Goal: Information Seeking & Learning: Learn about a topic

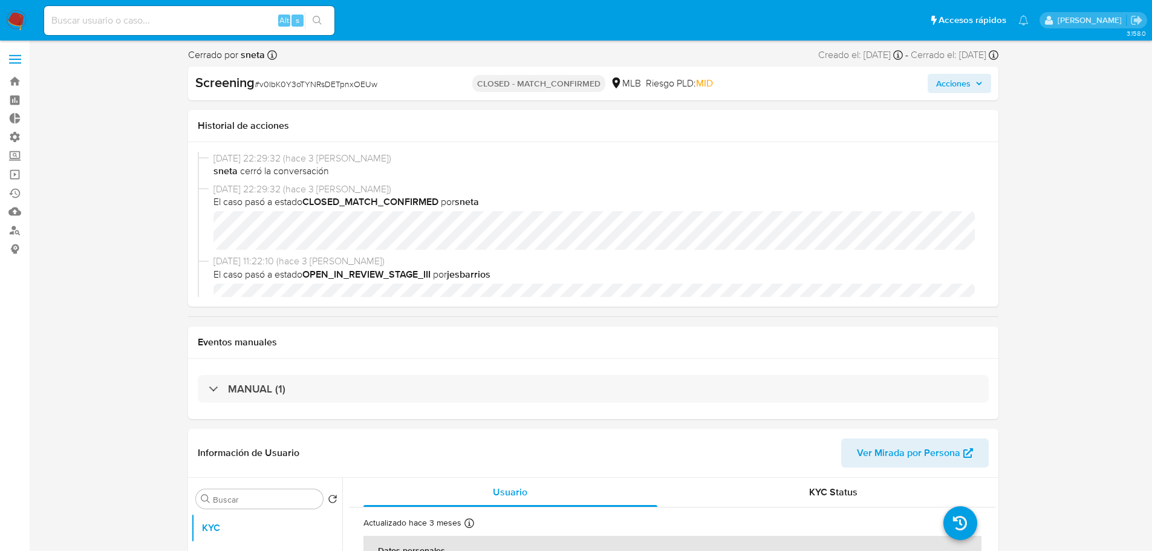
select select "10"
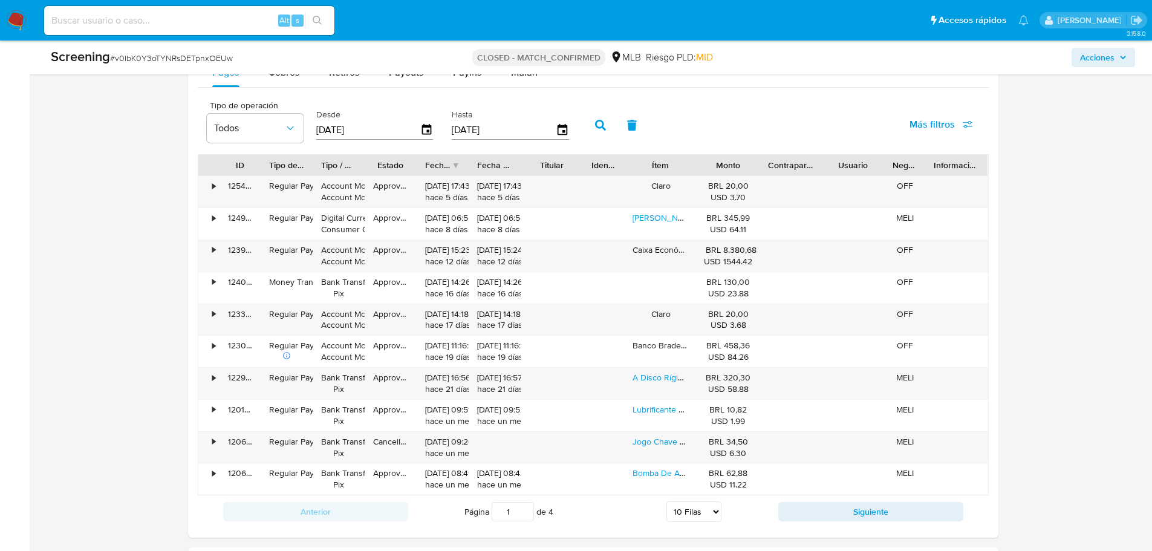
scroll to position [1149, 0]
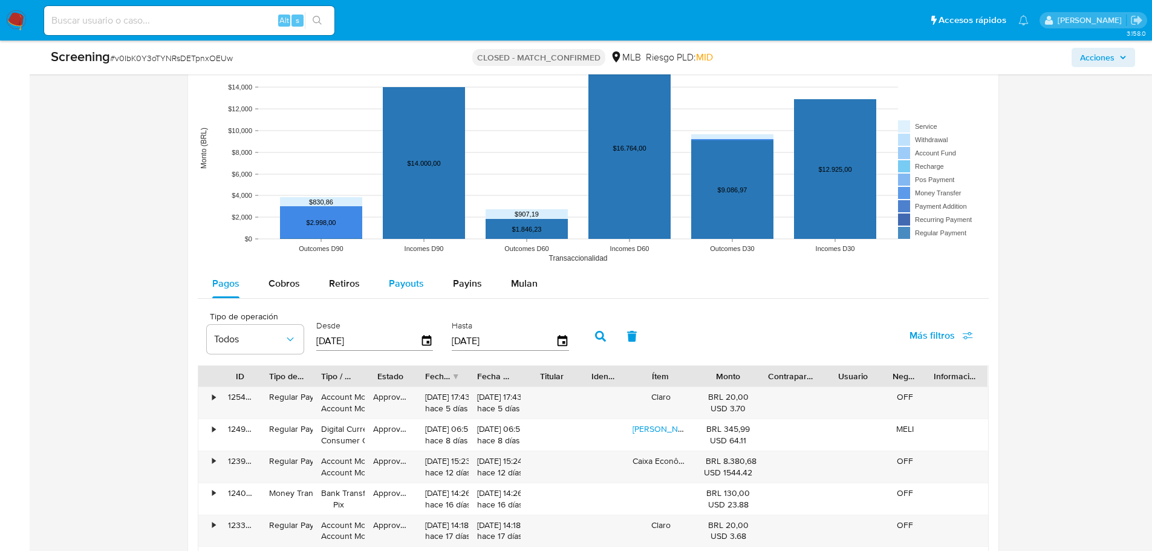
click at [405, 283] on span "Payouts" at bounding box center [406, 283] width 35 height 14
select select "10"
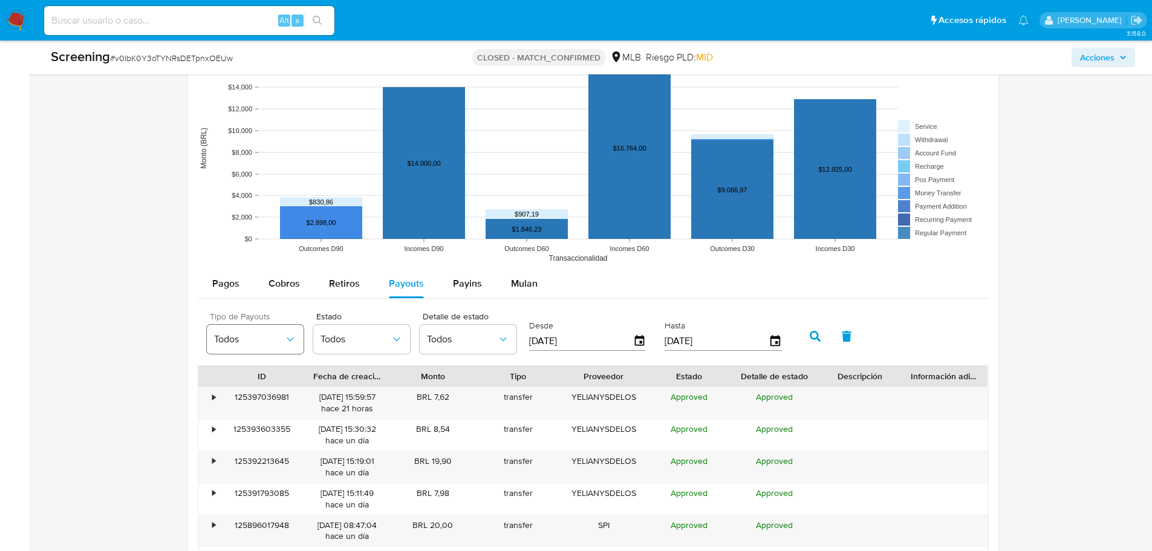
click at [259, 339] on span "Todos" at bounding box center [249, 339] width 70 height 12
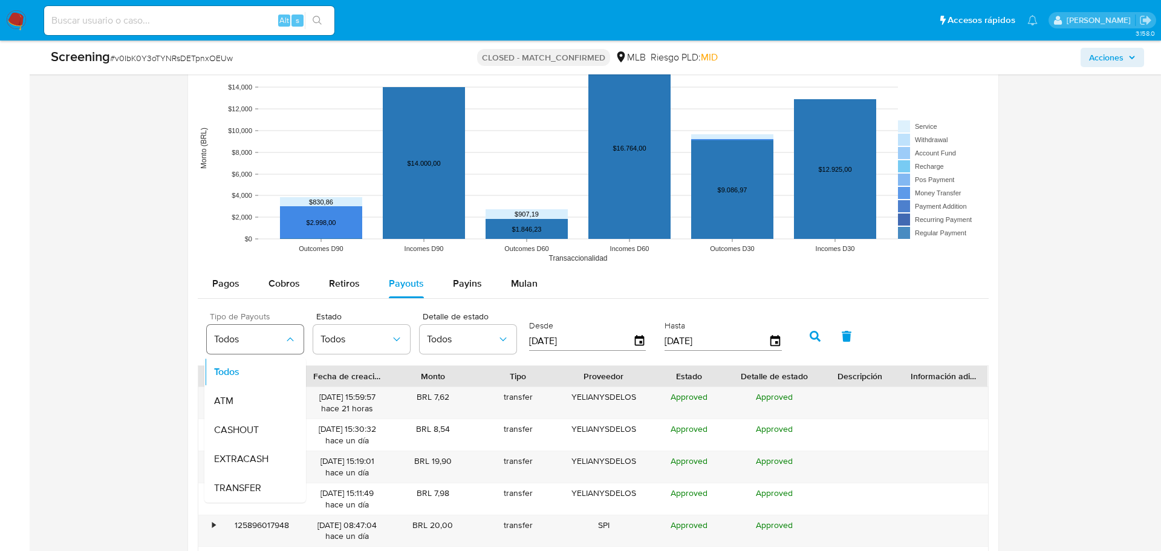
click at [259, 339] on span "Todos" at bounding box center [249, 339] width 70 height 12
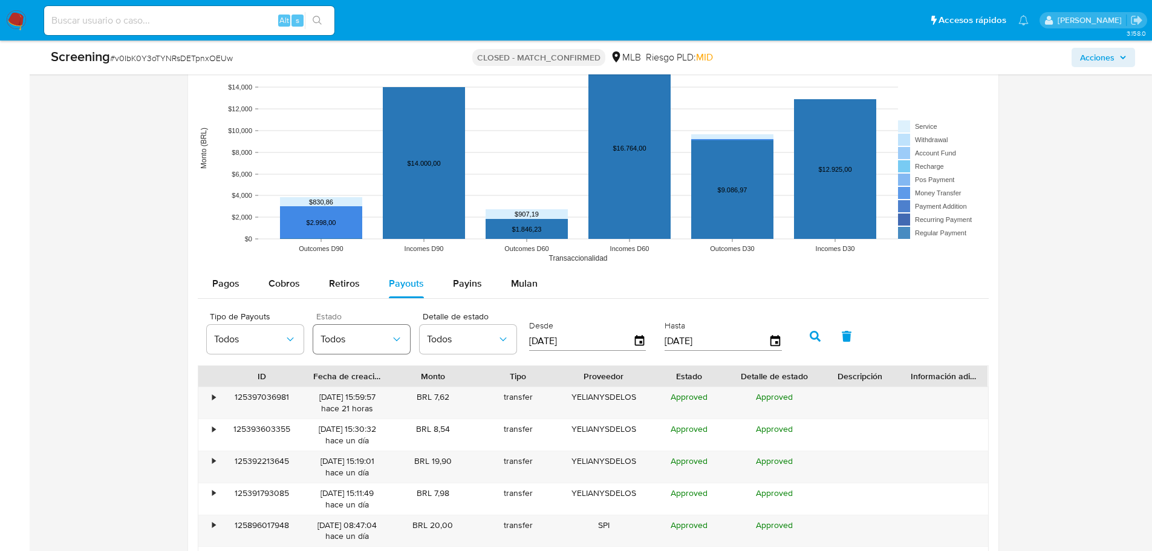
click at [348, 336] on span "Todos" at bounding box center [355, 339] width 70 height 12
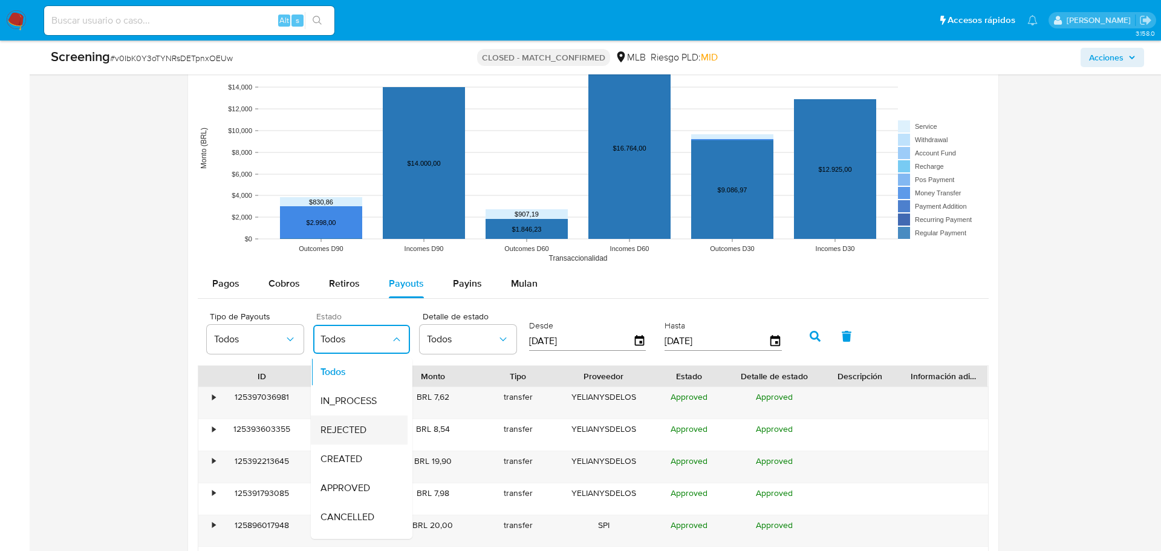
click at [372, 434] on div "REJECTED" at bounding box center [355, 429] width 70 height 29
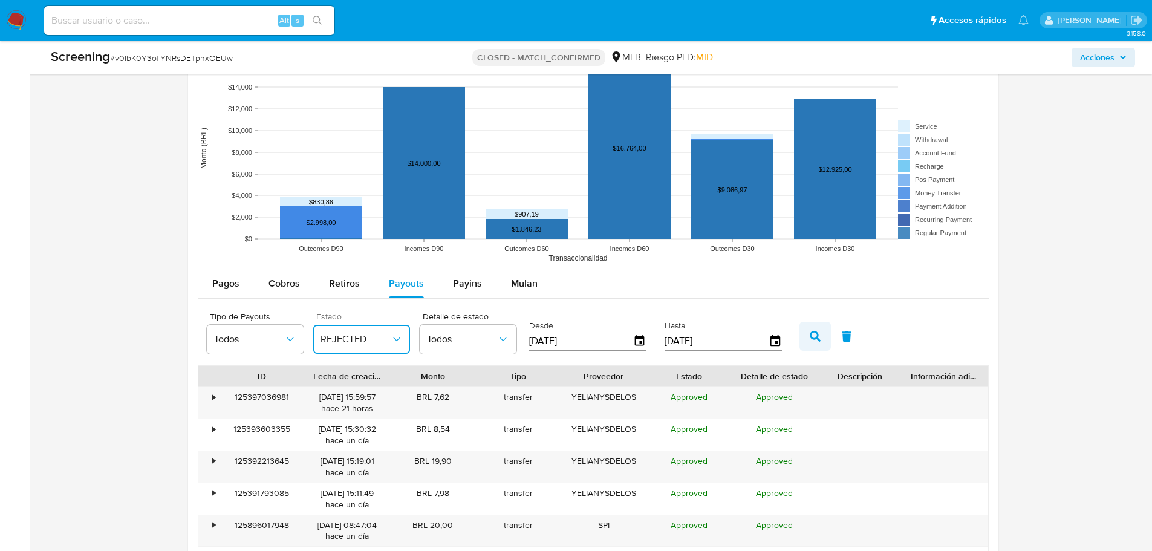
click at [816, 338] on icon "button" at bounding box center [815, 336] width 11 height 11
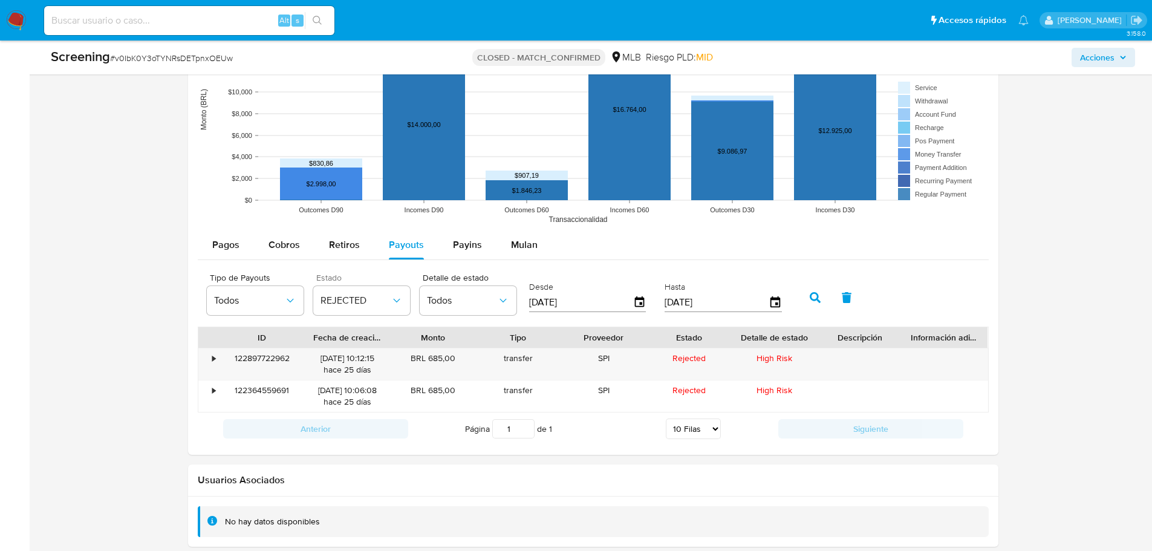
scroll to position [1235, 0]
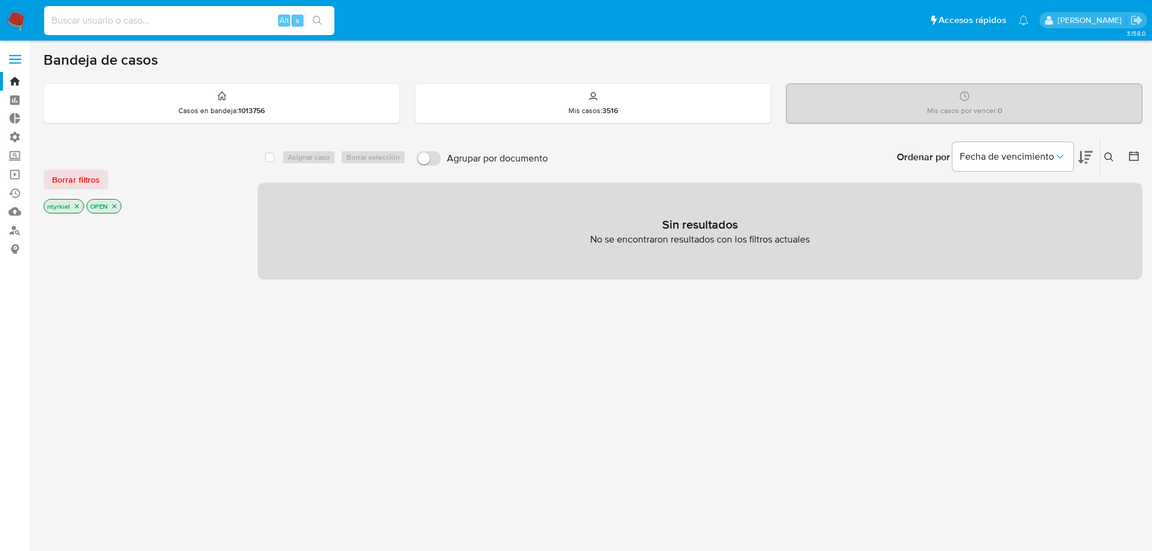
click at [161, 24] on input at bounding box center [189, 21] width 290 height 16
paste input "https://aladdin.adminml.com/screening/cases/nhS6hDjO8KusU8xHmJjkVRPY"
type input "https://aladdin.adminml.com/screening/cases/nhS6hDjO8KusU8xHmJjkVRPY"
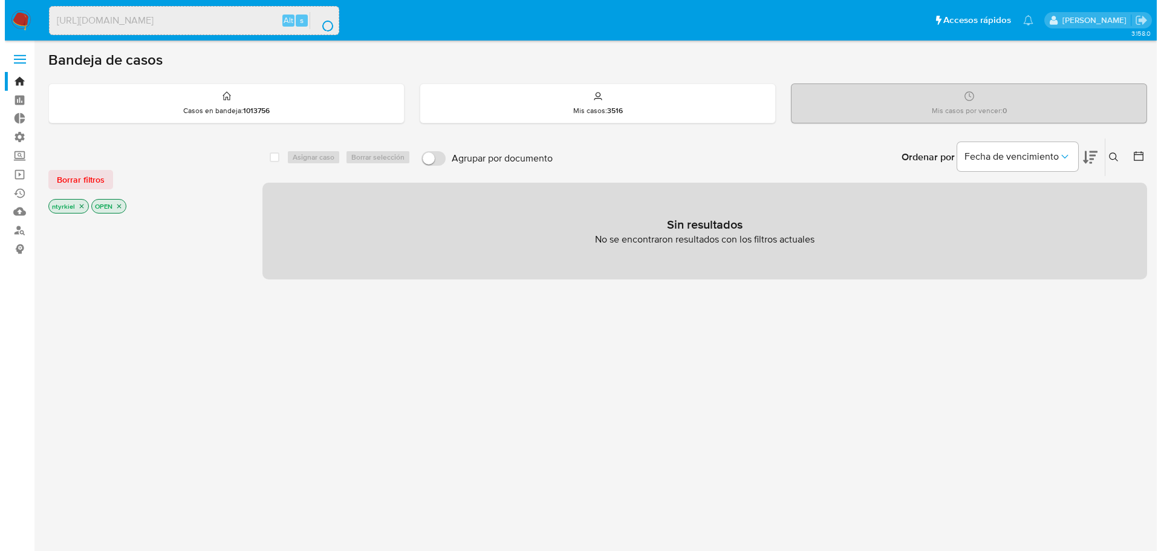
scroll to position [0, 0]
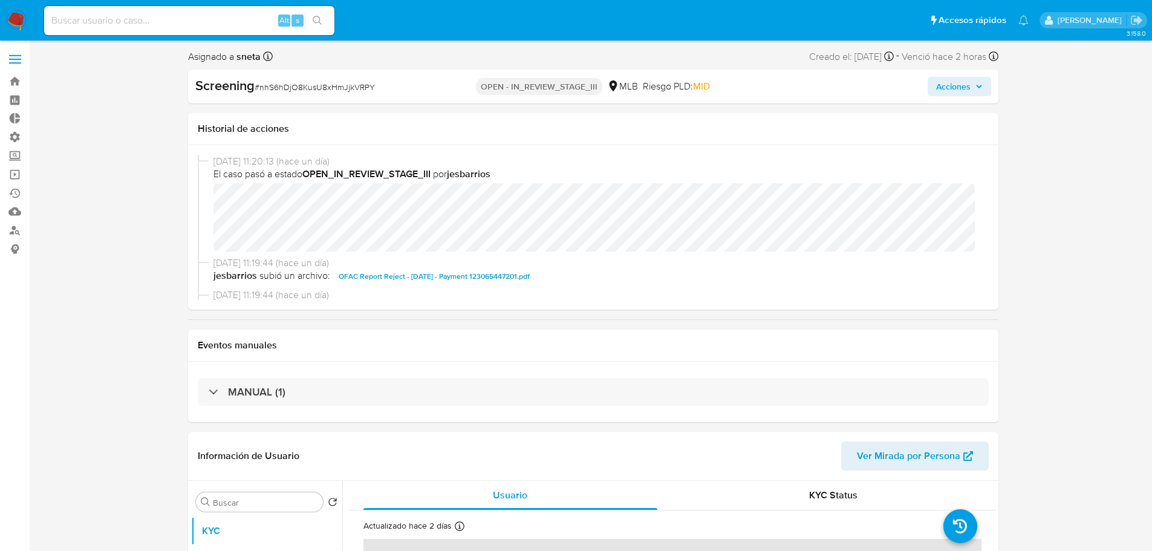
select select "10"
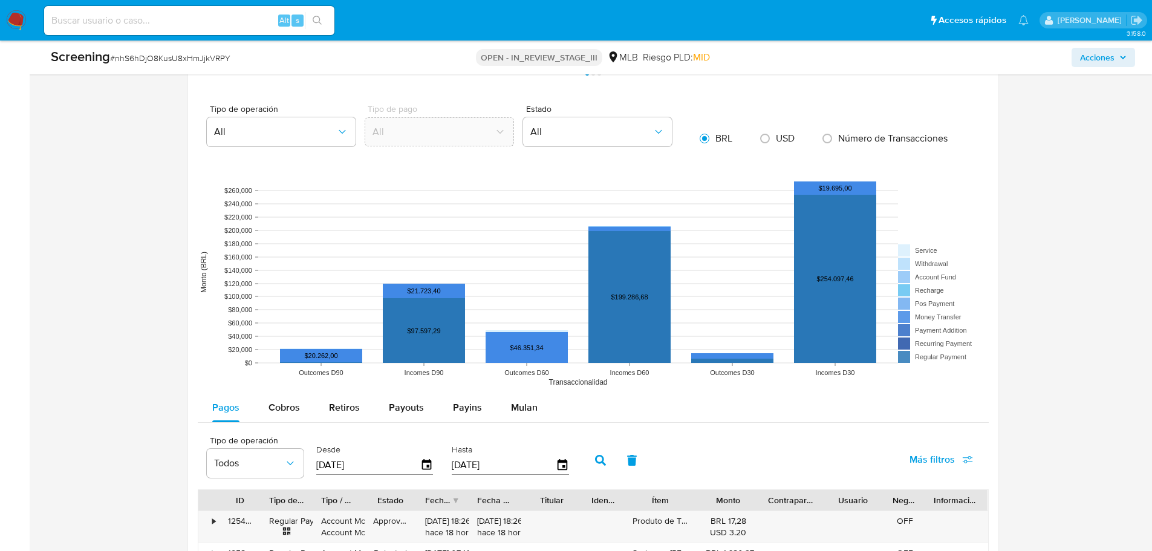
scroll to position [1270, 0]
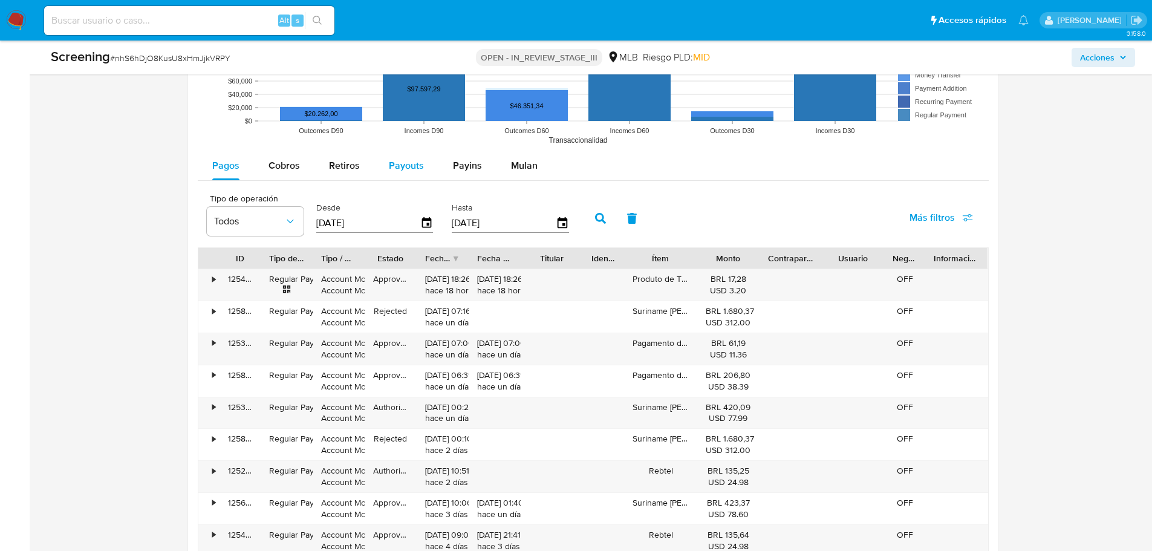
click at [414, 158] on div "Payouts" at bounding box center [406, 165] width 35 height 29
select select "10"
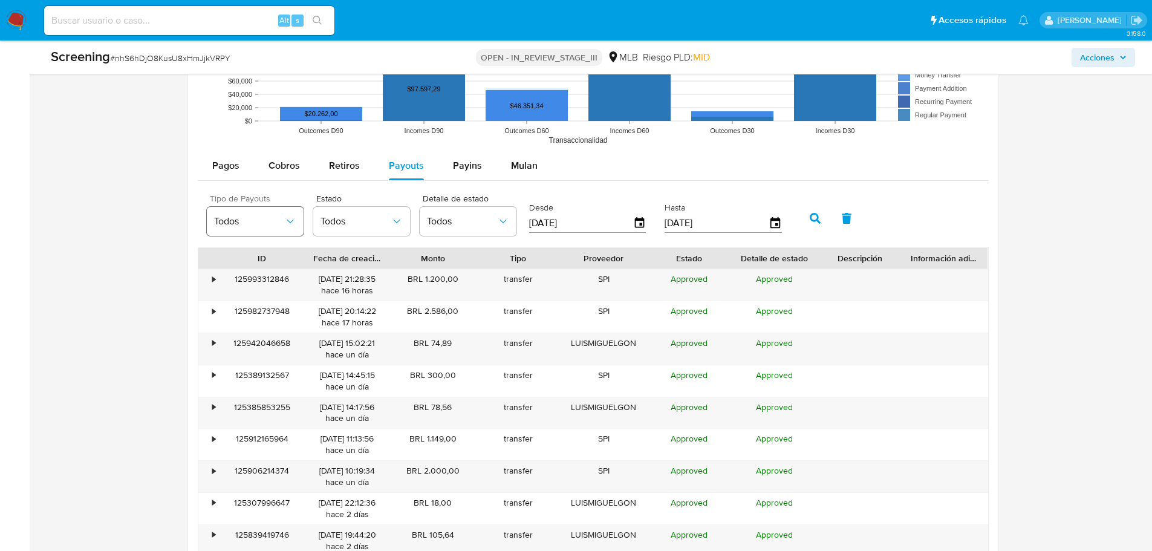
click at [273, 219] on span "Todos" at bounding box center [249, 221] width 70 height 12
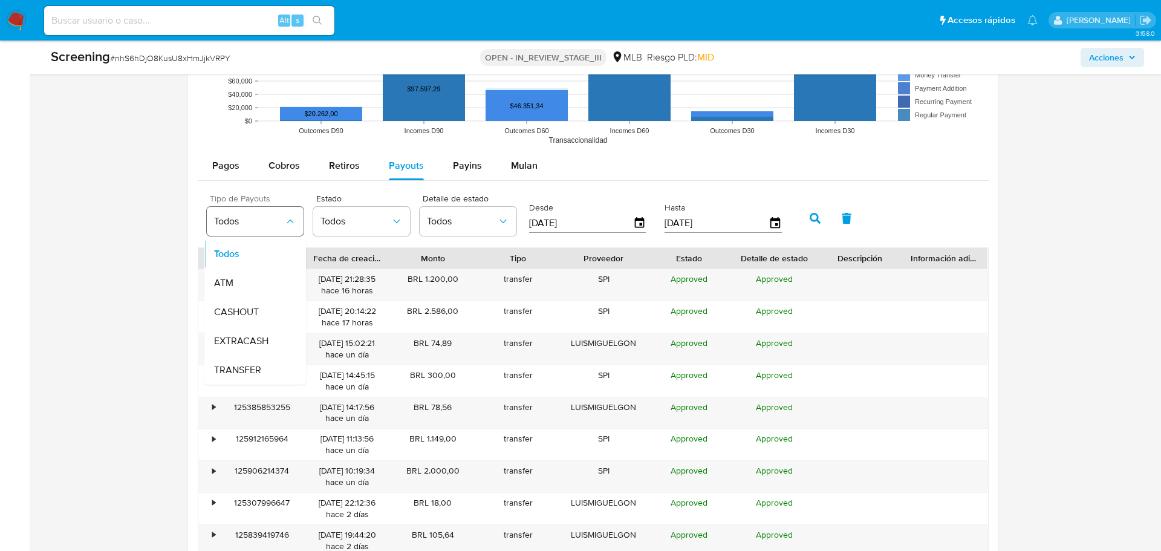
click at [273, 219] on span "Todos" at bounding box center [249, 221] width 70 height 12
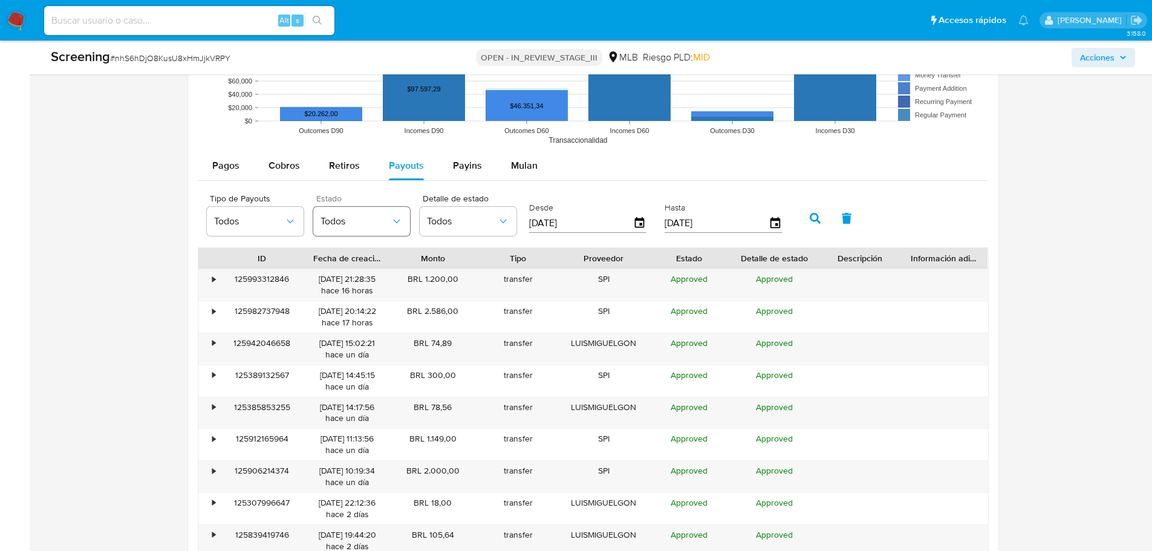
click at [341, 223] on span "Todos" at bounding box center [355, 221] width 70 height 12
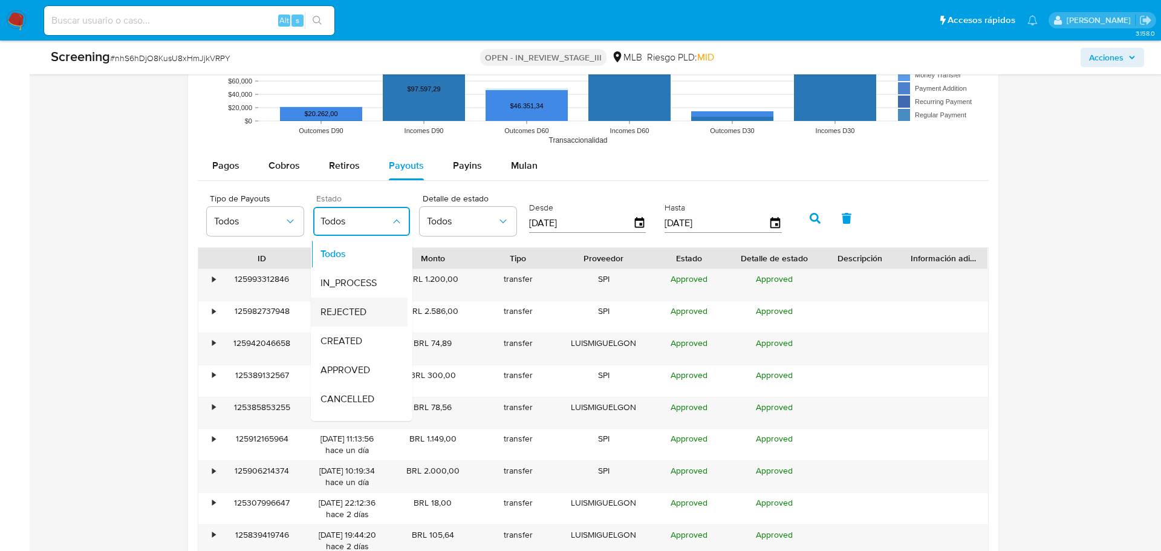
click at [362, 315] on span "REJECTED" at bounding box center [343, 312] width 46 height 12
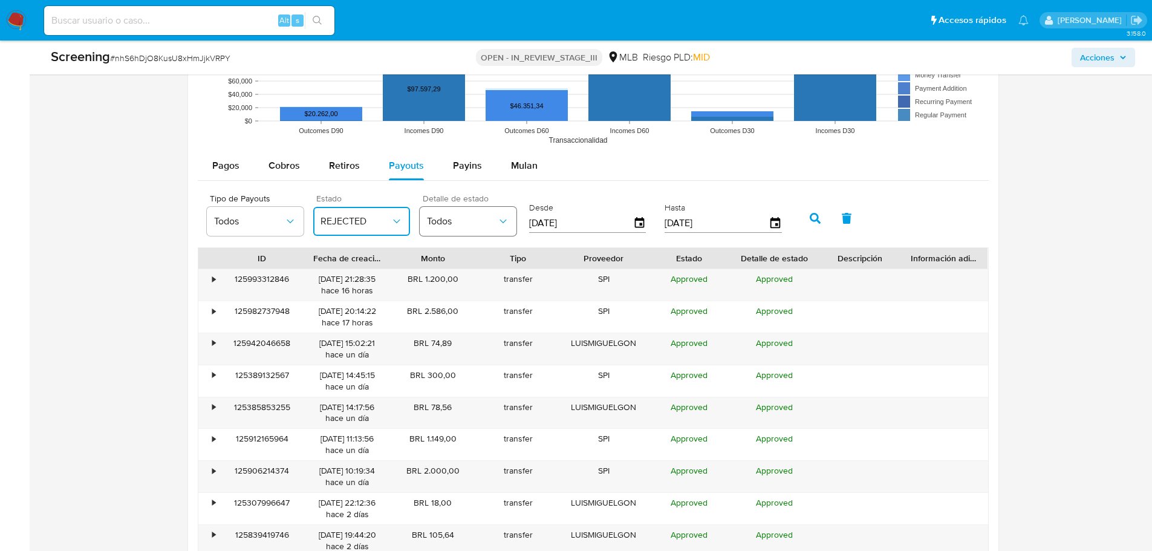
click at [458, 224] on span "Todos" at bounding box center [462, 221] width 70 height 12
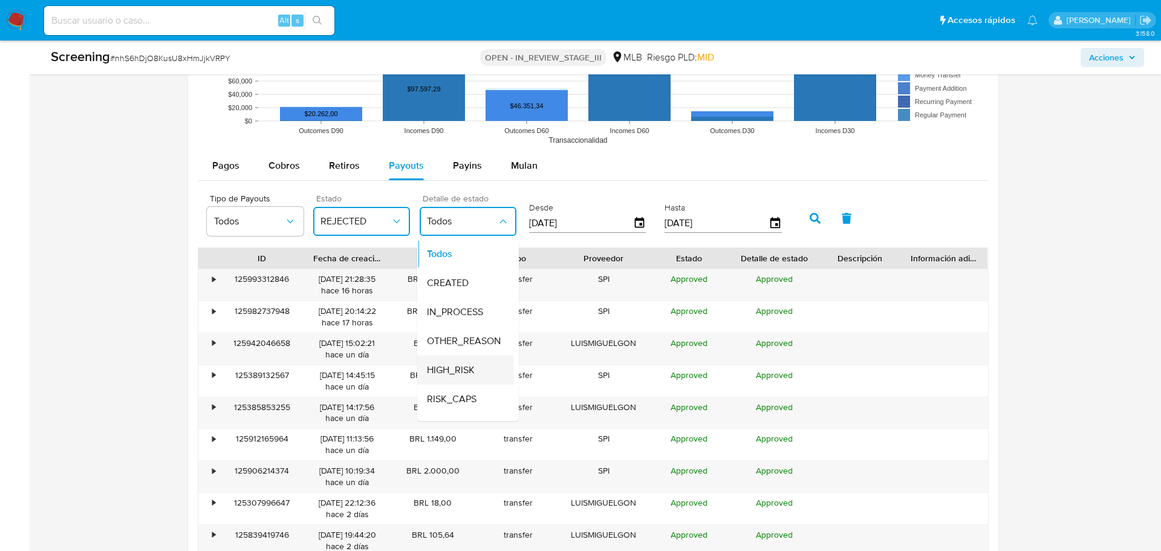
click at [470, 371] on span "HIGH_RISK" at bounding box center [451, 370] width 48 height 12
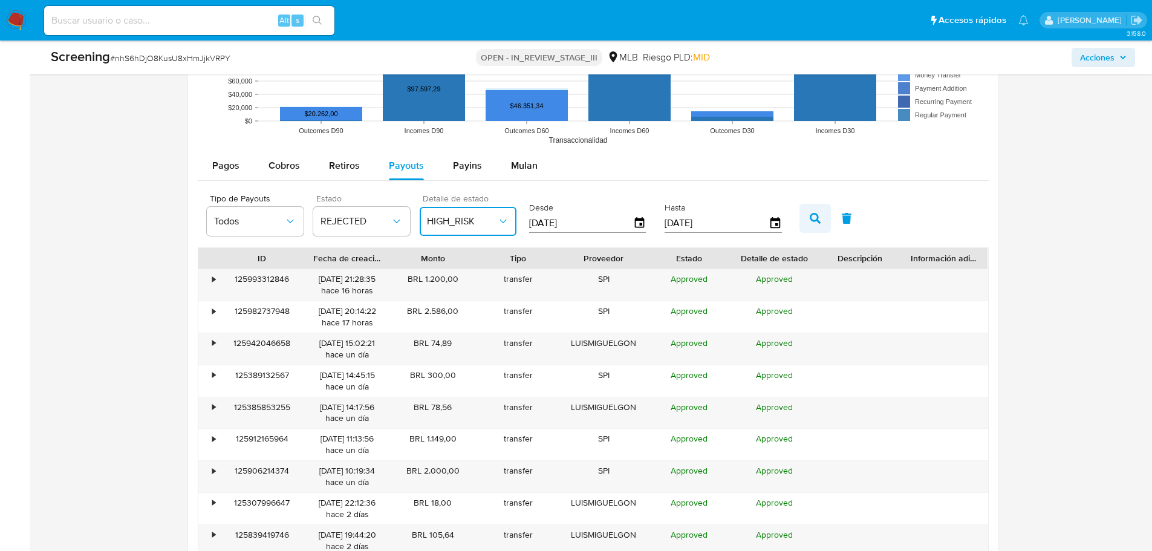
click at [817, 210] on button "button" at bounding box center [814, 218] width 31 height 29
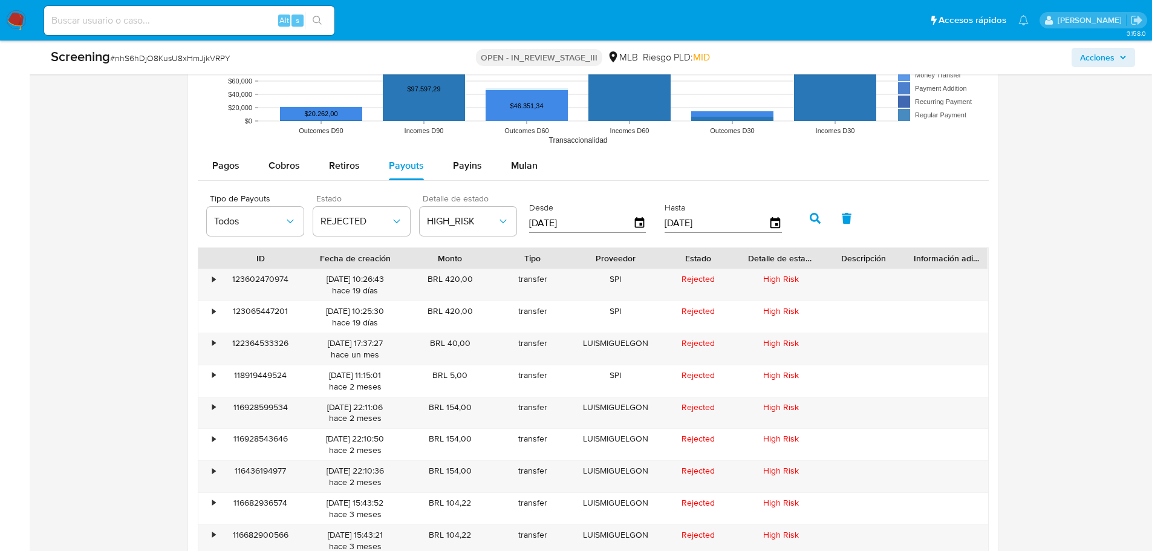
drag, startPoint x: 397, startPoint y: 254, endPoint x: 418, endPoint y: 259, distance: 21.7
click at [418, 259] on div at bounding box center [409, 258] width 22 height 21
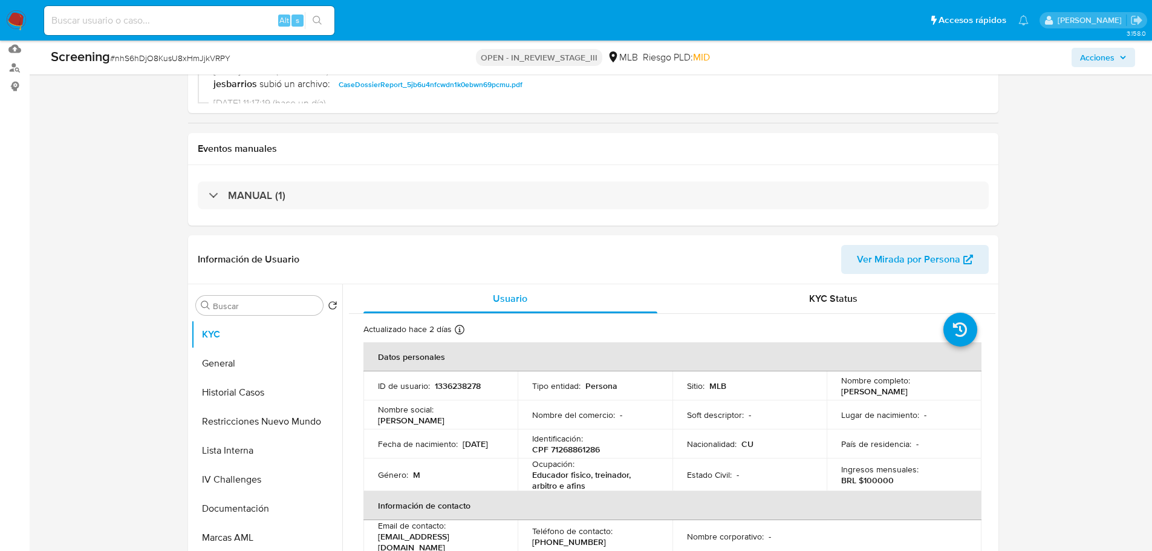
scroll to position [0, 0]
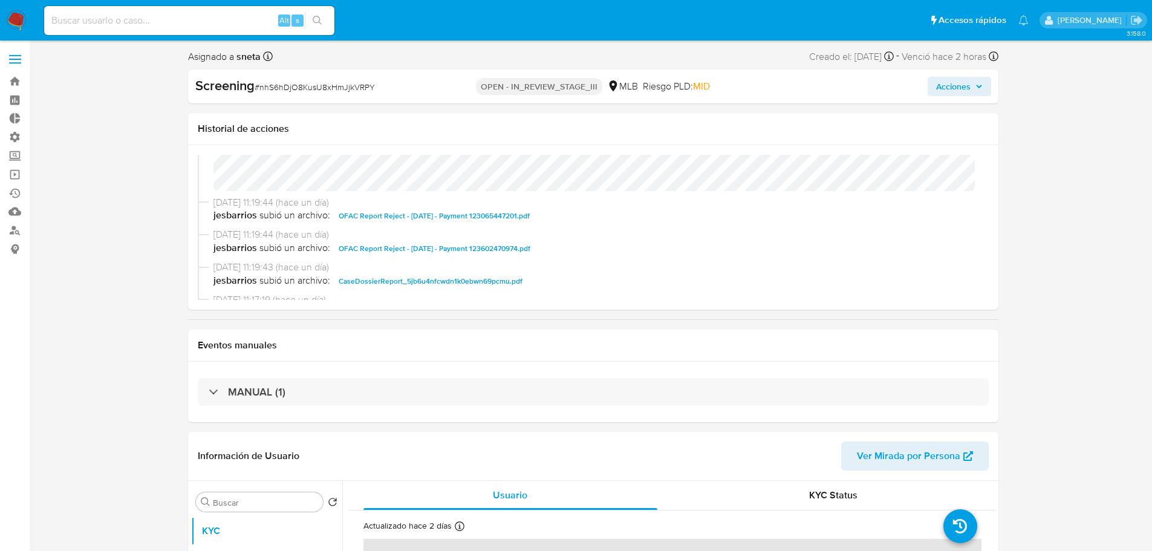
click at [437, 216] on span "OFAC Report Reject - 25th Aug 2025 - Payment 123065447201.pdf" at bounding box center [434, 216] width 191 height 15
click at [494, 250] on span "OFAC Report Reject - 25th Aug 2025 - Payment 123602470974.pdf" at bounding box center [435, 248] width 192 height 15
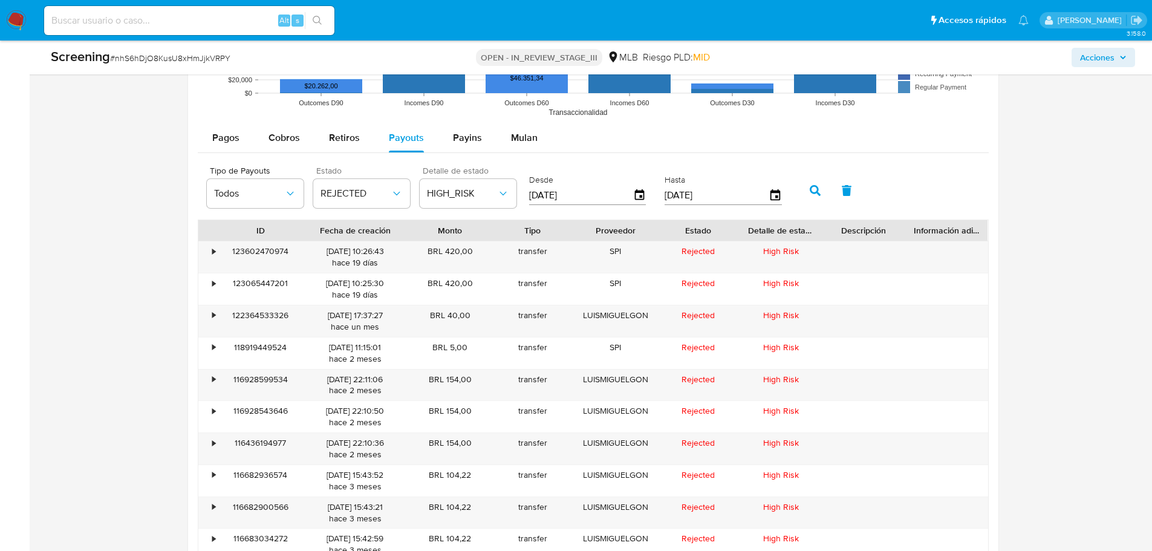
scroll to position [1311, 0]
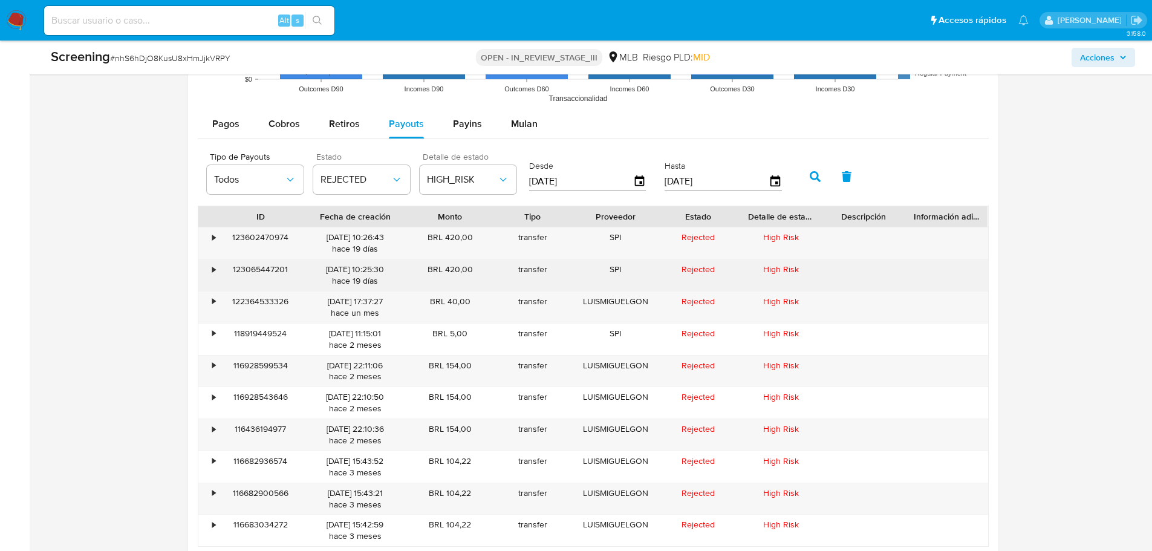
click at [275, 273] on div "123065447201" at bounding box center [260, 274] width 83 height 31
click at [259, 270] on div "123065447201" at bounding box center [260, 274] width 83 height 31
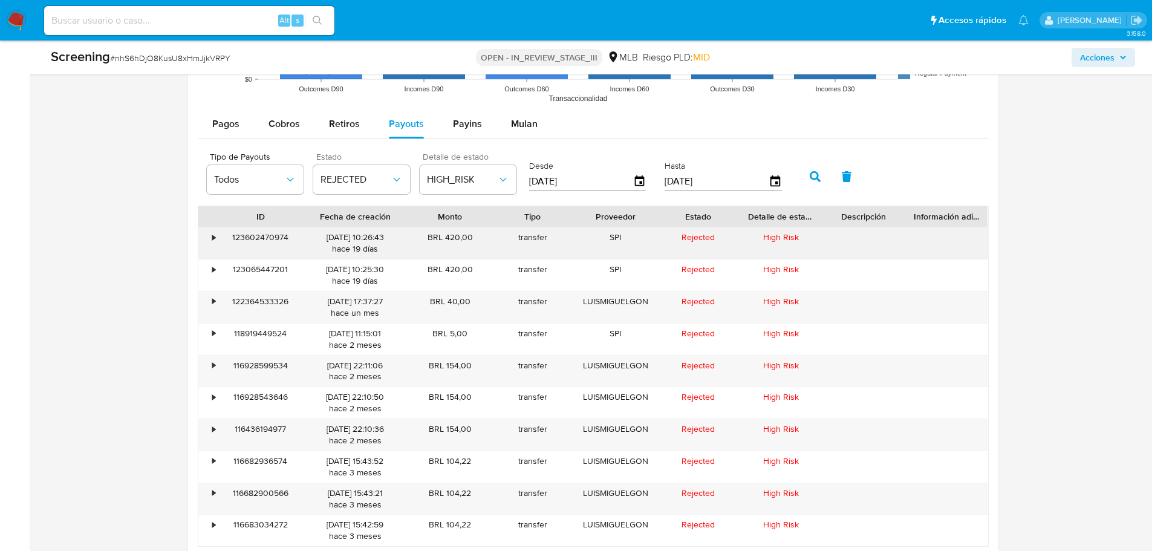
click at [271, 235] on div "123602470974" at bounding box center [260, 242] width 83 height 31
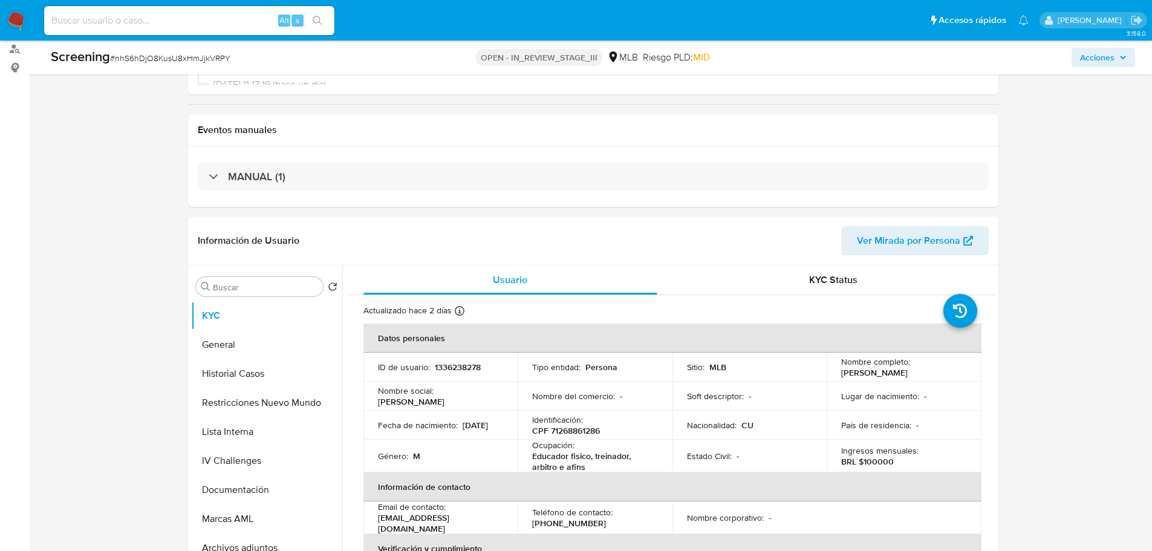
scroll to position [363, 0]
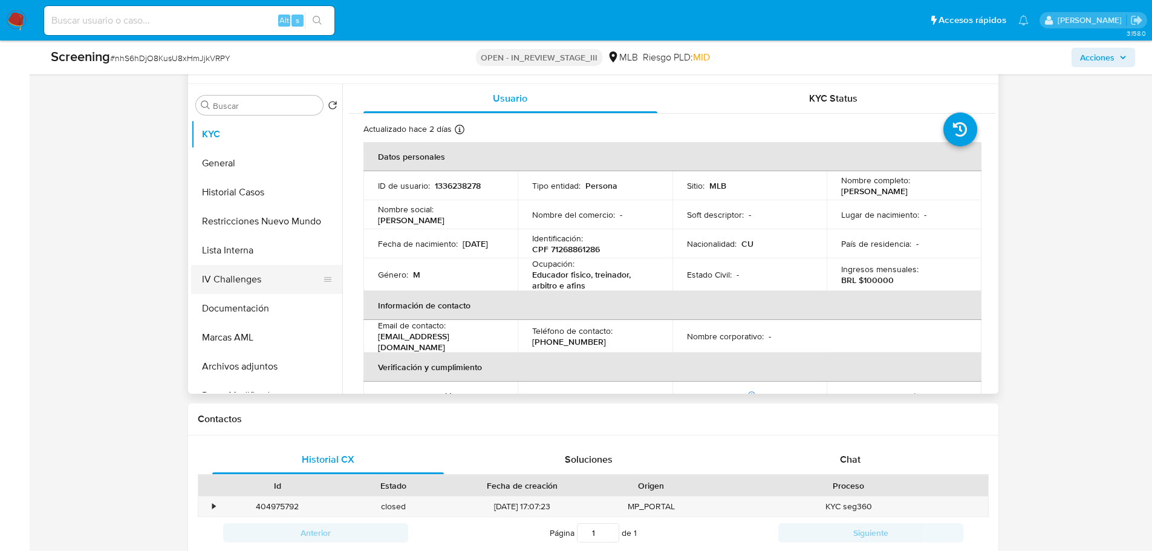
click at [237, 279] on button "IV Challenges" at bounding box center [261, 279] width 141 height 29
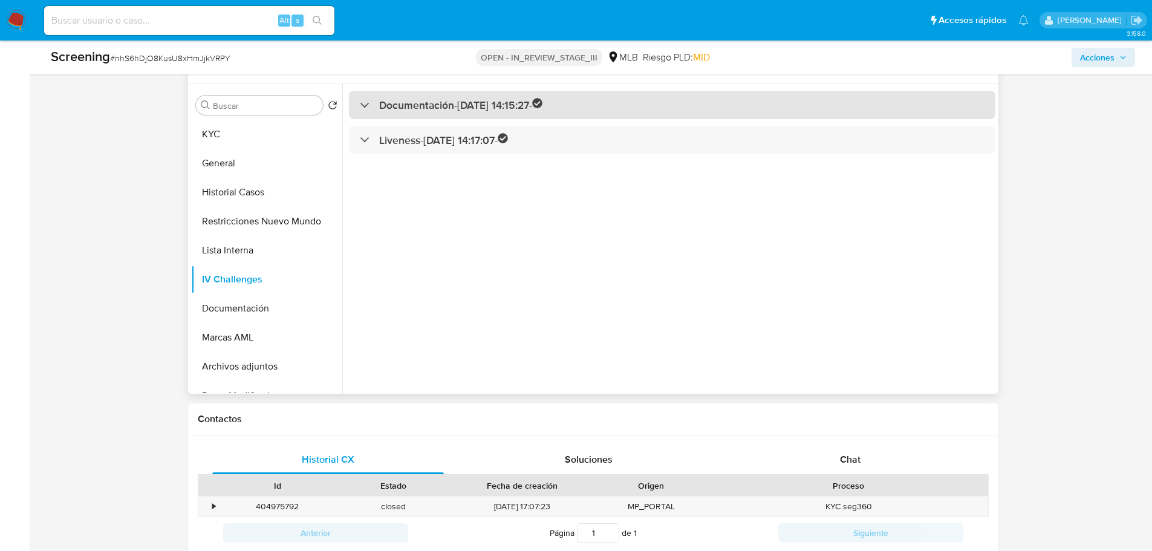
click at [450, 101] on h3 "Documentación - 04/06/2023 14:15:27 -" at bounding box center [461, 105] width 164 height 14
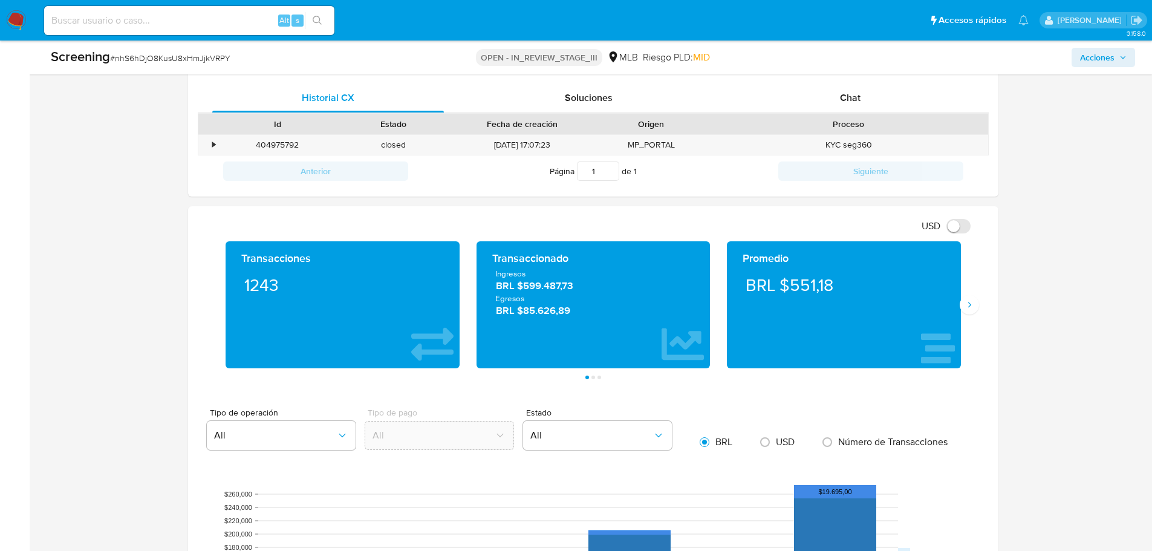
scroll to position [605, 0]
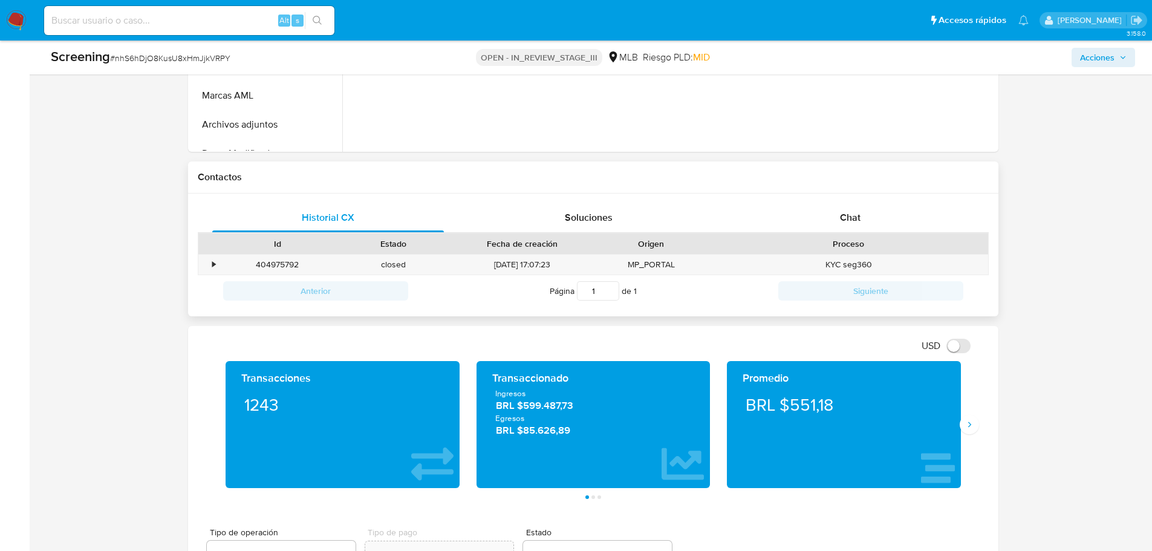
click at [860, 199] on div "Historial CX Soluciones Chat Id Estado Fecha de creación Origen Proceso • 40497…" at bounding box center [593, 254] width 810 height 123
click at [859, 216] on span "Chat" at bounding box center [850, 217] width 21 height 14
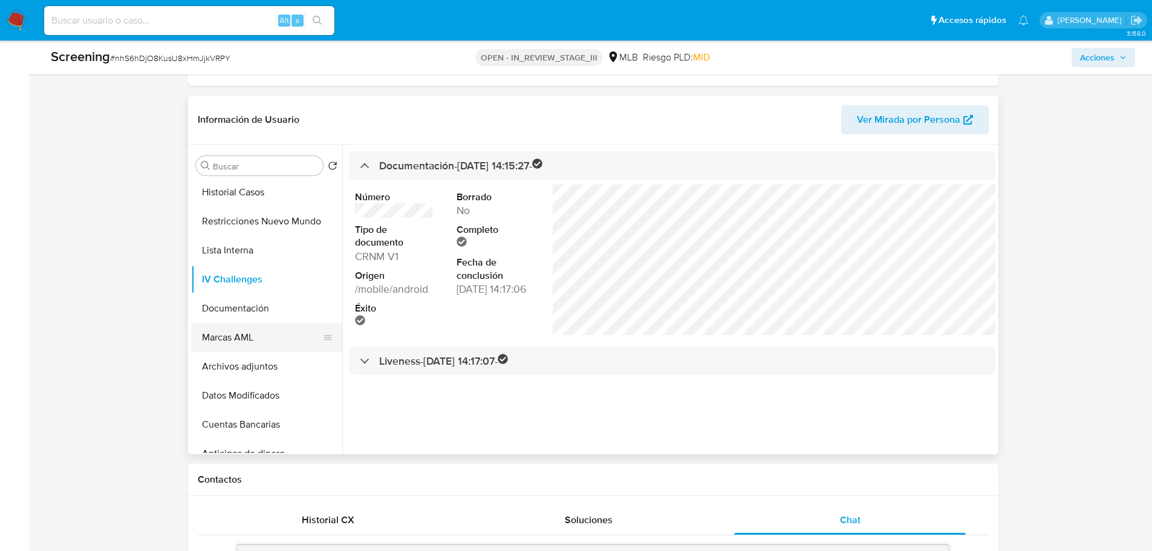
scroll to position [0, 0]
click at [217, 196] on button "KYC" at bounding box center [261, 194] width 141 height 29
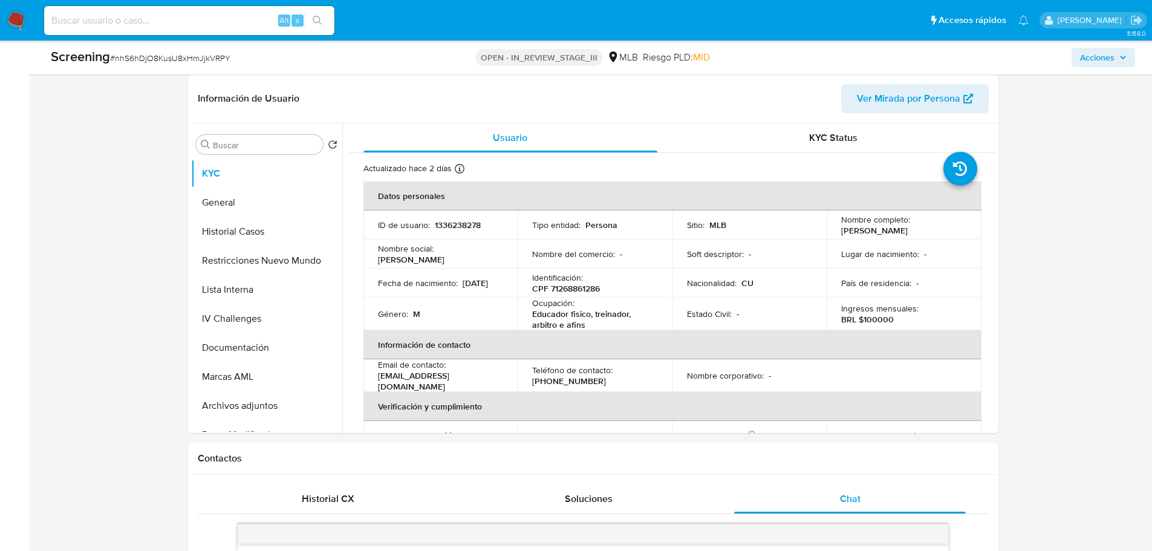
scroll to position [247, 0]
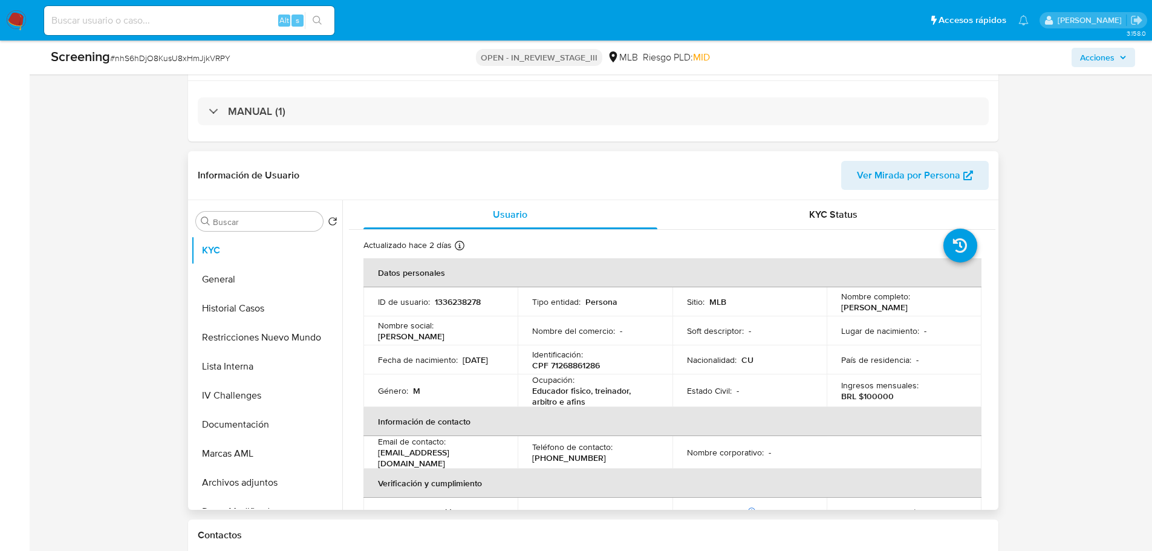
click at [589, 362] on p "CPF 71268861286" at bounding box center [566, 365] width 68 height 11
copy p "71268861286"
click at [452, 298] on p "1336238278" at bounding box center [458, 301] width 46 height 11
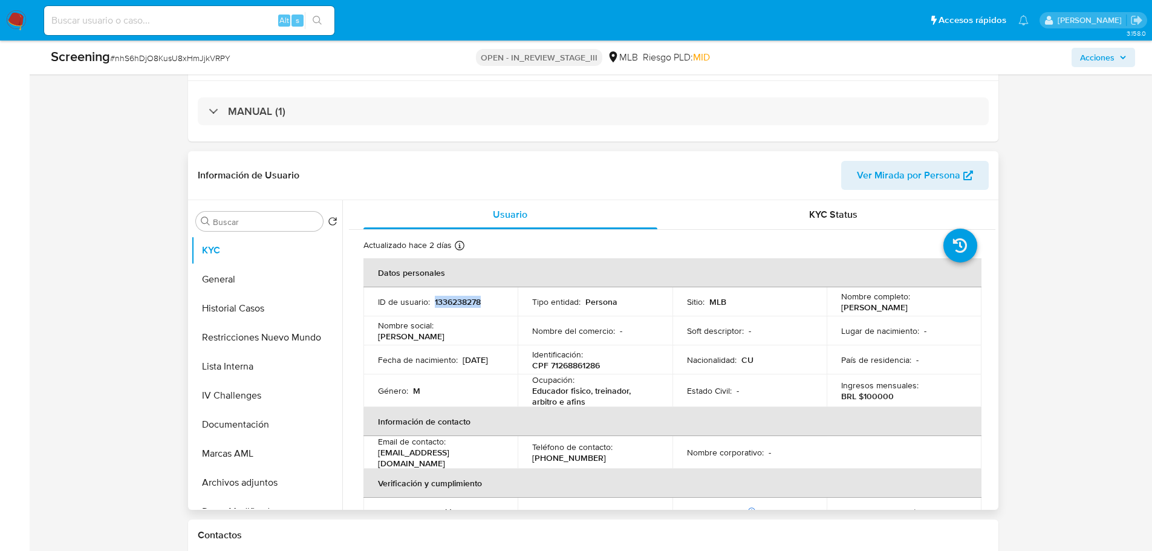
copy p "1336238278"
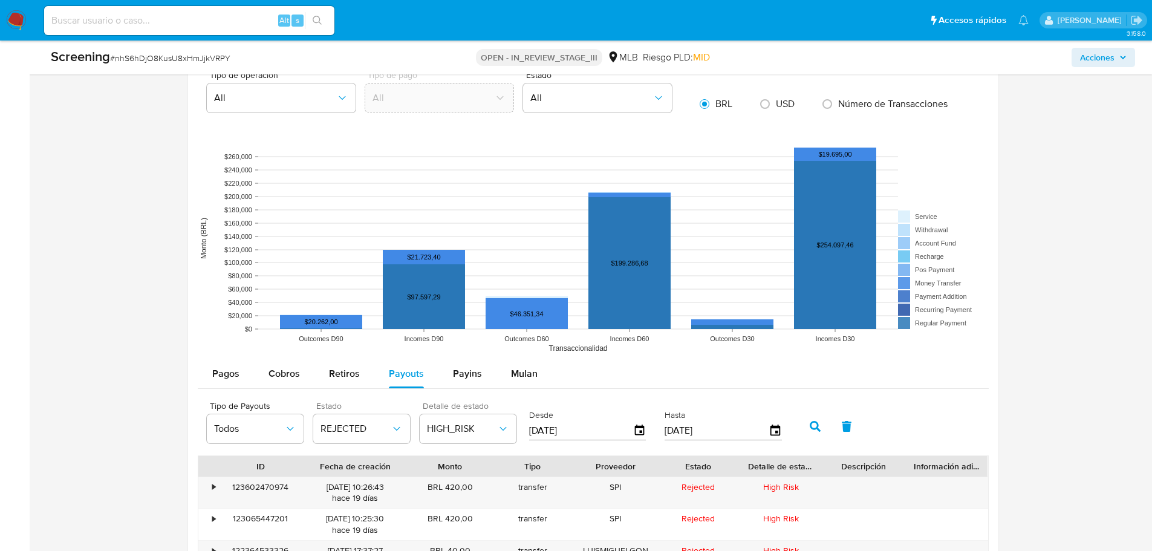
scroll to position [1516, 0]
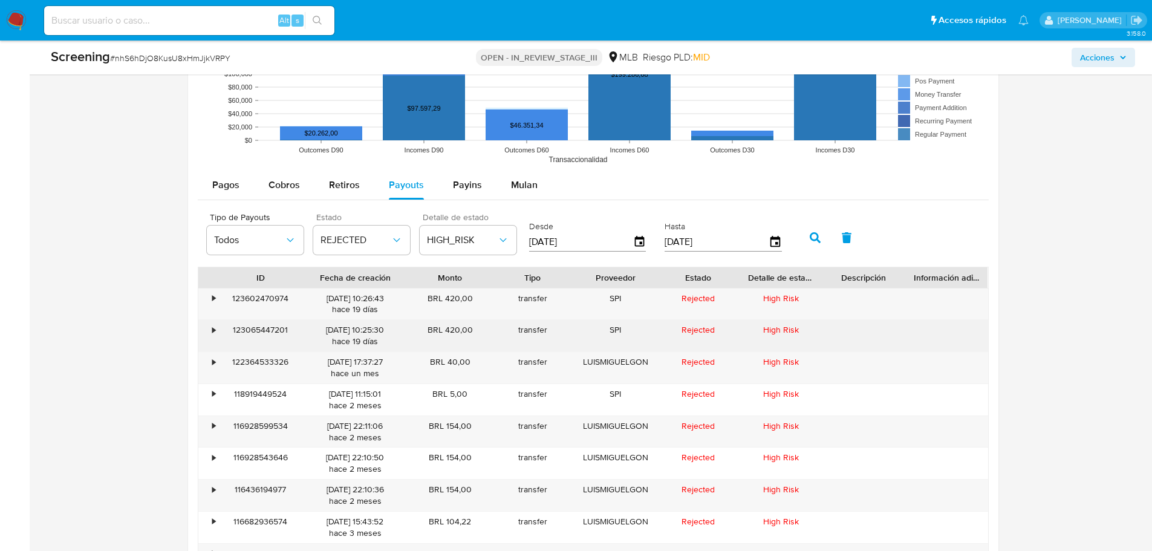
click at [248, 327] on div "123065447201" at bounding box center [260, 335] width 83 height 31
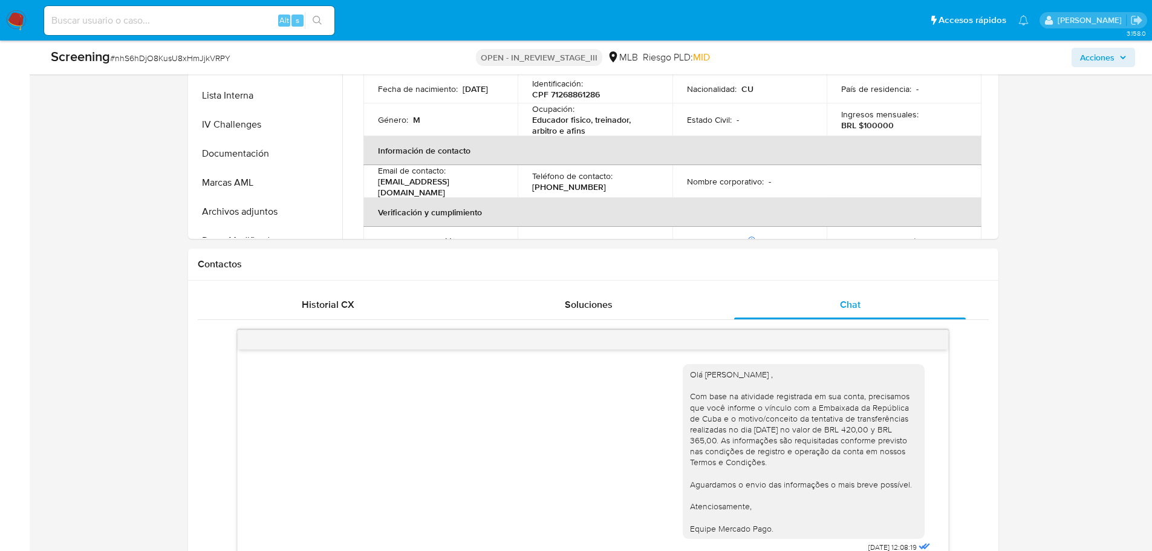
scroll to position [302, 0]
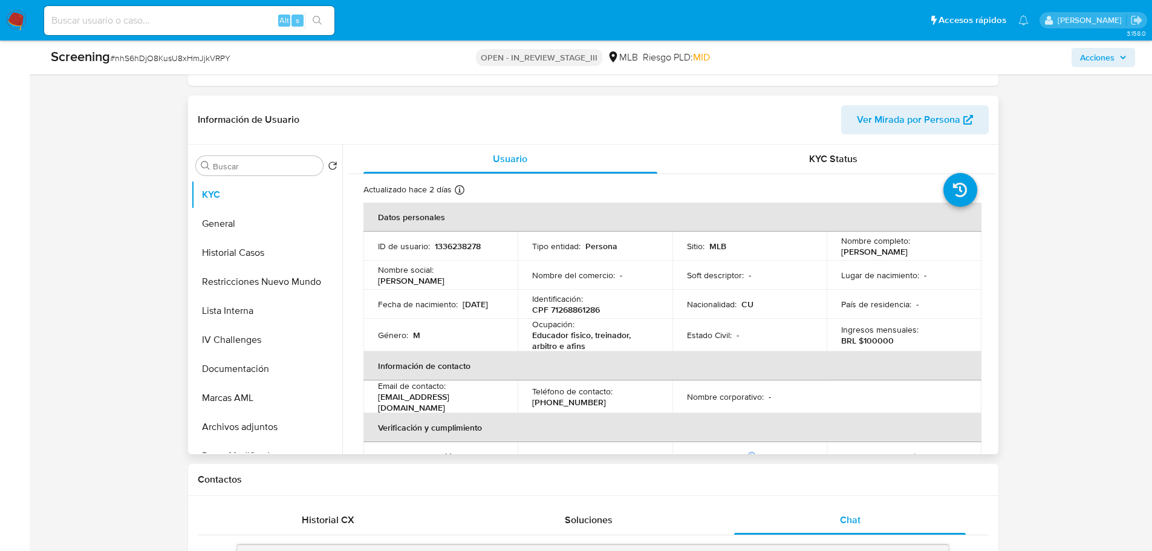
click at [571, 307] on p "CPF 71268861286" at bounding box center [566, 309] width 68 height 11
copy p "71268861286"
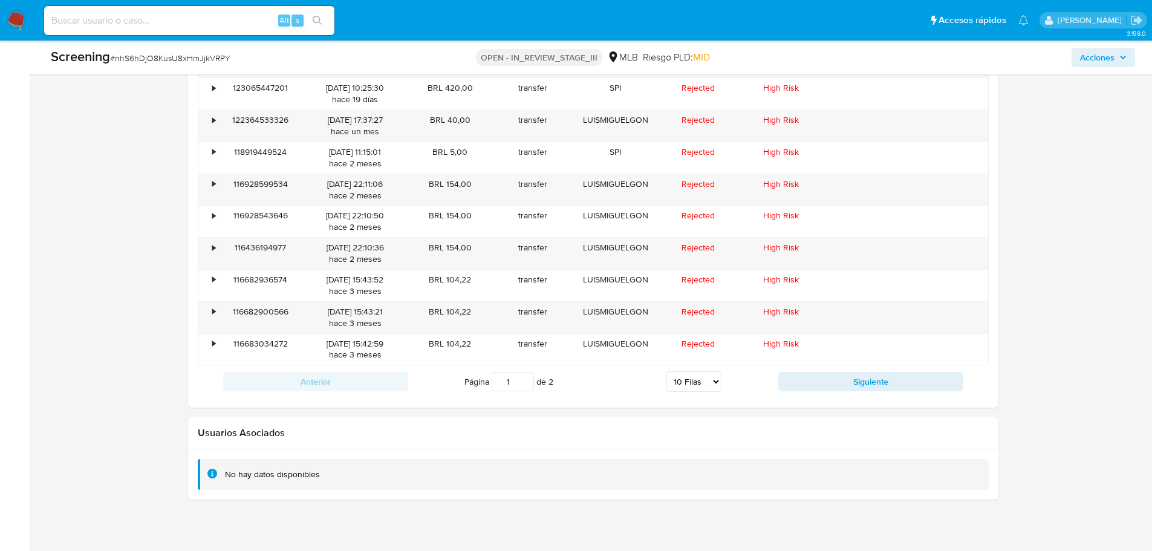
scroll to position [1456, 0]
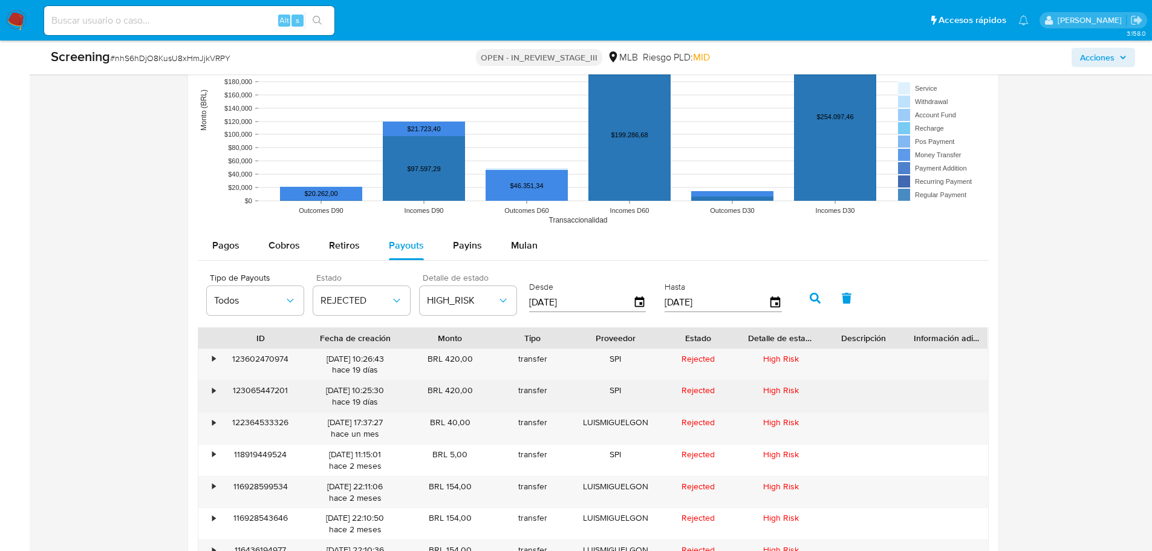
click at [248, 392] on div "123065447201" at bounding box center [260, 395] width 83 height 31
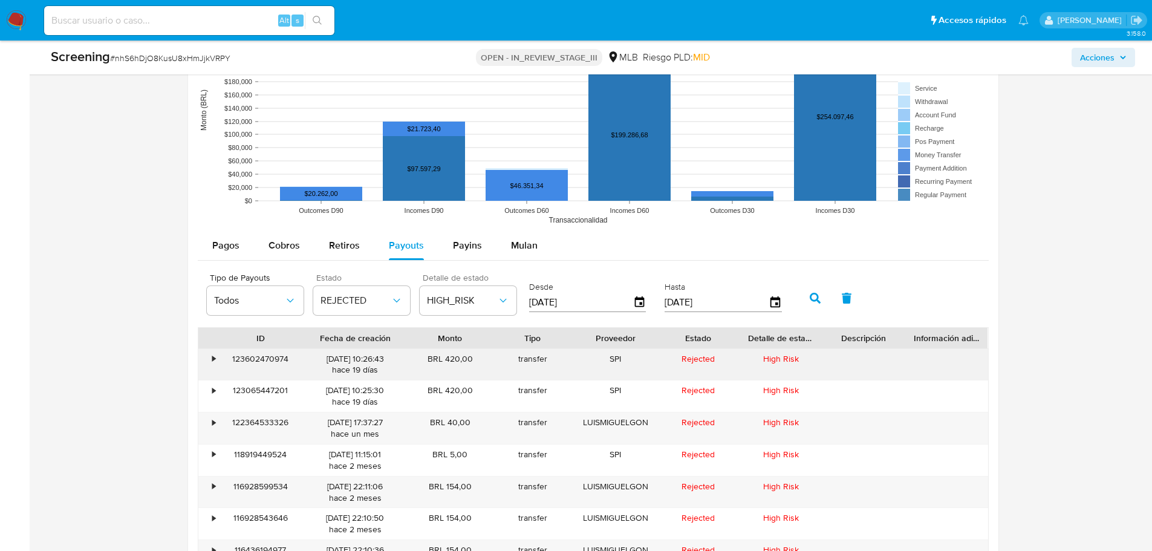
click at [276, 353] on div "123602470974" at bounding box center [260, 364] width 83 height 31
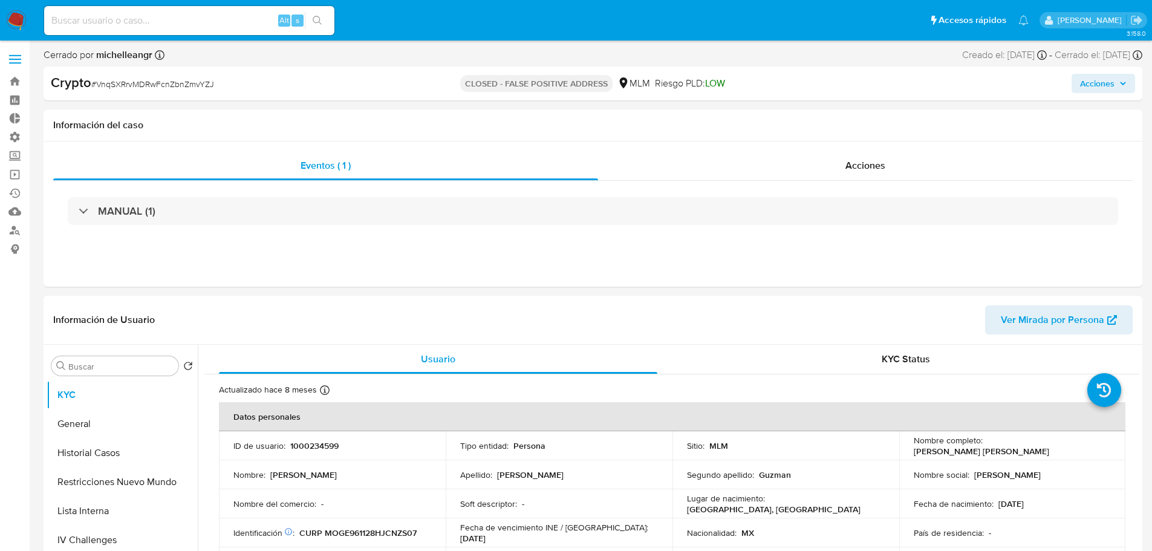
select select "10"
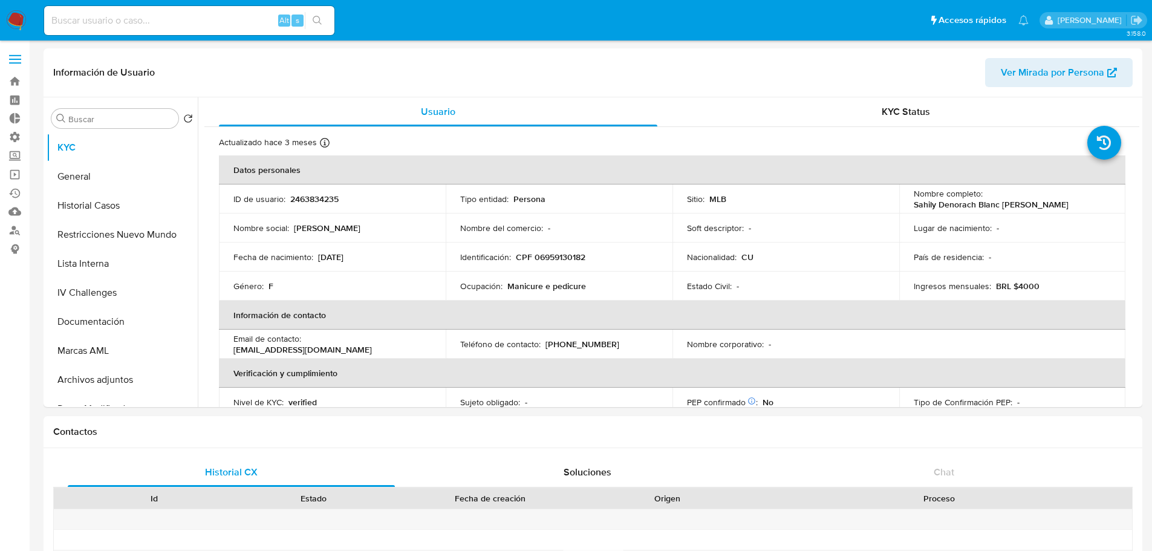
select select "10"
click at [92, 202] on button "Historial Casos" at bounding box center [117, 205] width 141 height 29
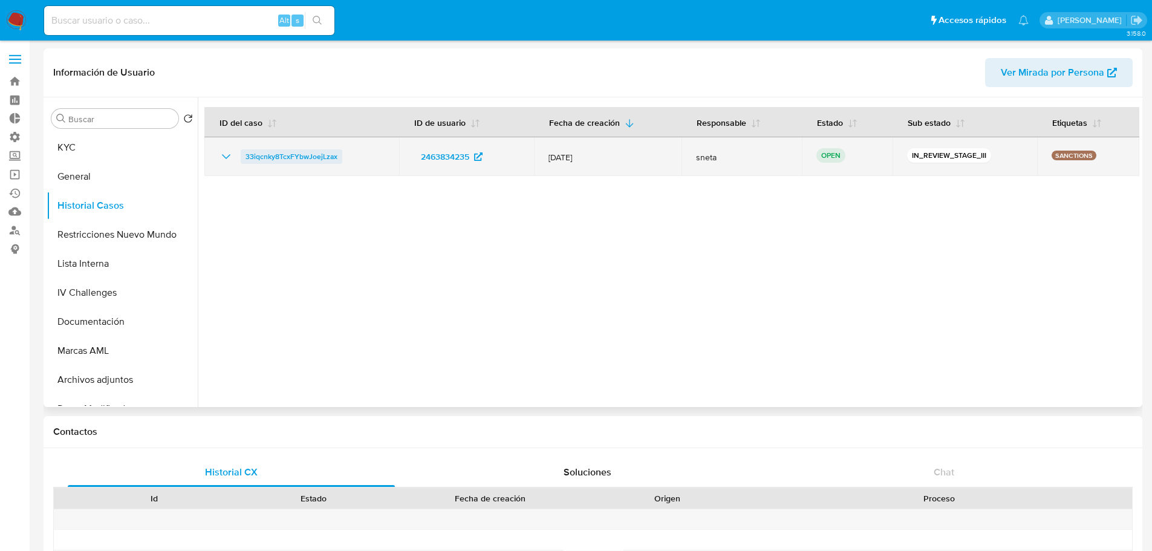
click at [294, 156] on span "33iqcnky8TcxFYbwJoejLzax" at bounding box center [291, 156] width 92 height 15
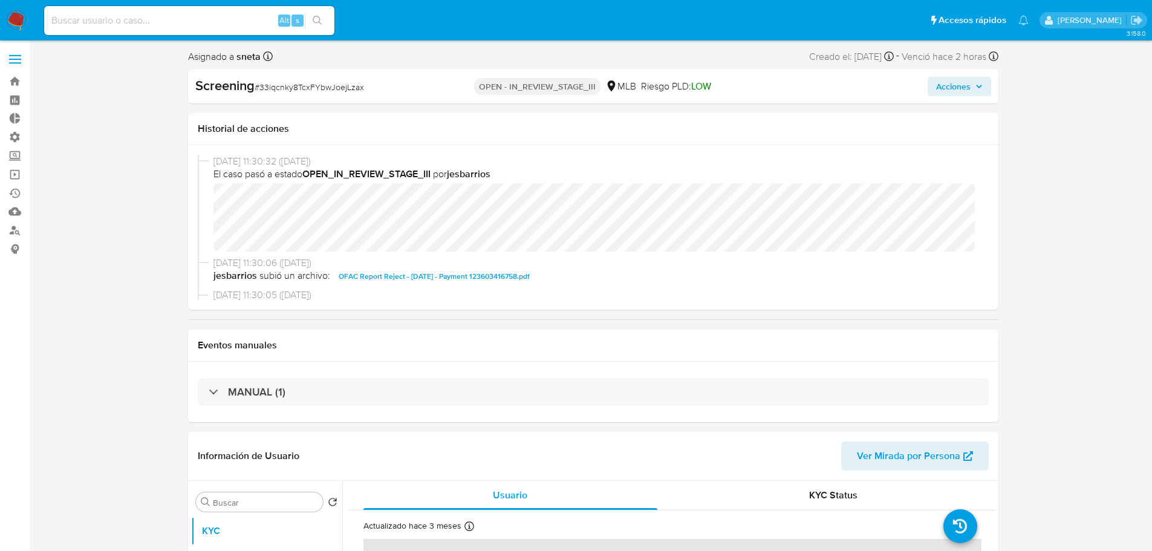
select select "10"
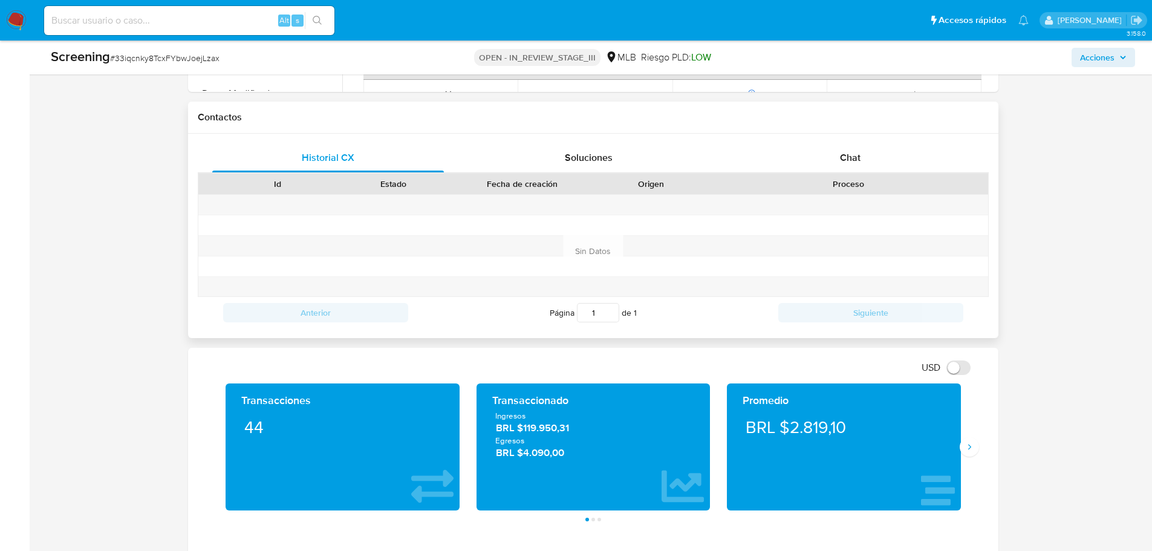
scroll to position [665, 0]
click at [842, 154] on span "Chat" at bounding box center [850, 157] width 21 height 14
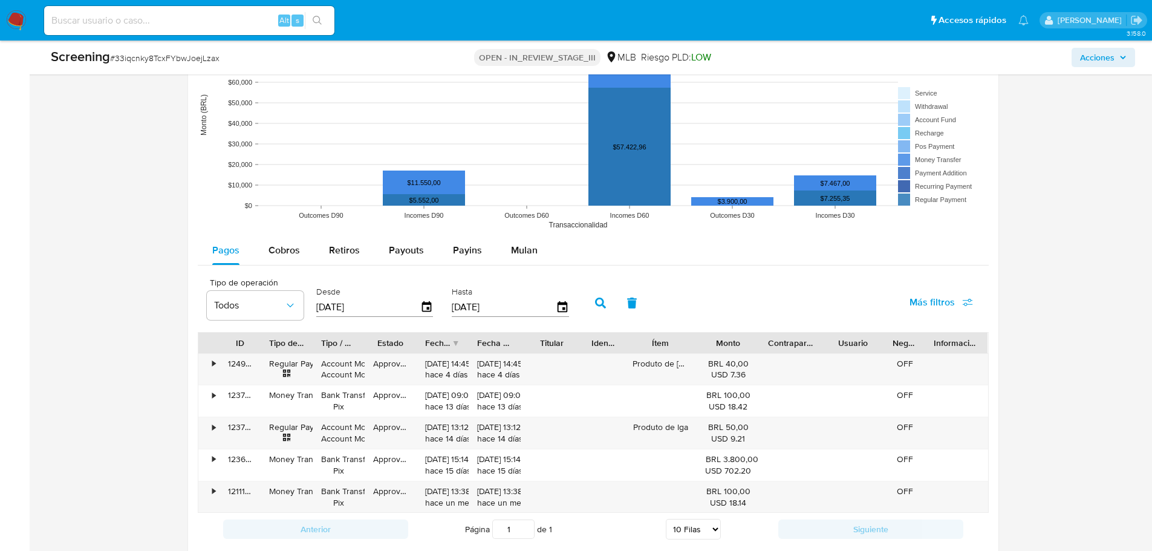
scroll to position [1599, 0]
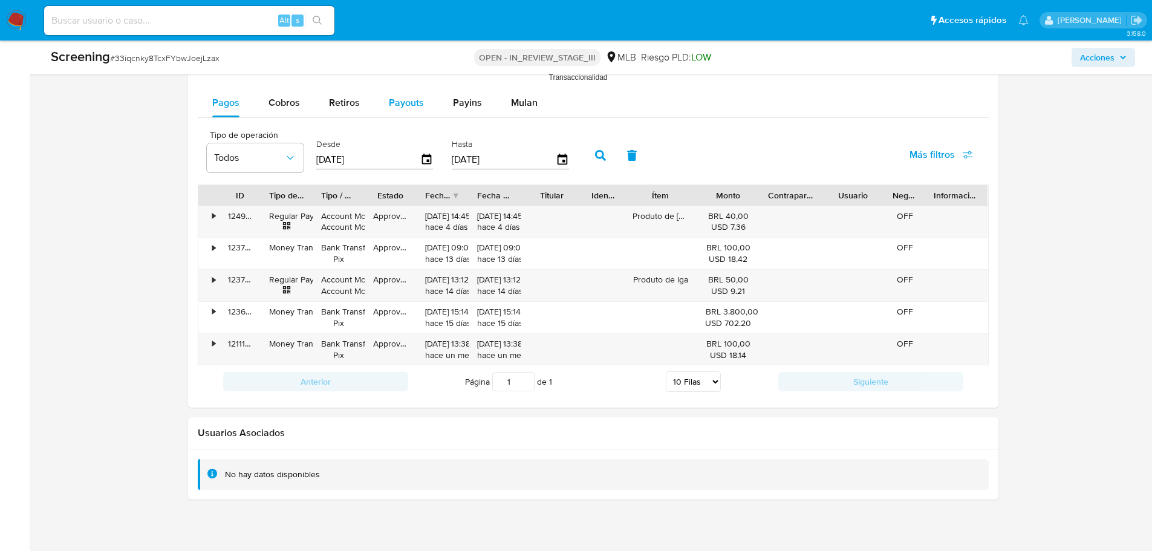
click at [409, 106] on span "Payouts" at bounding box center [406, 103] width 35 height 14
select select "10"
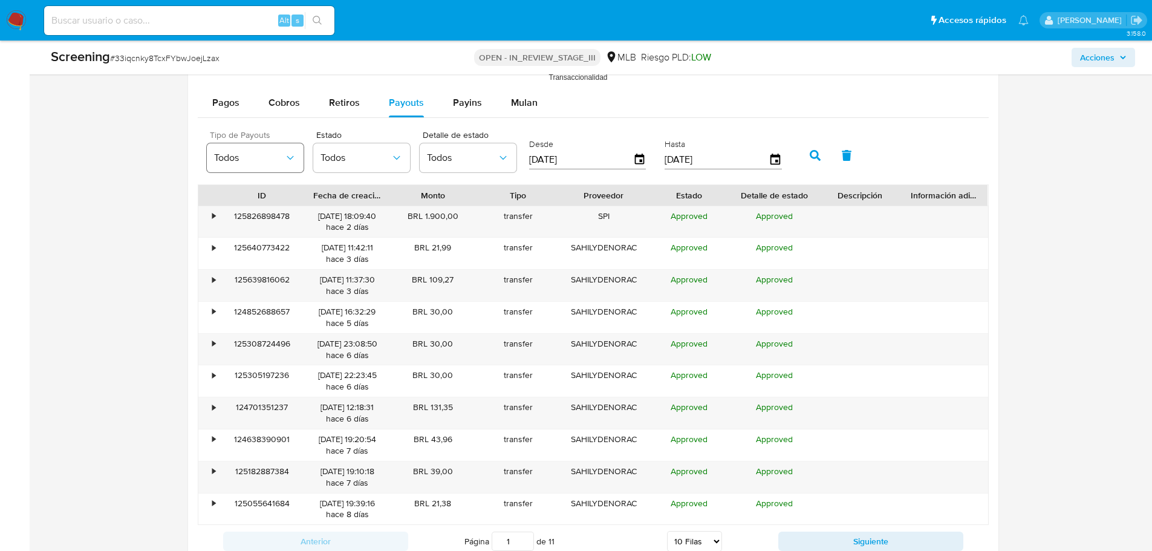
click at [255, 168] on button "Todos" at bounding box center [255, 157] width 97 height 29
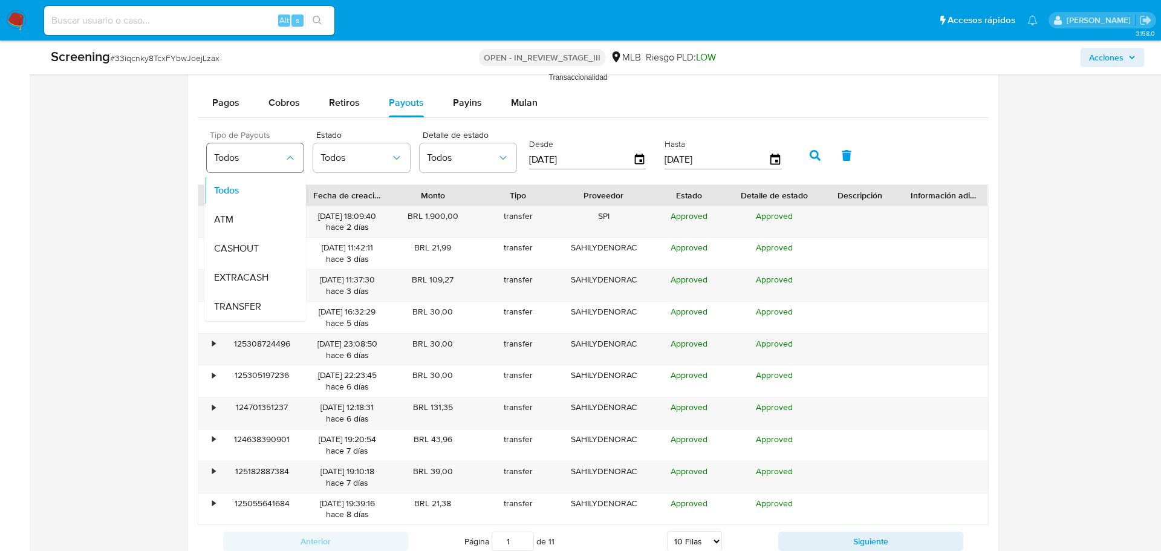
click at [270, 168] on button "Todos" at bounding box center [255, 157] width 97 height 29
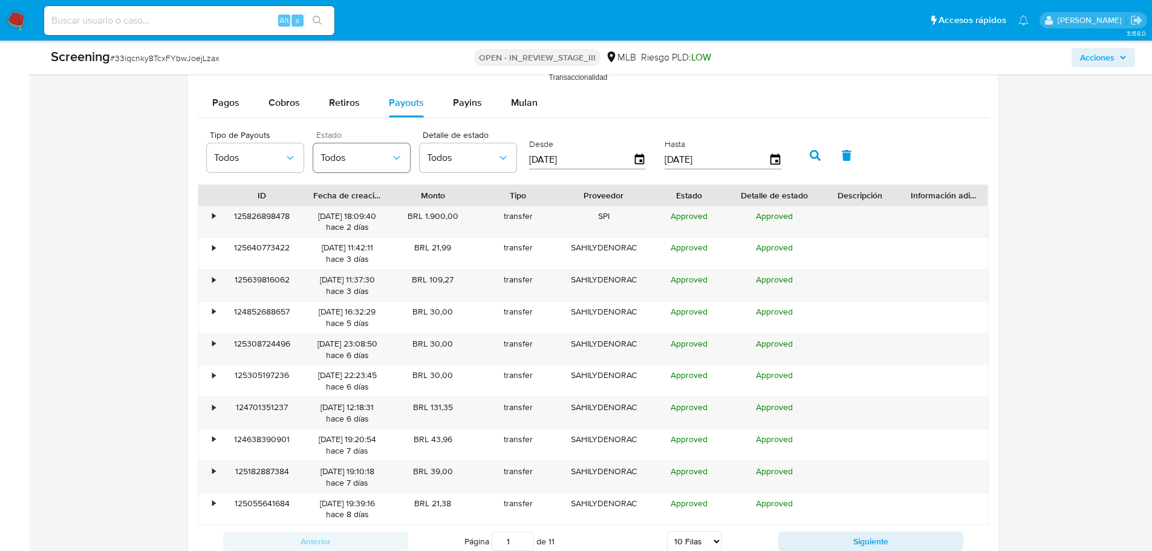
click at [356, 152] on span "Todos" at bounding box center [355, 158] width 70 height 12
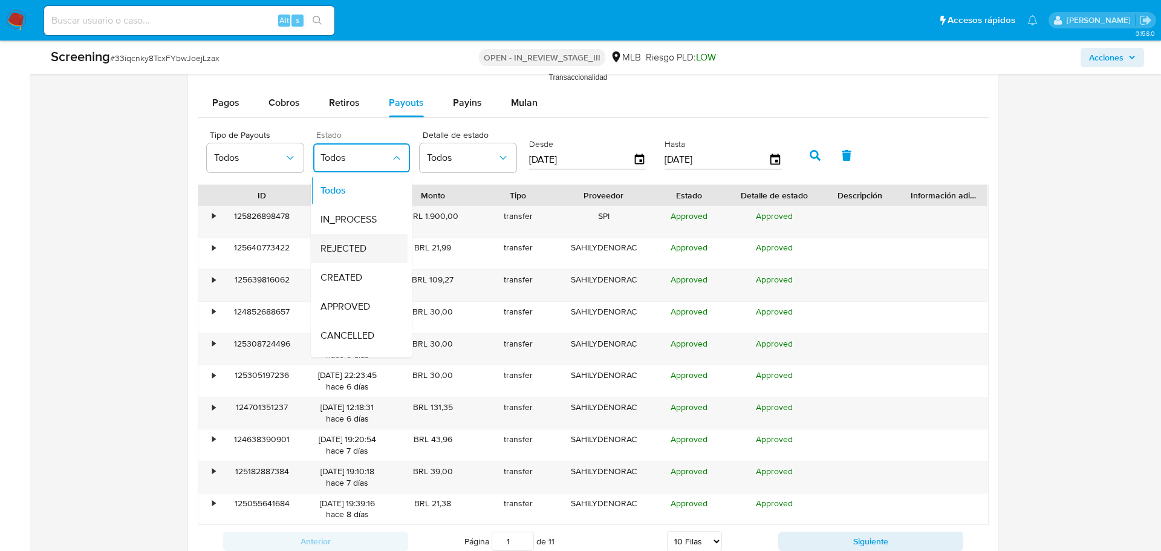
click at [348, 242] on span "REJECTED" at bounding box center [343, 248] width 46 height 12
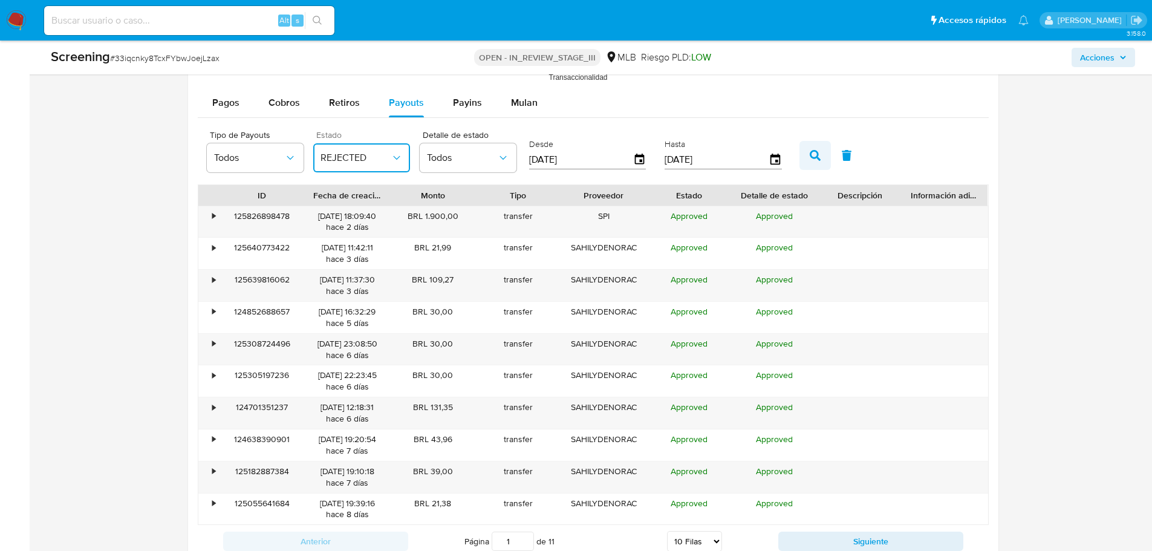
click at [810, 159] on icon "button" at bounding box center [815, 155] width 11 height 11
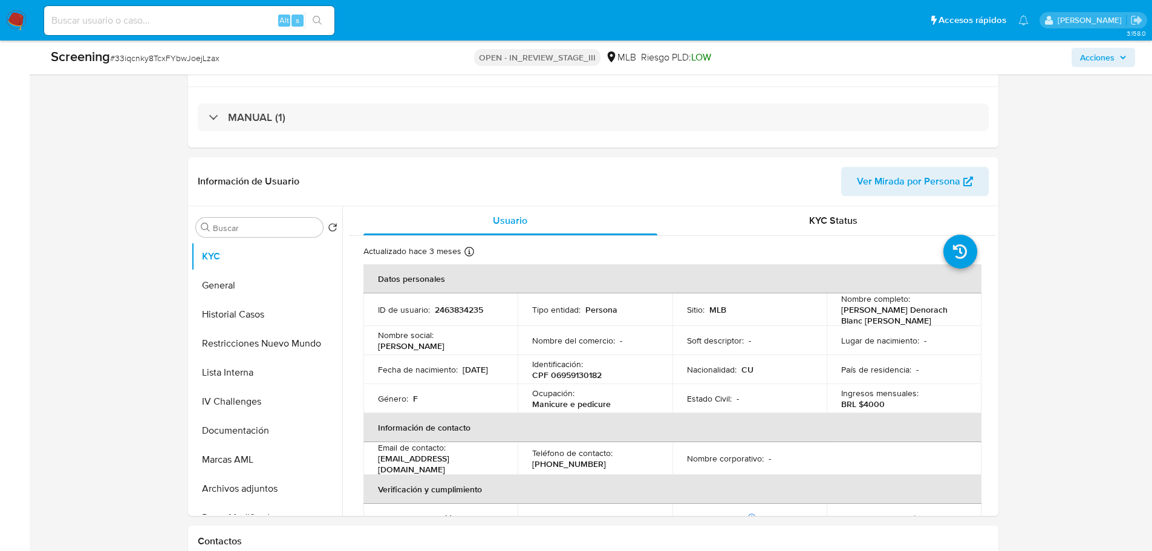
scroll to position [262, 0]
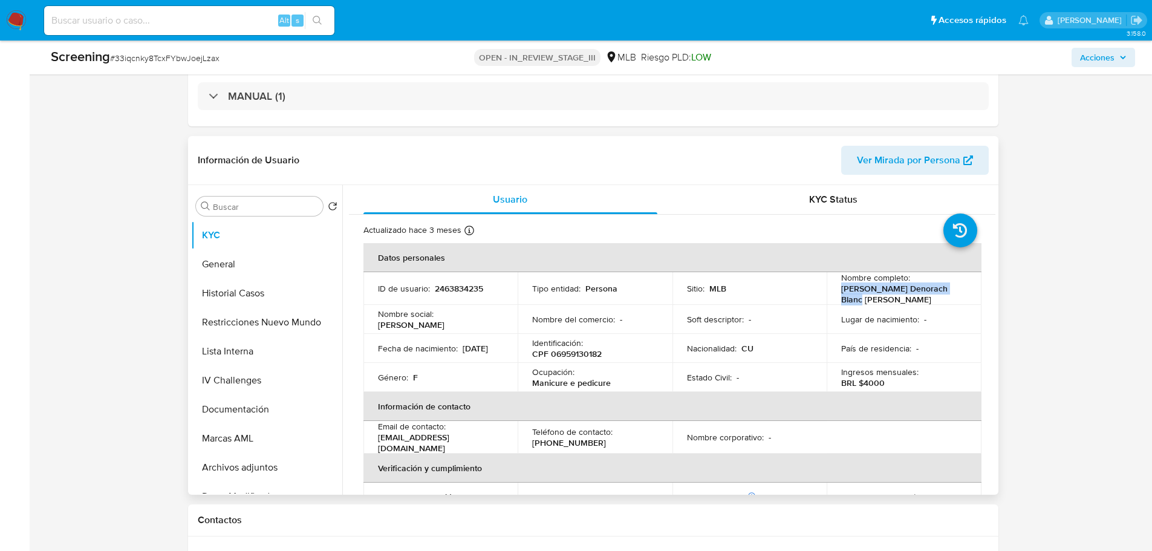
drag, startPoint x: 952, startPoint y: 291, endPoint x: 848, endPoint y: 311, distance: 105.3
click at [841, 297] on div "Nombre completo : Sahily Denorach Blanc Suarez" at bounding box center [904, 288] width 126 height 33
copy p "Sahily Denorach Blanc Suarez"
click at [249, 379] on button "IV Challenges" at bounding box center [261, 380] width 141 height 29
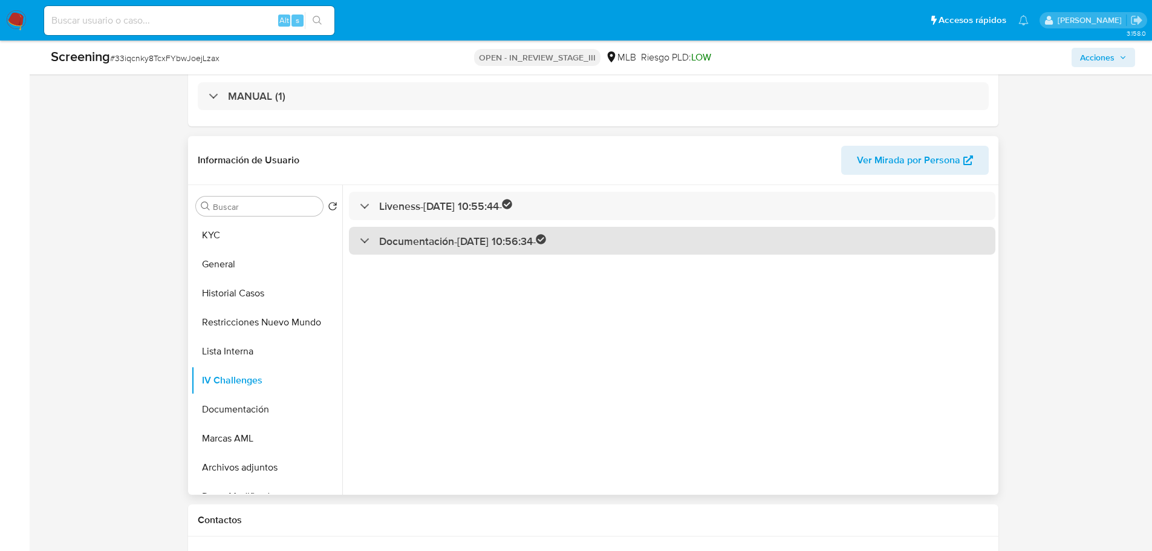
click at [446, 248] on h3 "Documentación - 29/05/2025 10:56:34 -" at bounding box center [462, 241] width 167 height 14
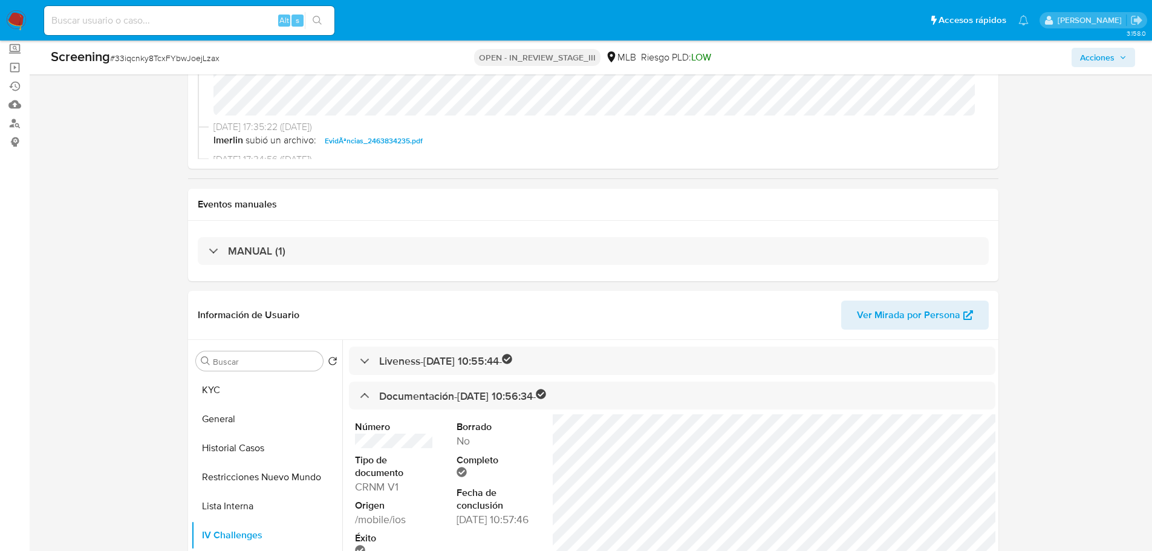
scroll to position [242, 0]
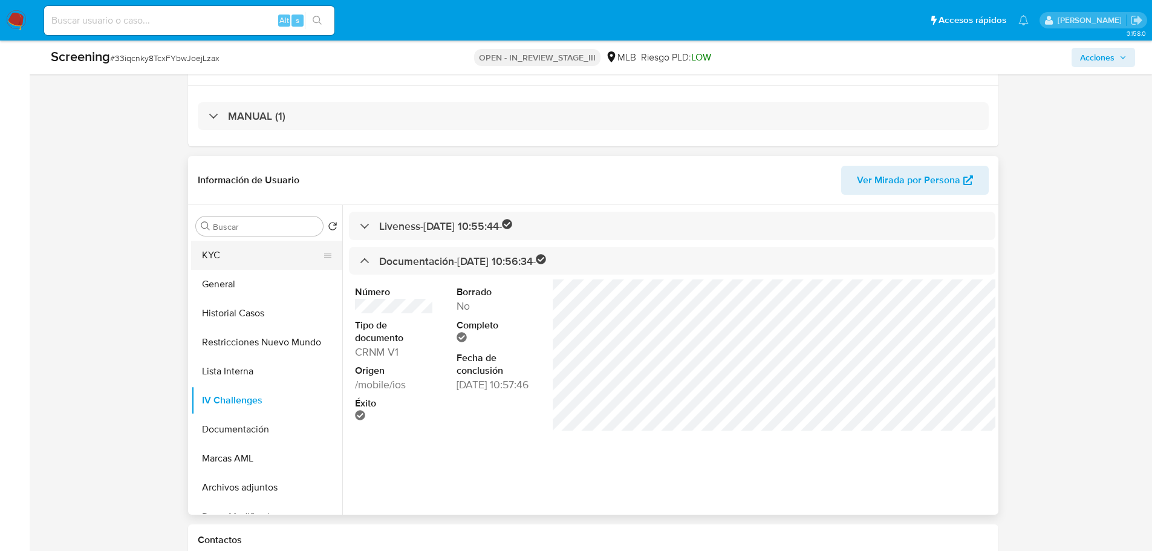
click at [223, 261] on button "KYC" at bounding box center [261, 255] width 141 height 29
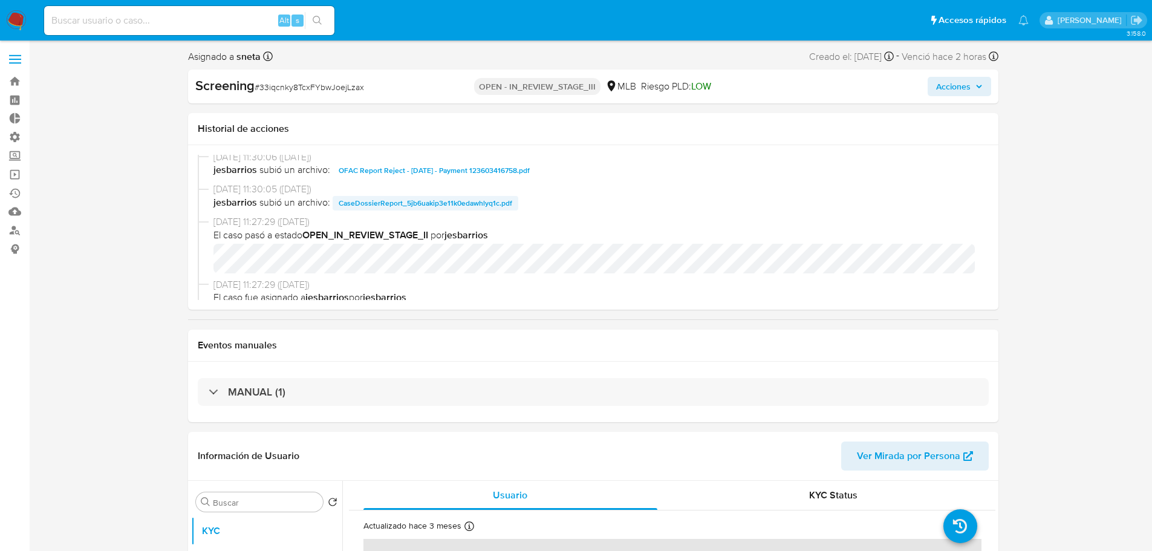
scroll to position [0, 0]
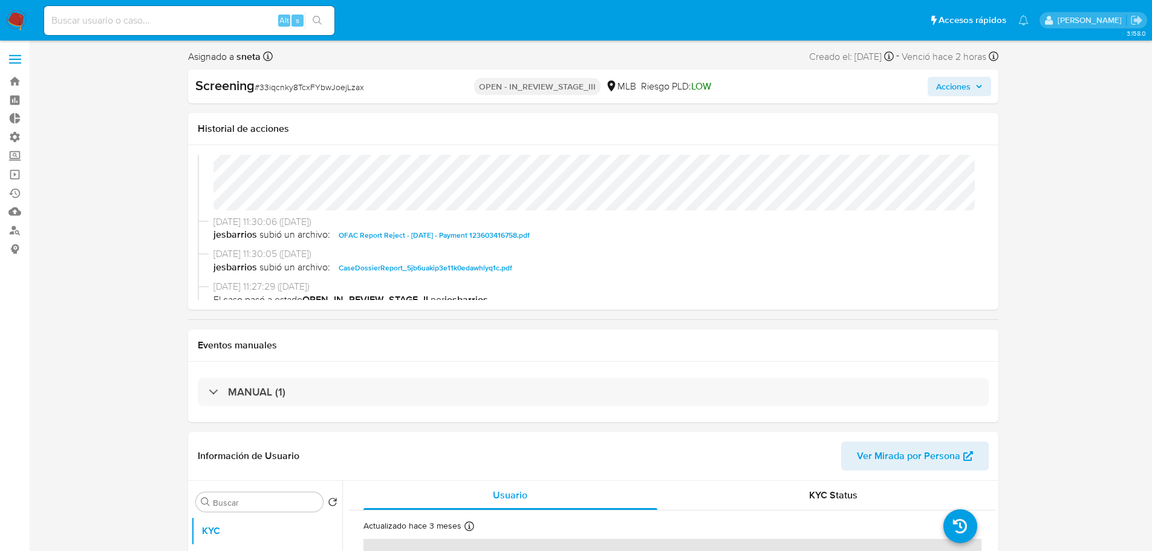
scroll to position [60, 0]
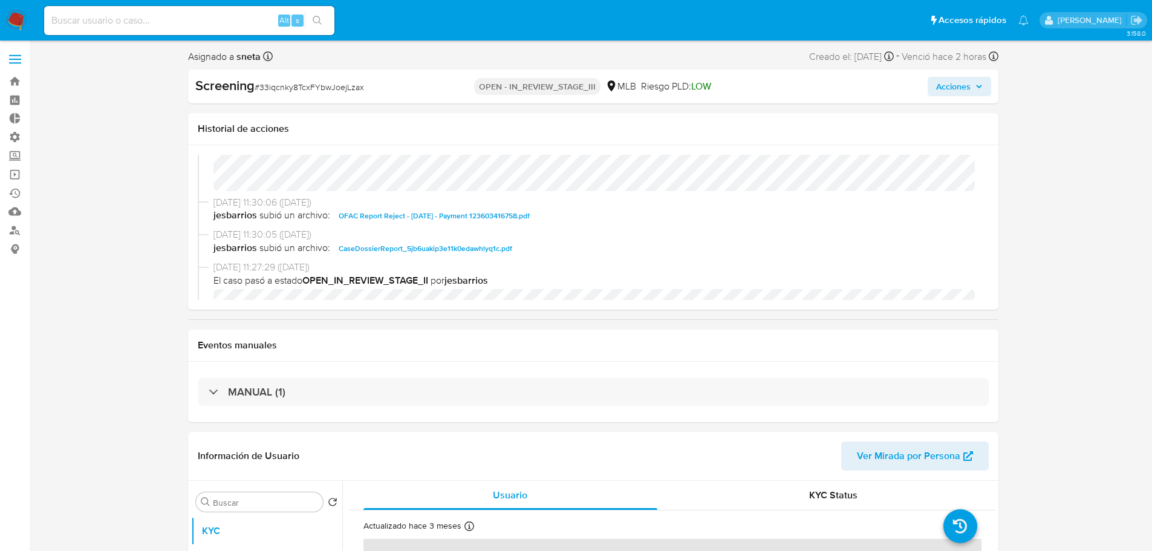
click at [502, 220] on span "OFAC Report Reject - 25th Aug 2025 - Payment 123603416758.pdf" at bounding box center [434, 216] width 191 height 15
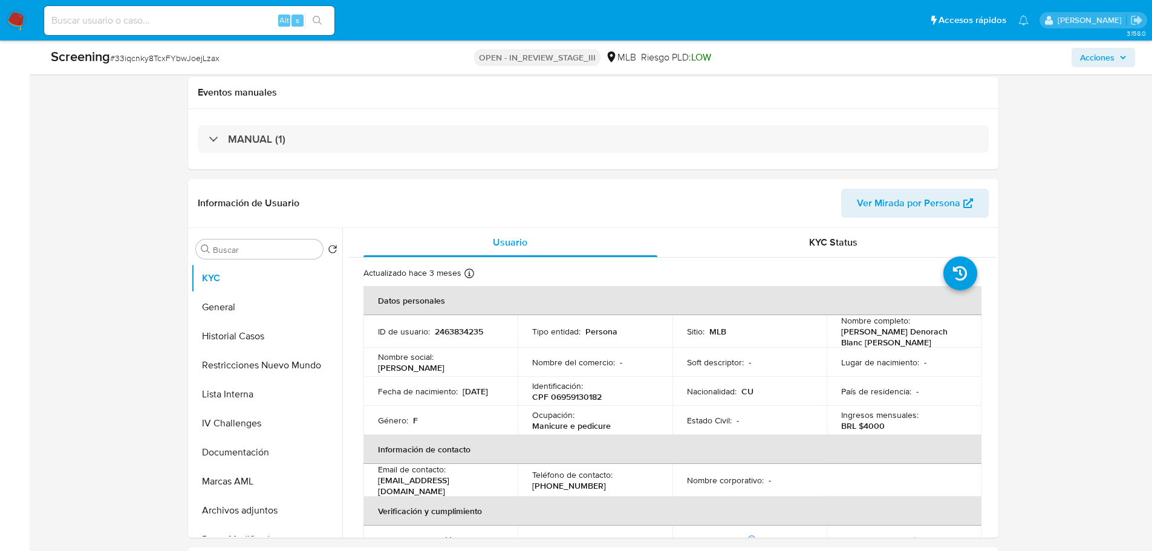
scroll to position [233, 0]
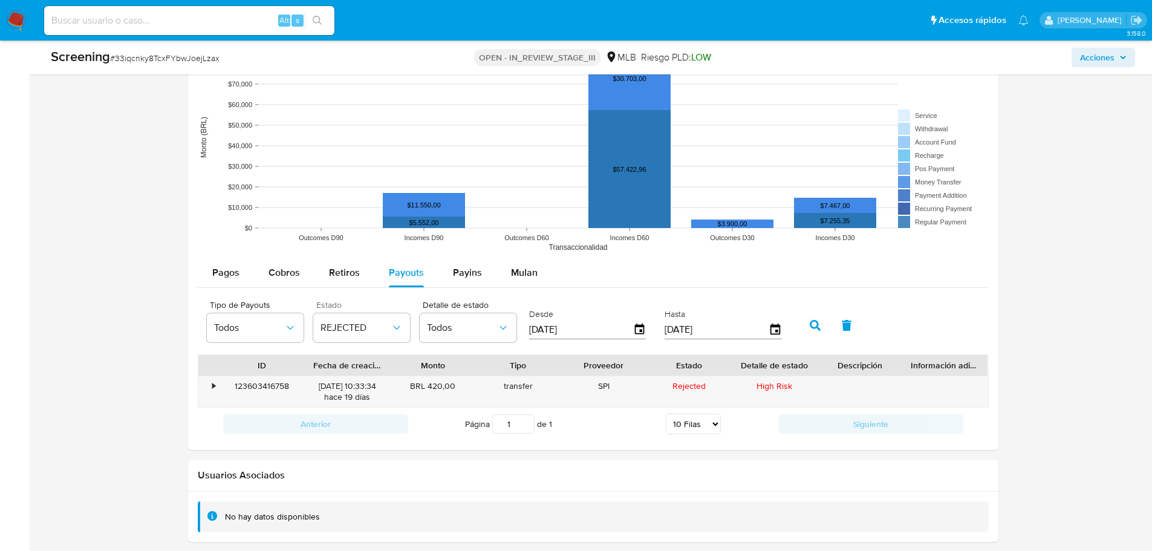
scroll to position [1426, 0]
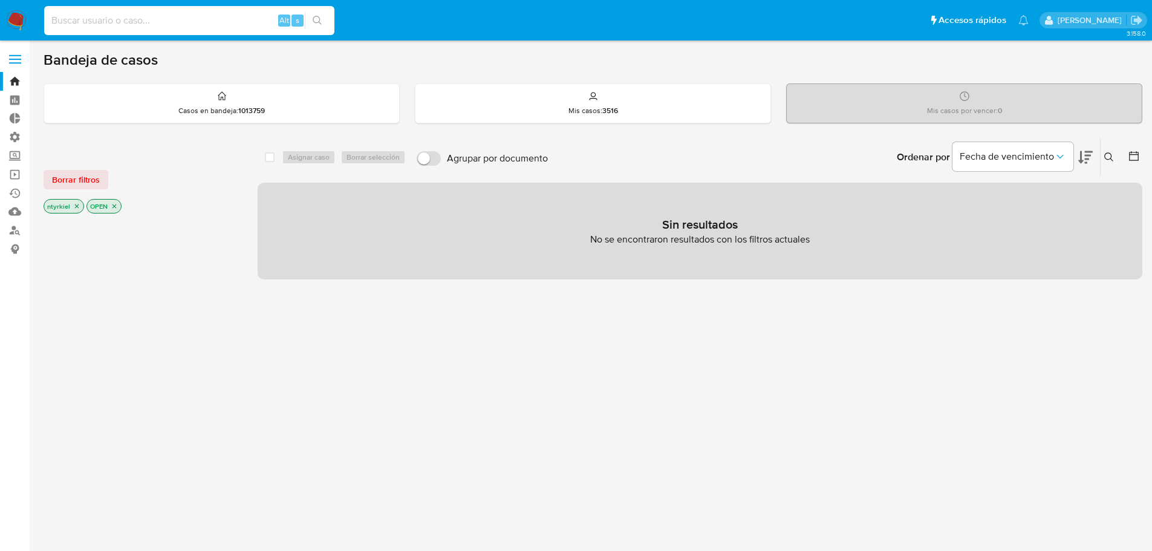
click at [180, 25] on input at bounding box center [189, 21] width 290 height 16
paste input "[URL][DOMAIN_NAME]"
type input "[URL][DOMAIN_NAME]"
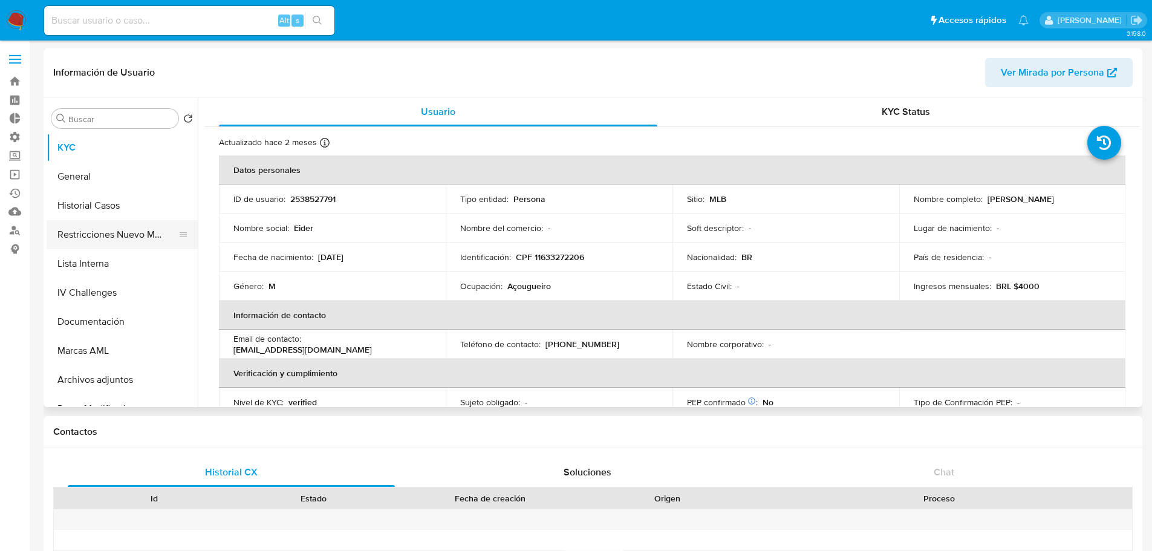
select select "10"
click at [91, 208] on button "Historial Casos" at bounding box center [117, 205] width 141 height 29
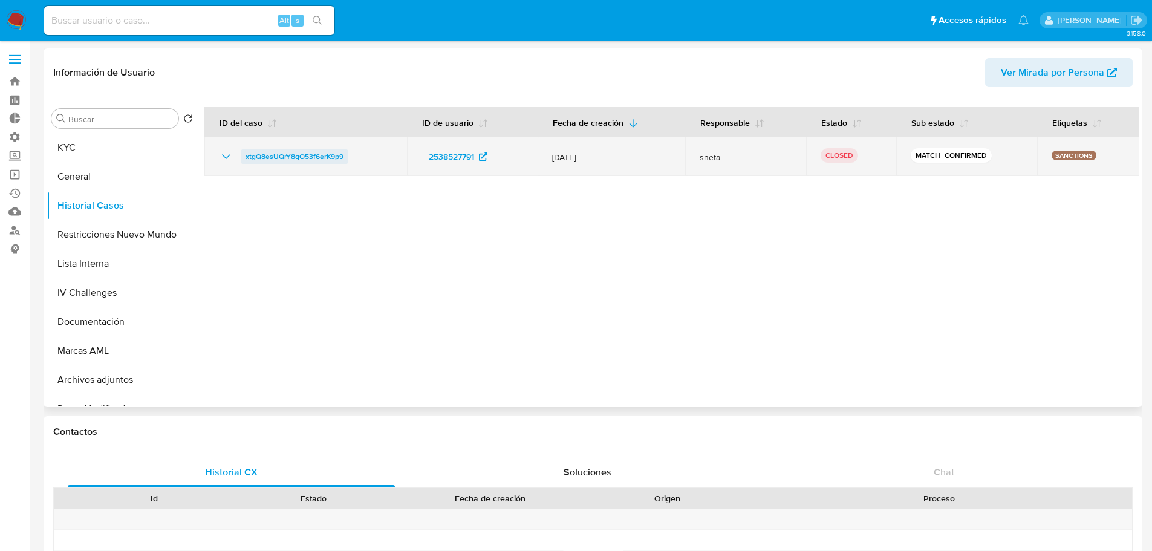
click at [302, 157] on span "xtgQ8esUQrY8qO53f6erK9p9" at bounding box center [294, 156] width 98 height 15
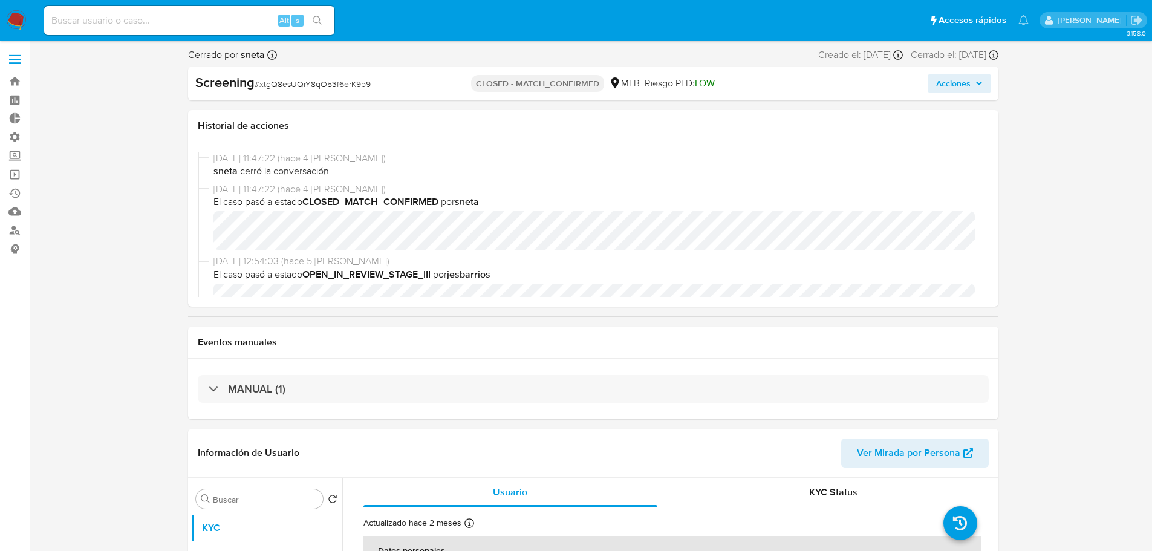
select select "10"
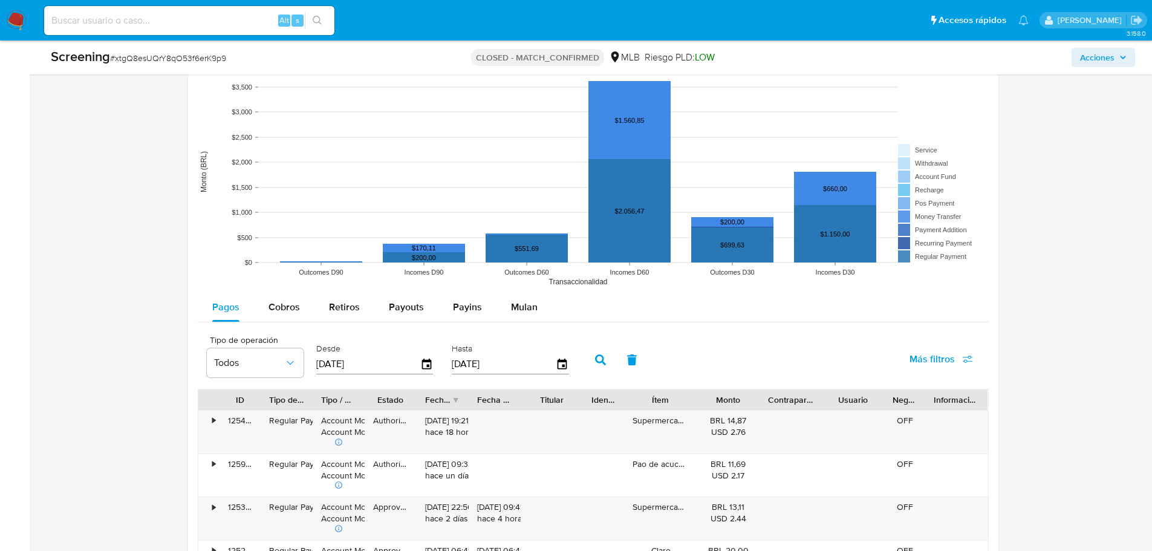
scroll to position [1391, 0]
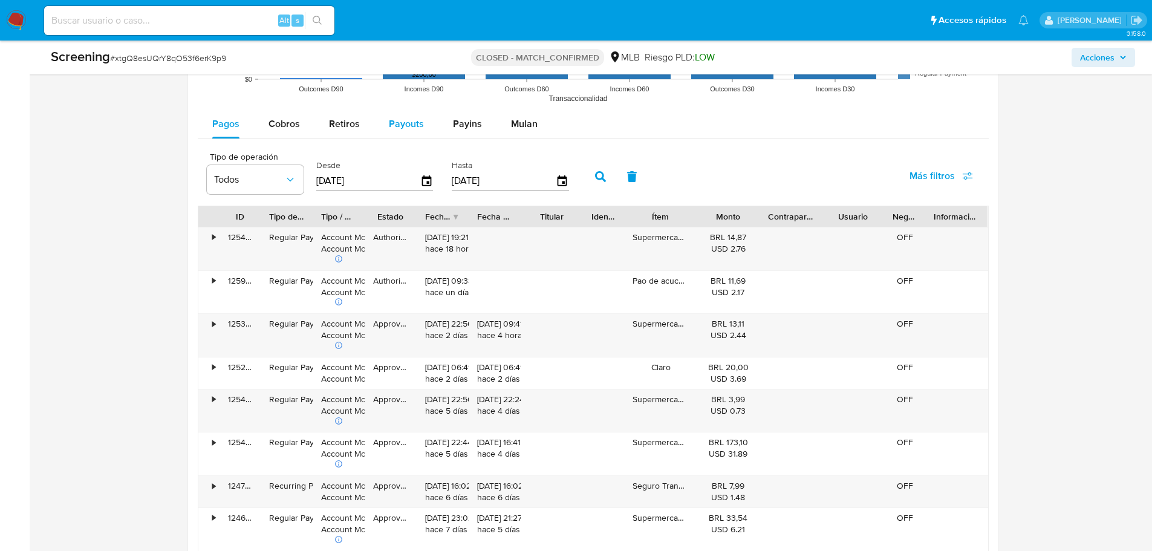
click at [400, 128] on span "Payouts" at bounding box center [406, 124] width 35 height 14
select select "10"
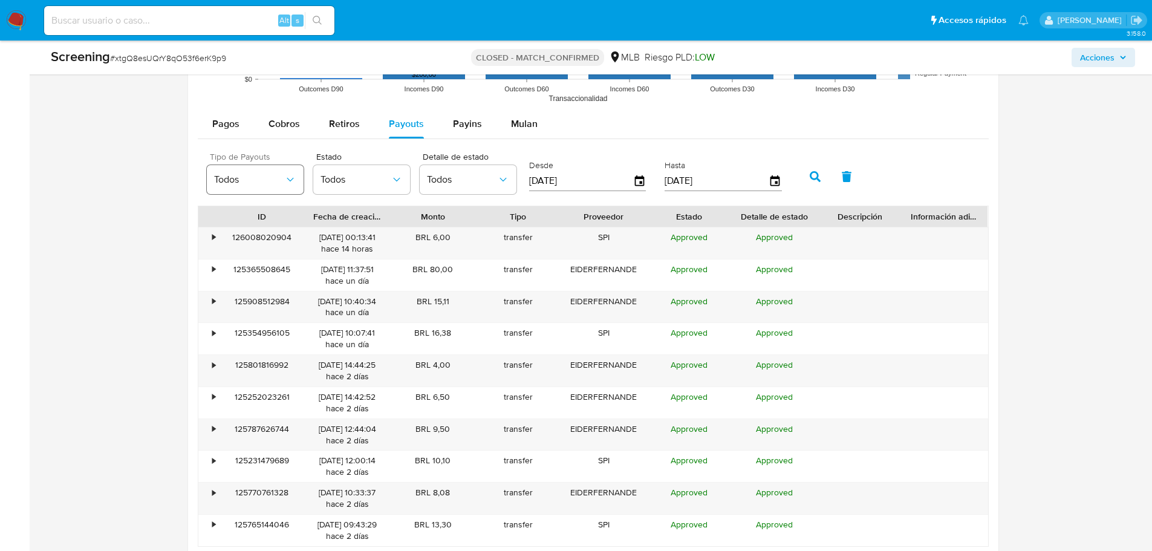
click at [281, 179] on span "Todos" at bounding box center [249, 180] width 70 height 12
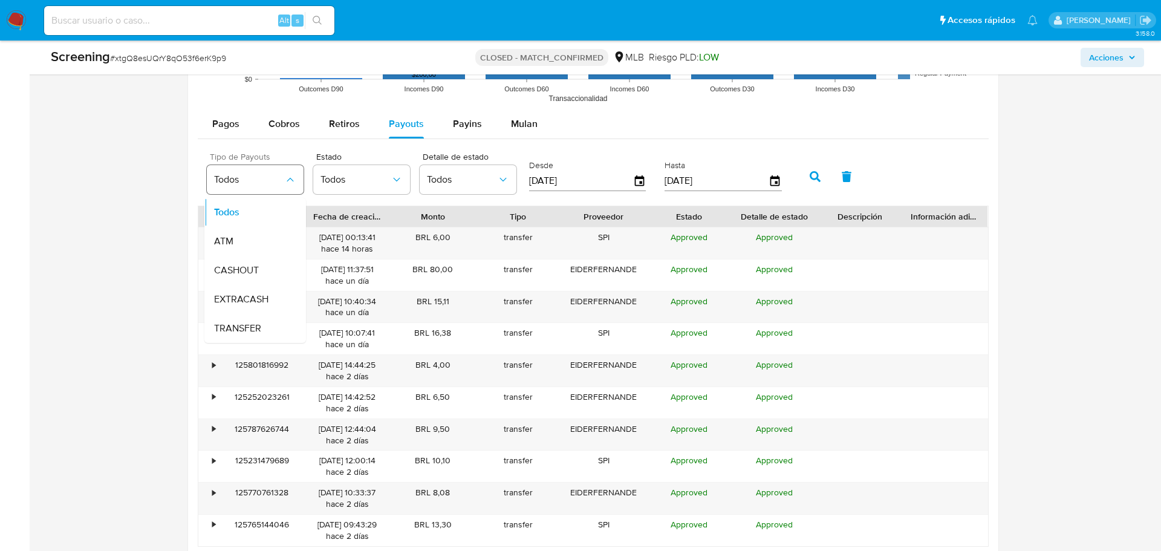
click at [281, 179] on span "Todos" at bounding box center [249, 180] width 70 height 12
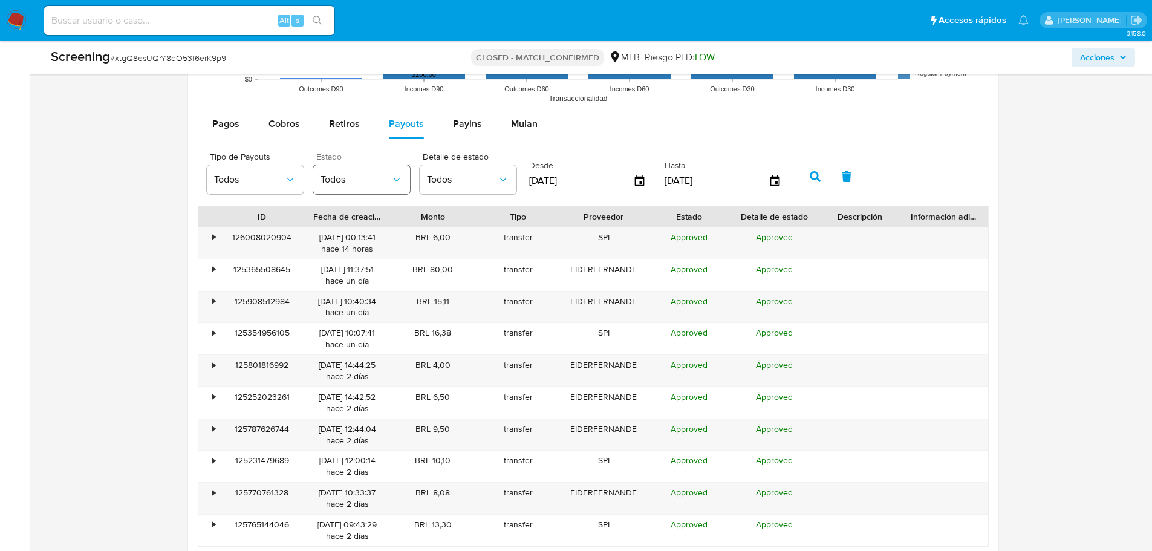
click at [363, 187] on button "Todos" at bounding box center [361, 179] width 97 height 29
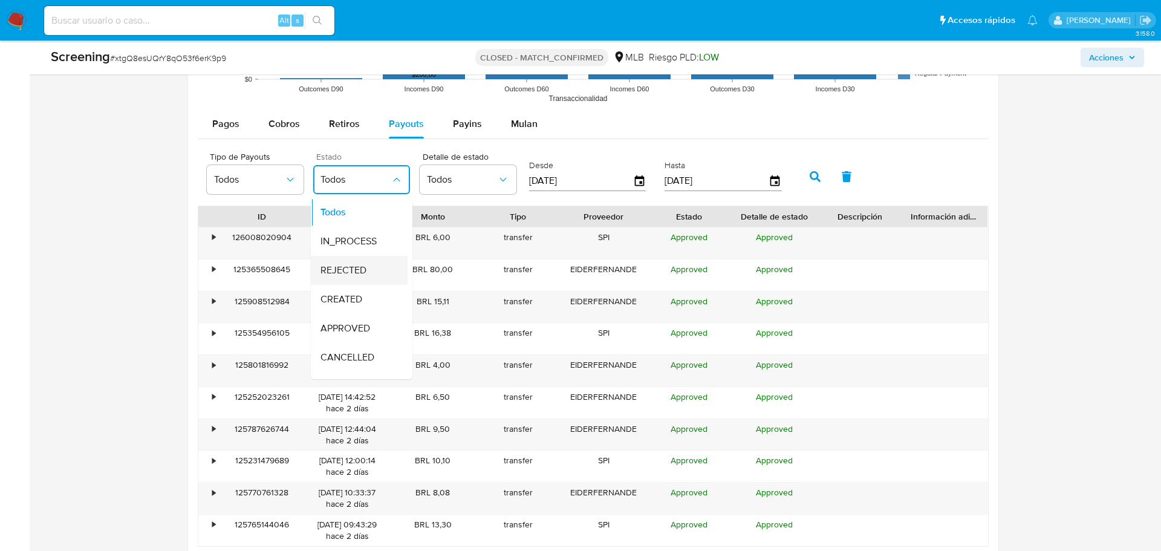
click at [344, 266] on span "REJECTED" at bounding box center [343, 270] width 46 height 12
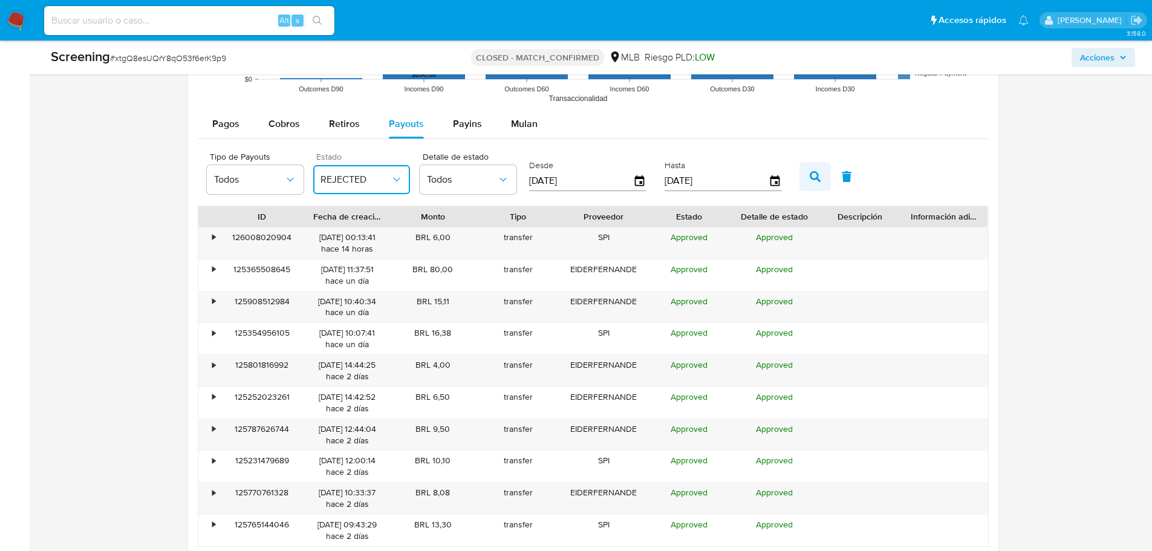
click at [818, 172] on icon "button" at bounding box center [815, 176] width 11 height 11
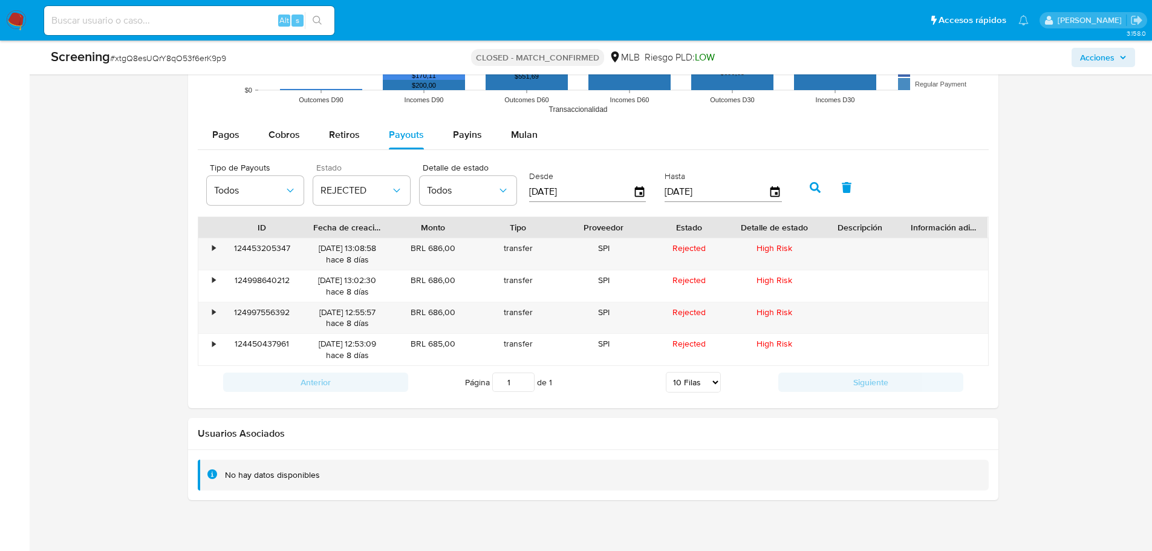
scroll to position [1380, 0]
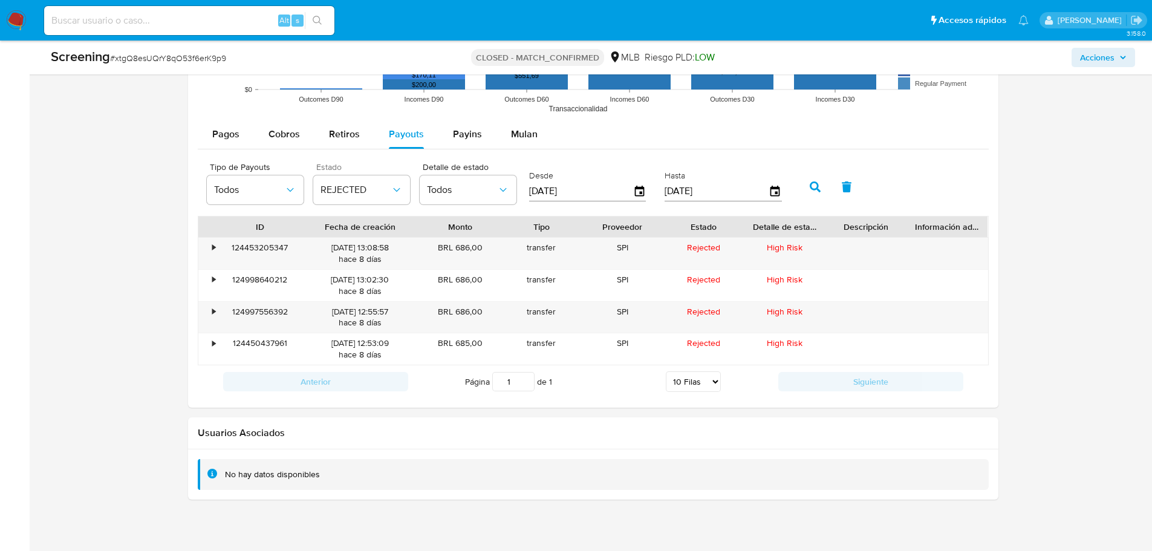
drag, startPoint x: 395, startPoint y: 225, endPoint x: 429, endPoint y: 223, distance: 33.9
click at [429, 223] on div at bounding box center [420, 226] width 22 height 21
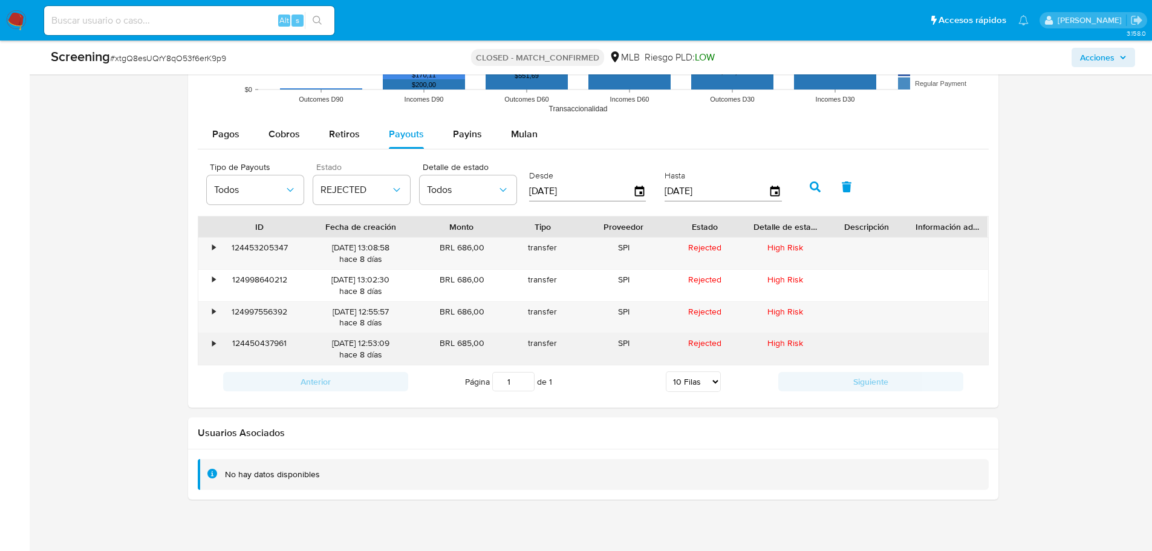
click at [265, 339] on div "124450437961" at bounding box center [259, 348] width 81 height 31
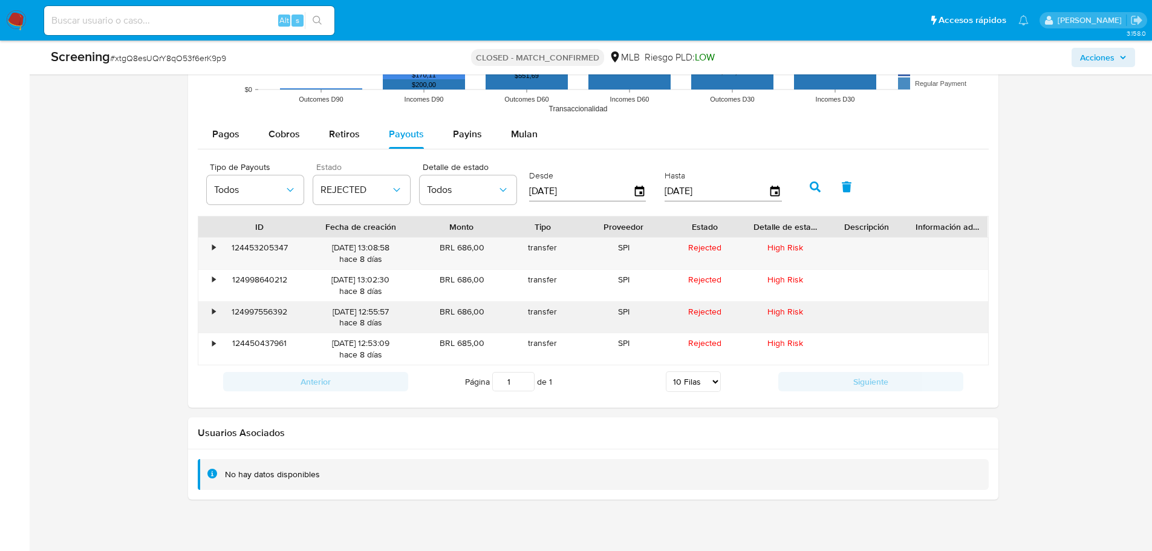
click at [277, 311] on div "124997556392" at bounding box center [259, 317] width 81 height 31
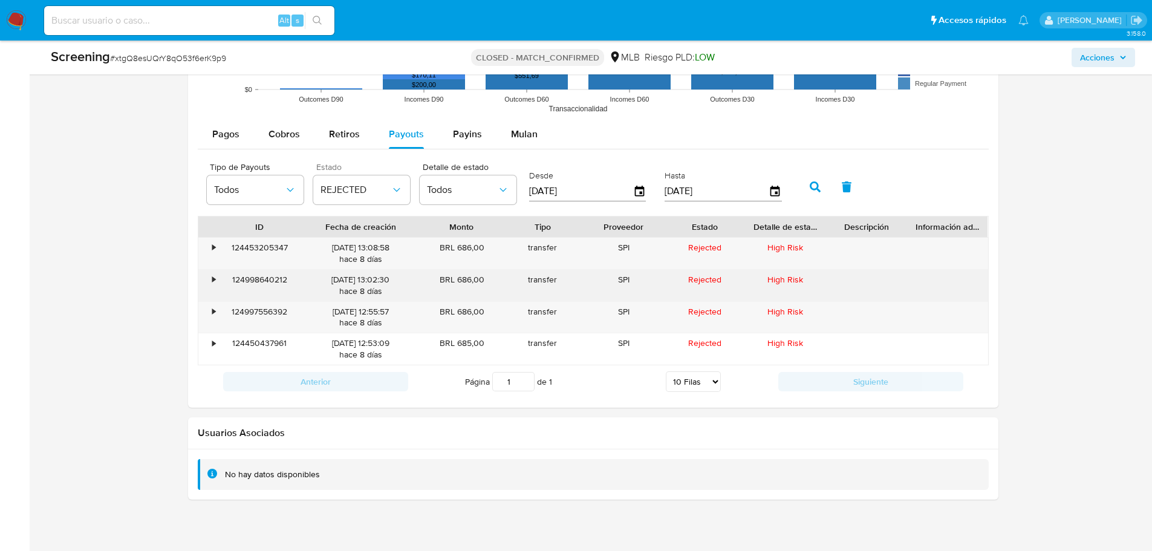
click at [263, 279] on div "124998640212" at bounding box center [259, 285] width 81 height 31
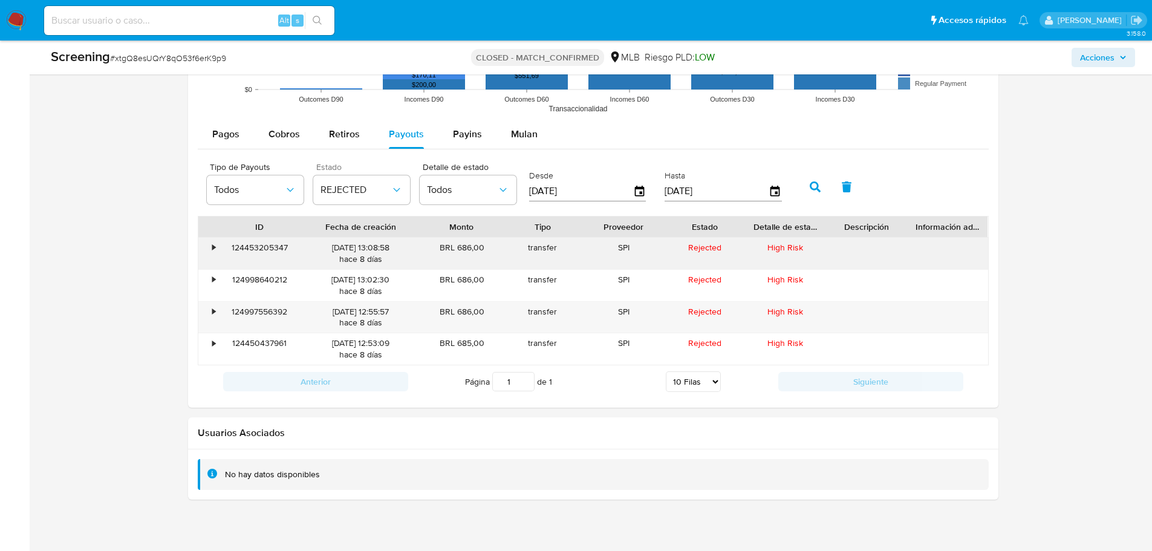
click at [255, 247] on div "124453205347" at bounding box center [259, 253] width 81 height 31
click at [189, 190] on div at bounding box center [593, 18] width 810 height 779
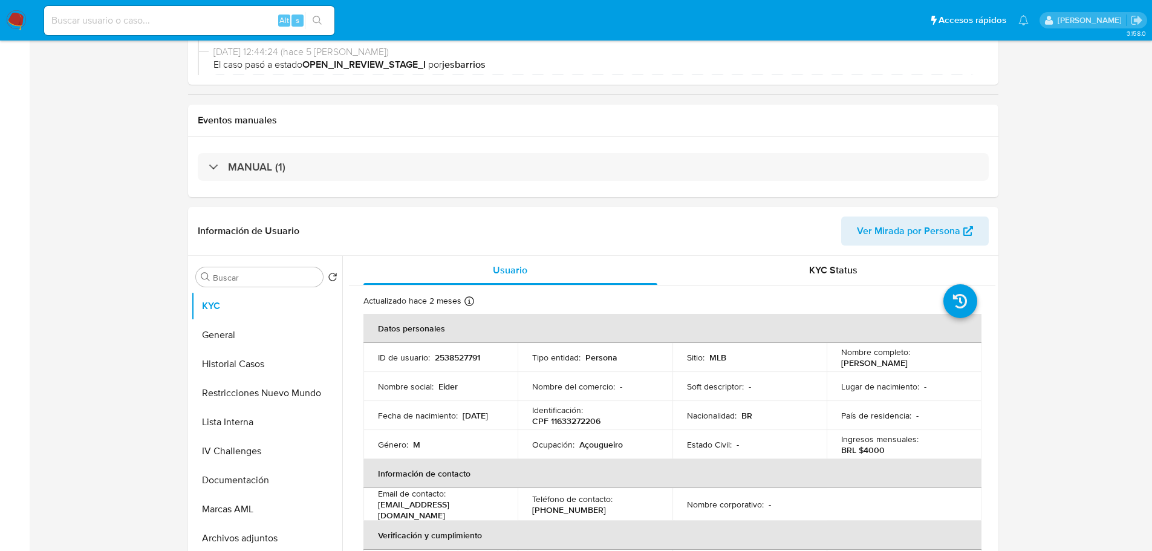
scroll to position [0, 0]
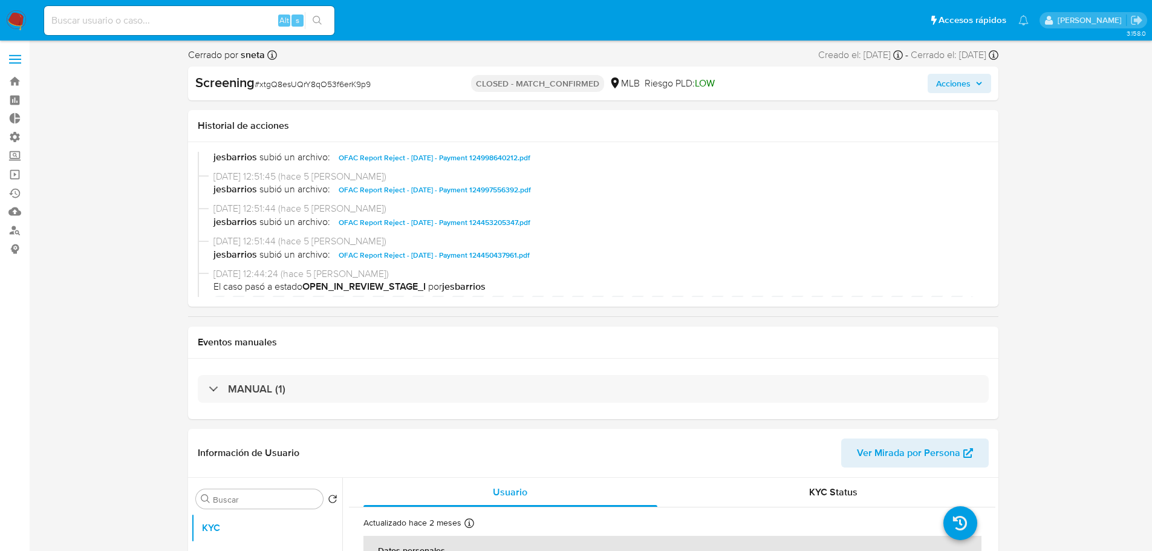
click at [429, 255] on span "OFAC Report Reject - [DATE] - Payment 124450437961.pdf" at bounding box center [434, 255] width 191 height 15
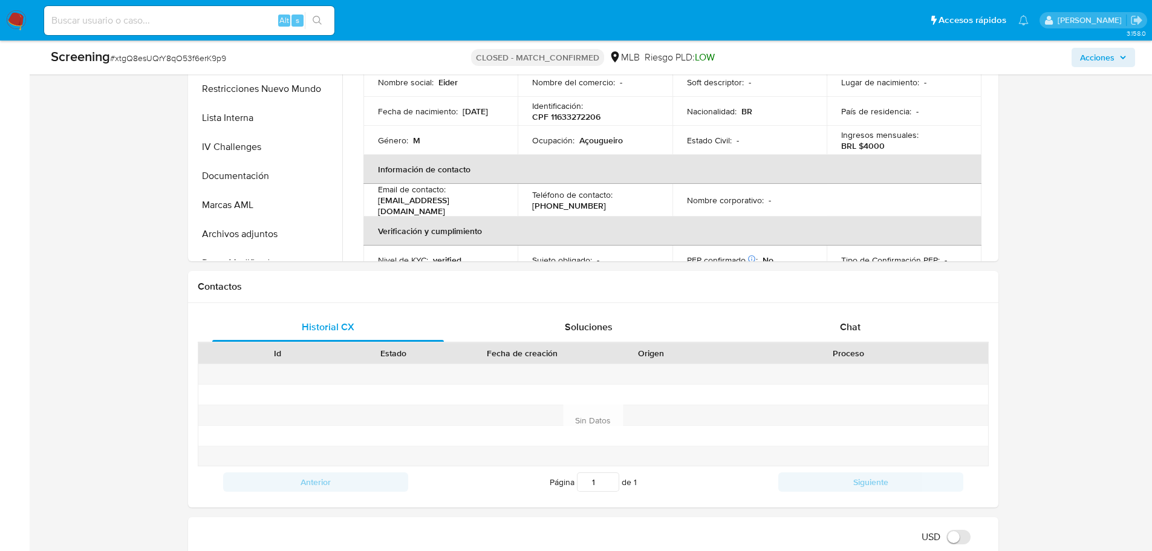
scroll to position [605, 0]
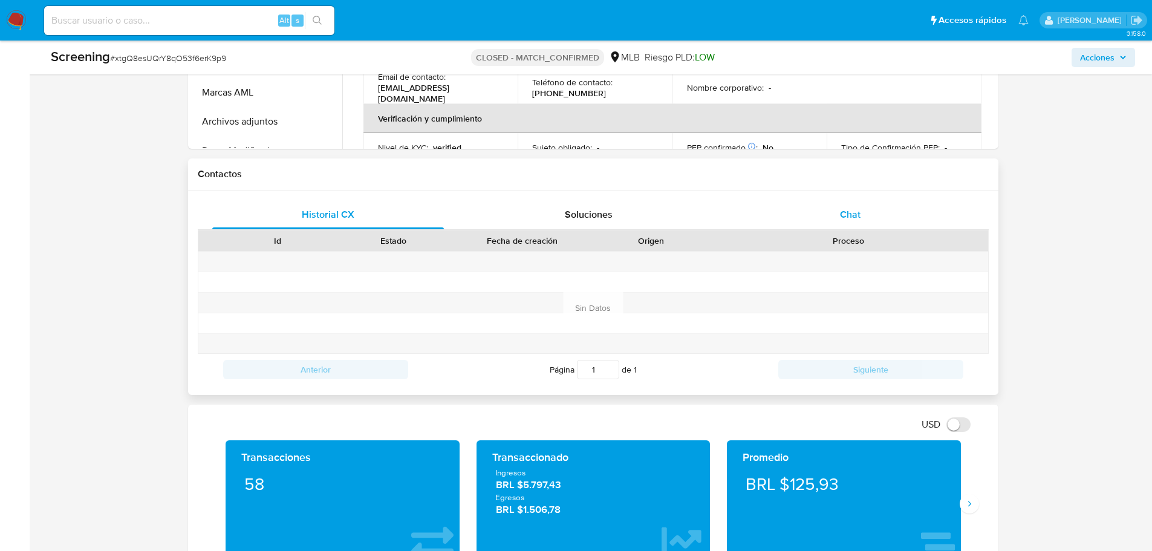
click at [837, 213] on div "Chat" at bounding box center [850, 214] width 232 height 29
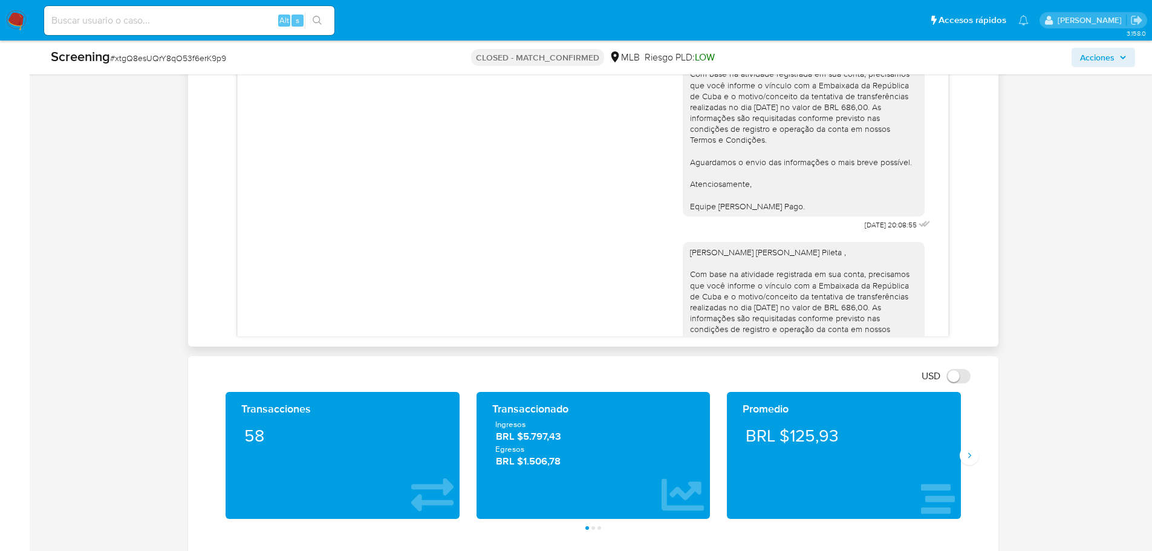
scroll to position [665, 0]
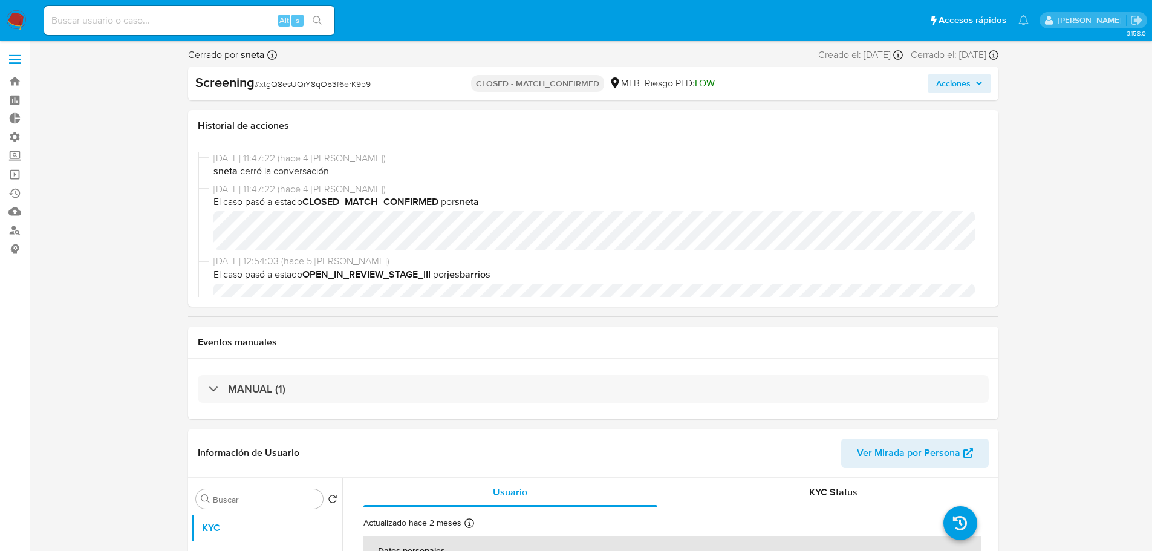
select select "10"
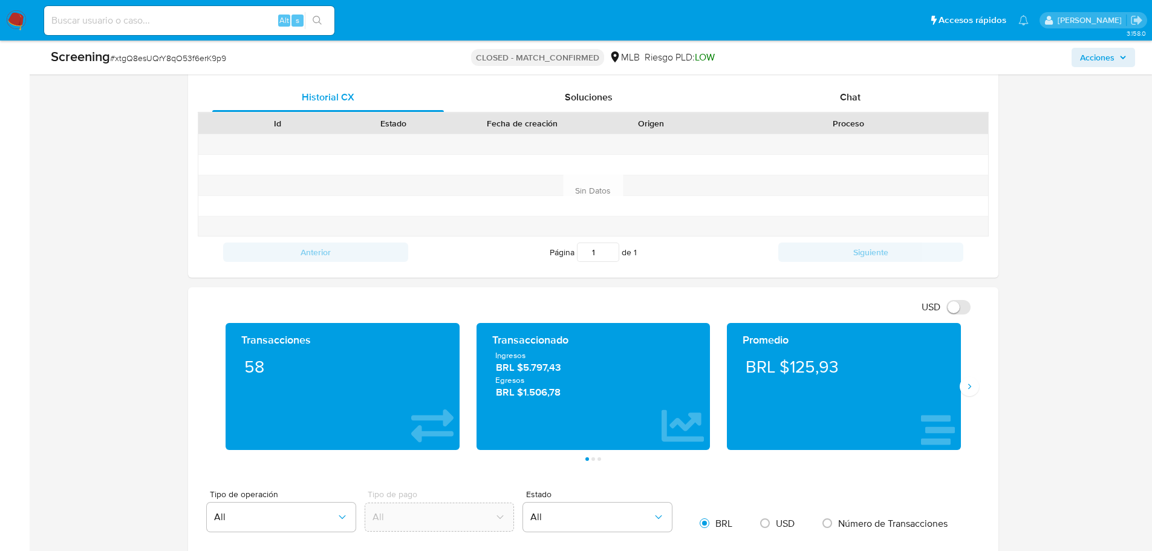
scroll to position [605, 0]
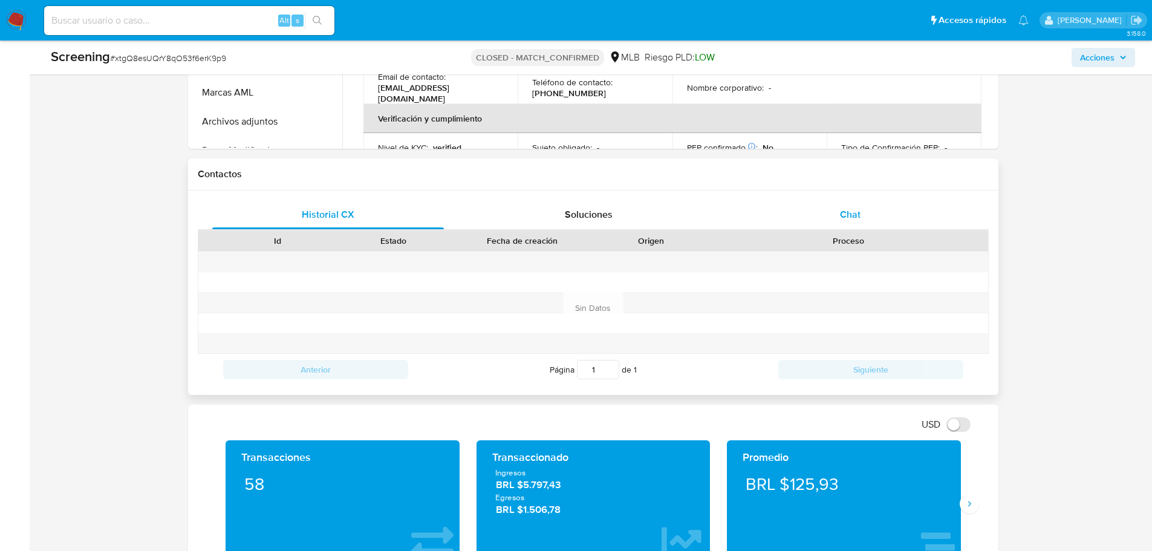
click at [830, 209] on div "Chat" at bounding box center [850, 214] width 232 height 29
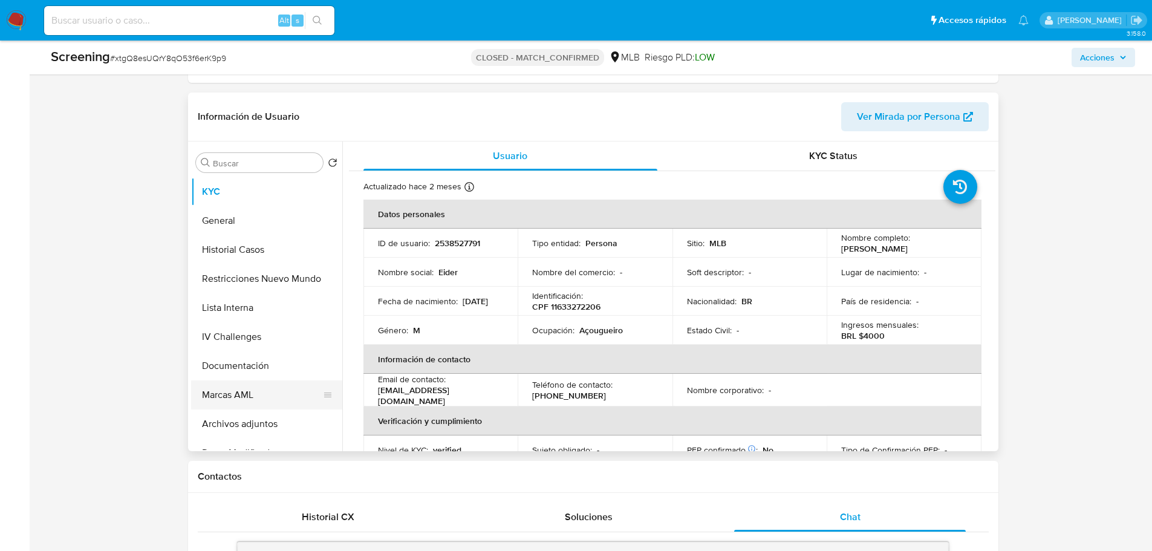
scroll to position [60, 0]
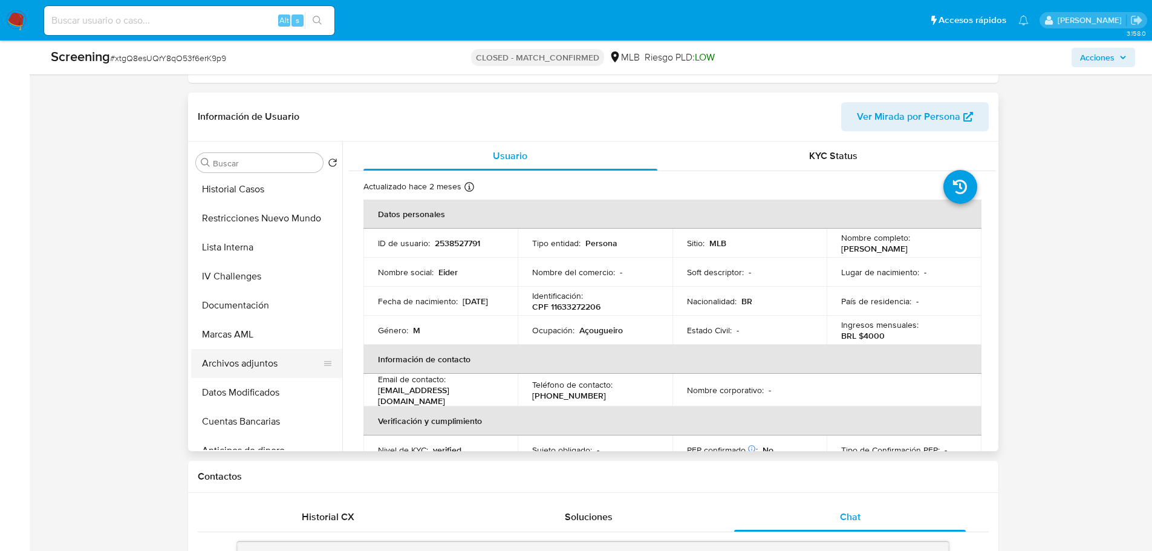
click at [249, 361] on button "Archivos adjuntos" at bounding box center [261, 363] width 141 height 29
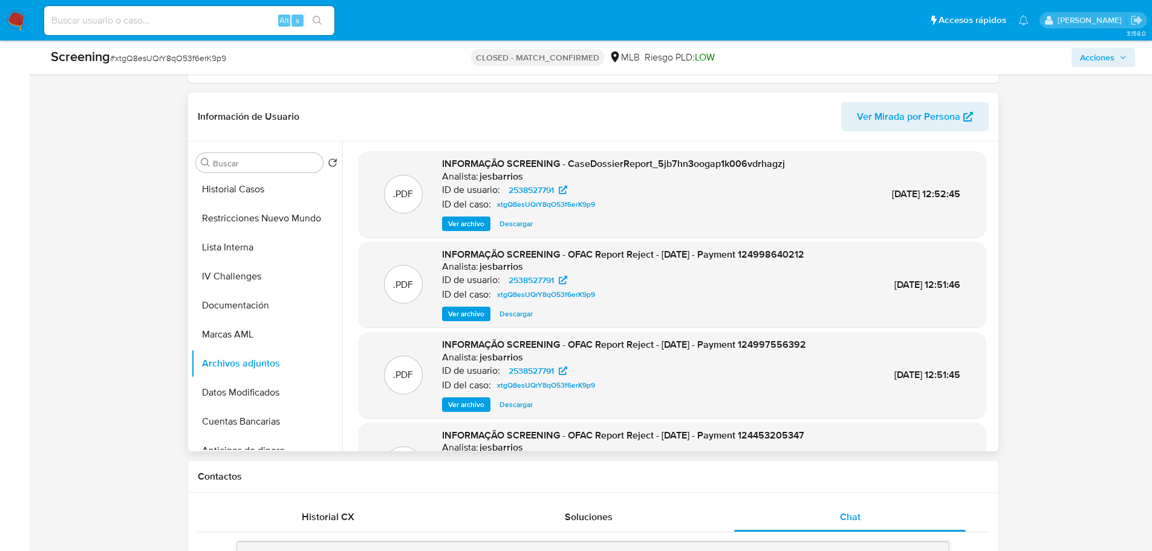
click at [518, 223] on span "Descargar" at bounding box center [515, 224] width 33 height 12
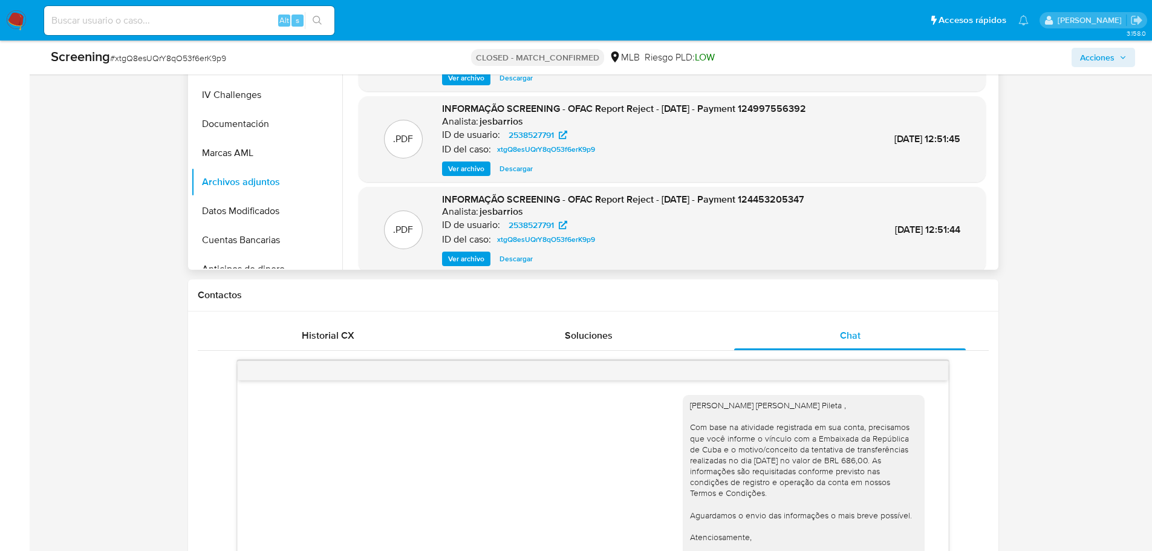
scroll to position [102, 0]
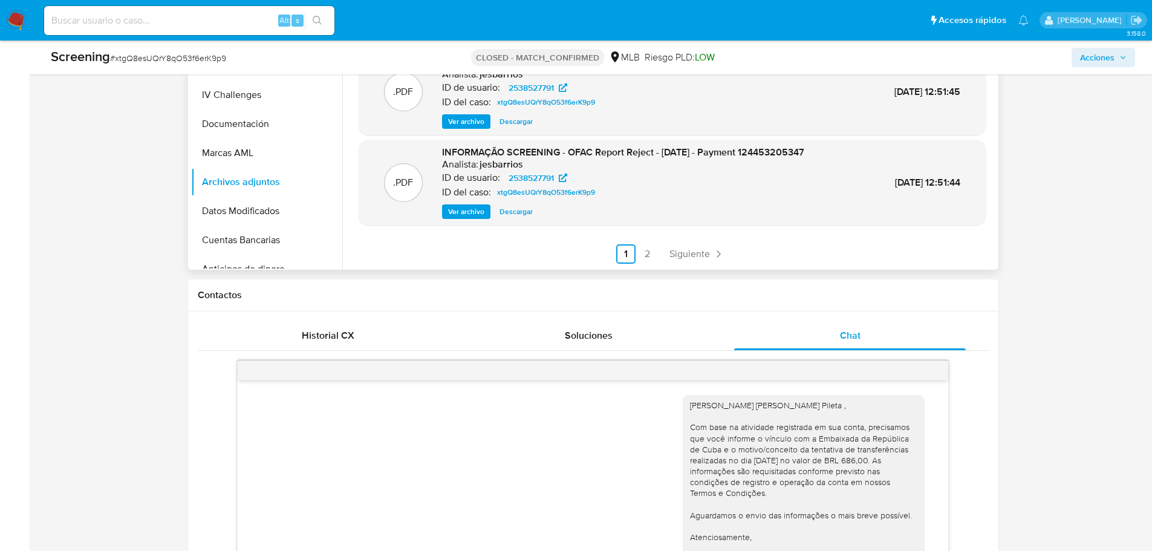
click at [675, 259] on span "Siguiente" at bounding box center [689, 254] width 41 height 10
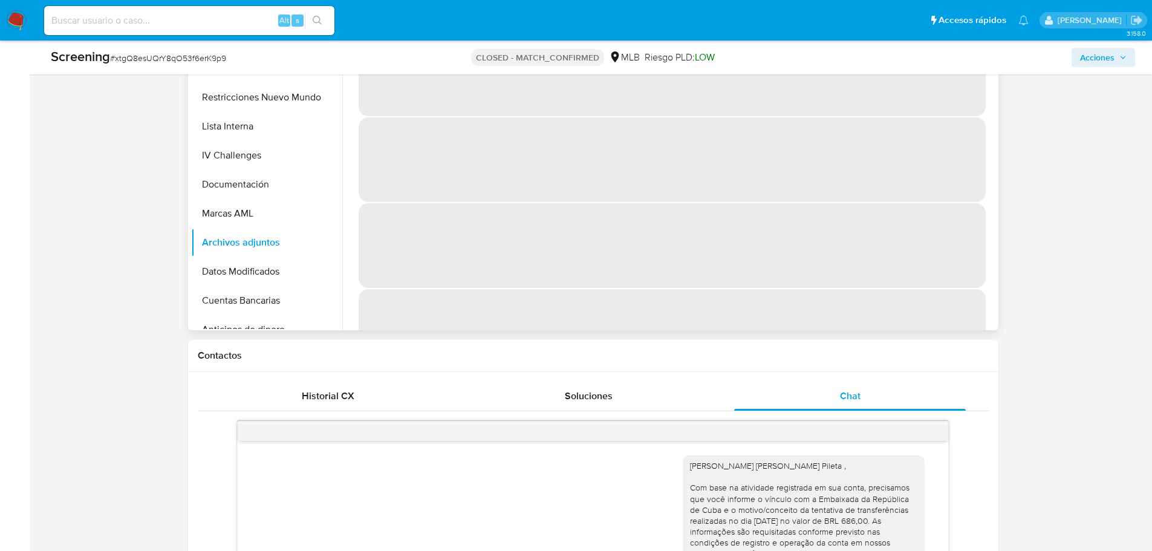
scroll to position [302, 0]
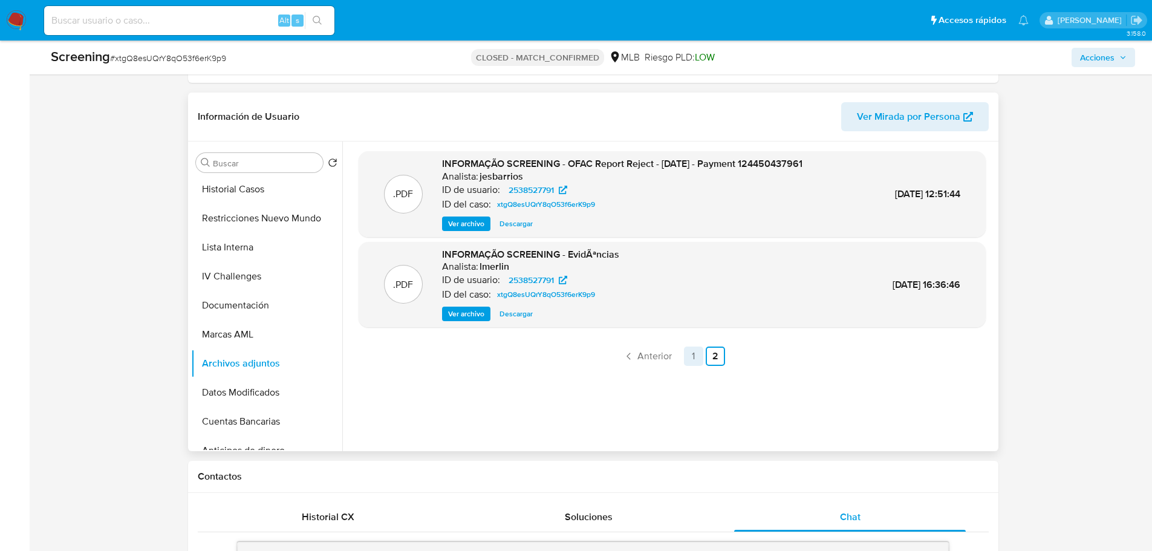
click at [692, 356] on link "1" at bounding box center [693, 355] width 19 height 19
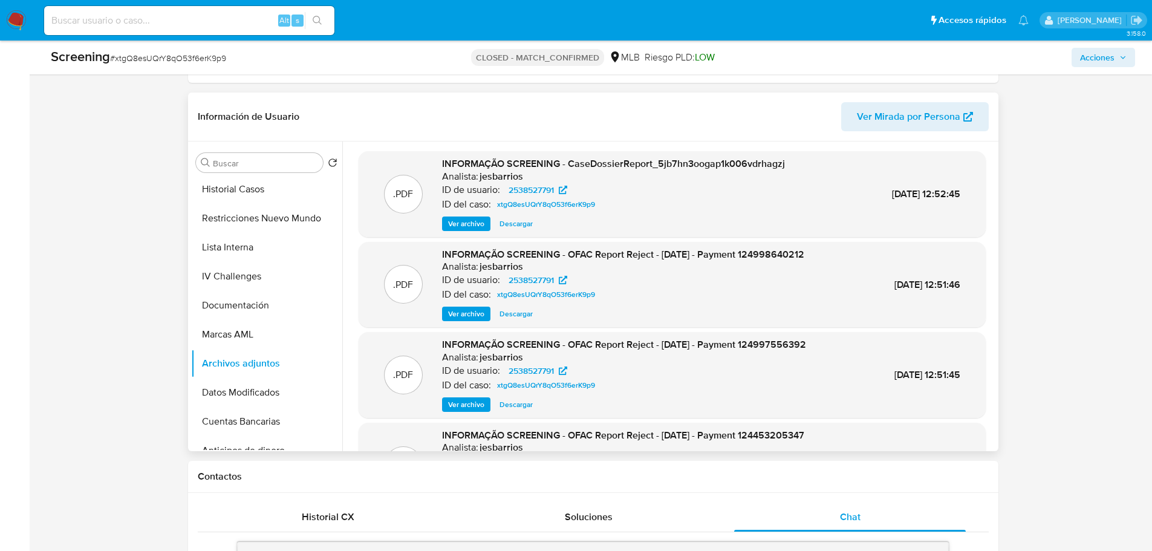
click at [723, 275] on div "ID de usuario: 2538527791" at bounding box center [623, 280] width 362 height 15
click at [515, 317] on span "Descargar" at bounding box center [515, 314] width 33 height 12
click at [232, 270] on button "IV Challenges" at bounding box center [261, 276] width 141 height 29
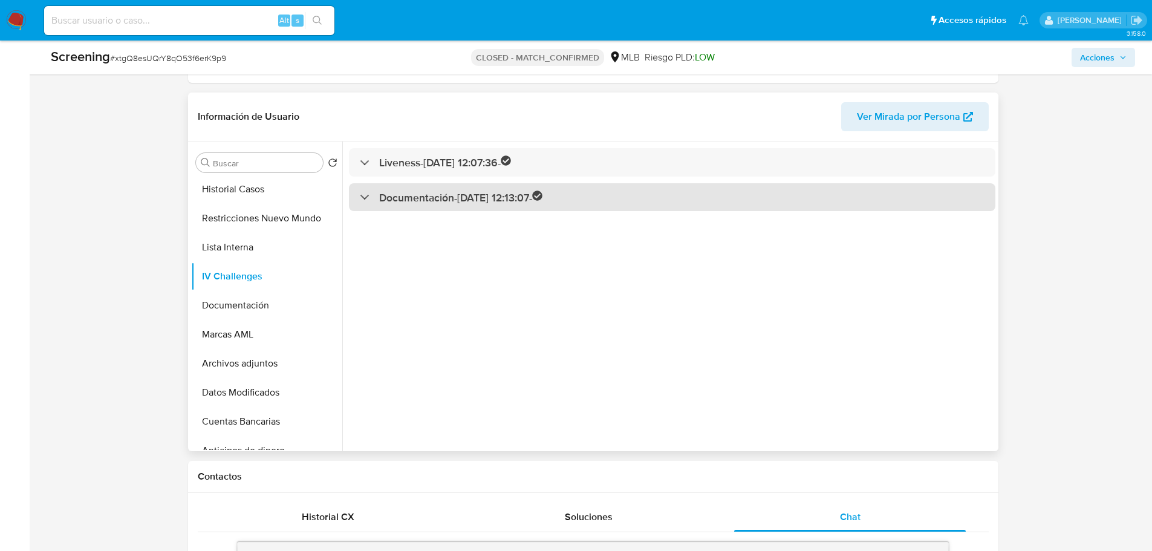
click at [414, 199] on h3 "Documentación - 07/07/2025 12:13:07 -" at bounding box center [461, 197] width 164 height 14
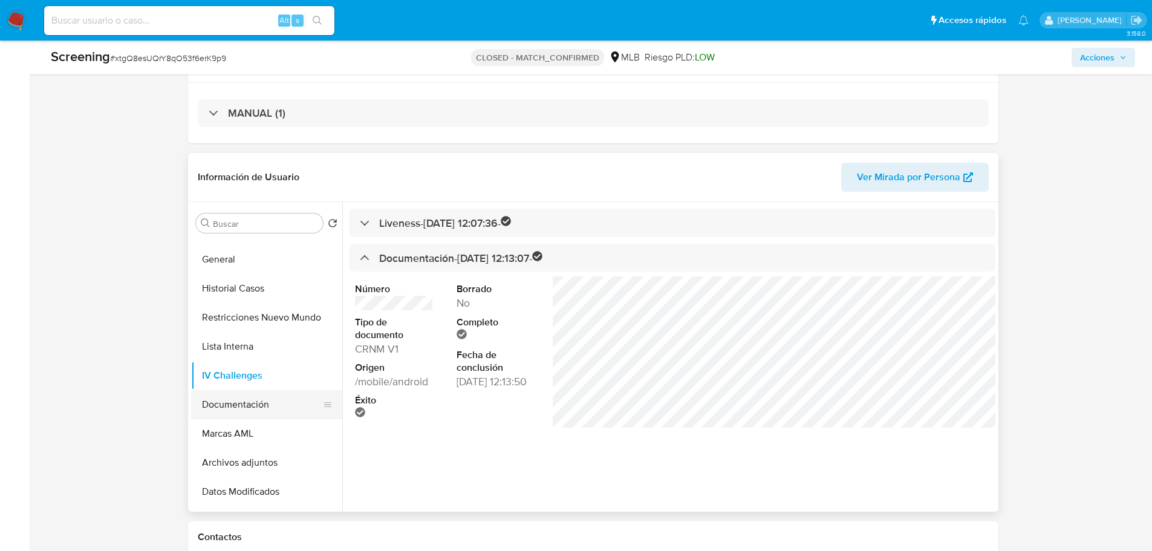
scroll to position [0, 0]
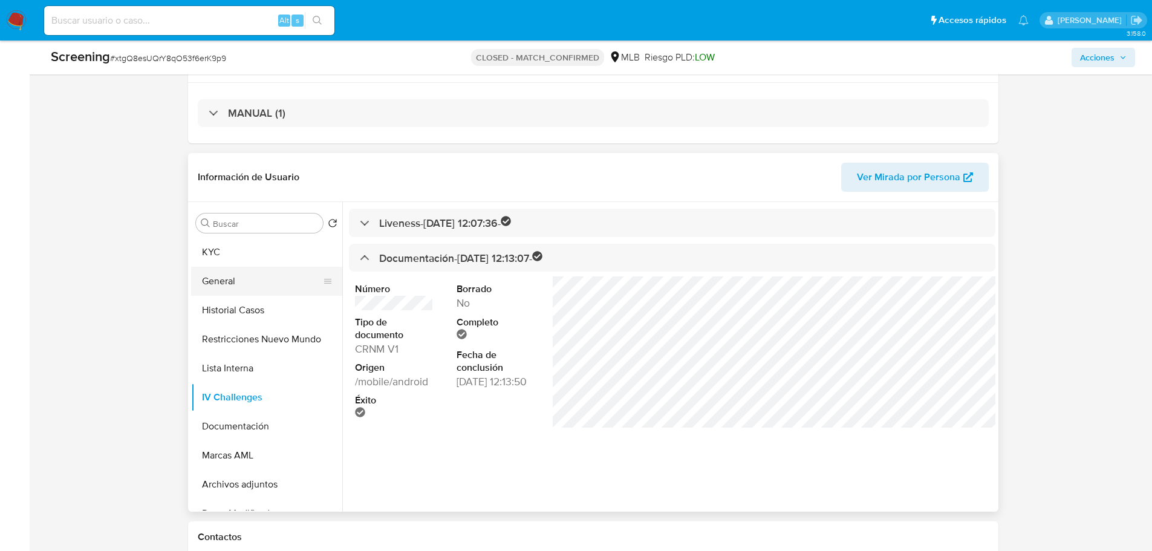
click at [234, 268] on button "General" at bounding box center [261, 281] width 141 height 29
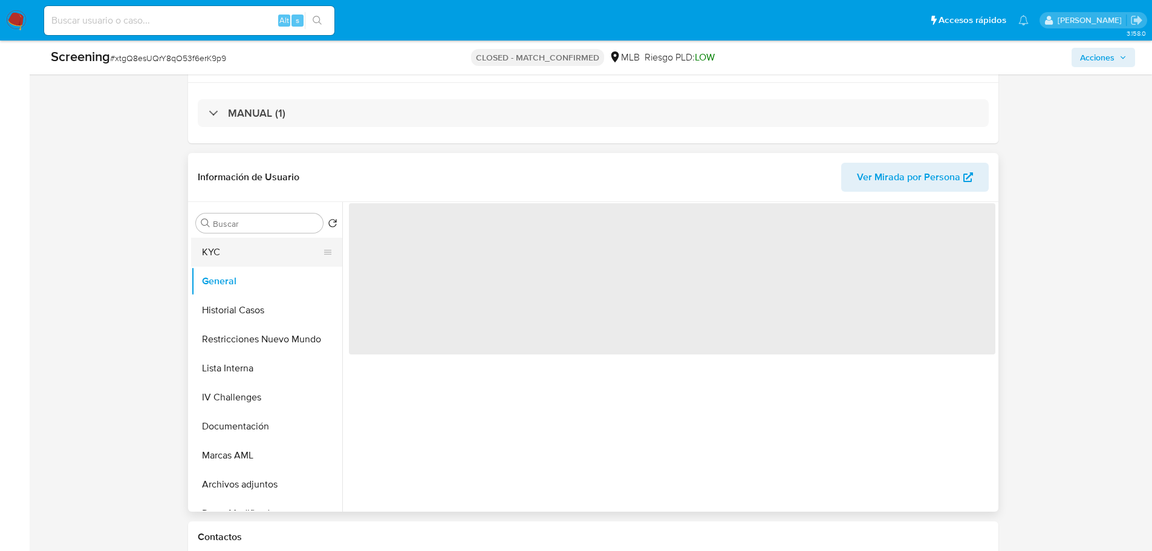
click at [227, 259] on button "KYC" at bounding box center [261, 252] width 141 height 29
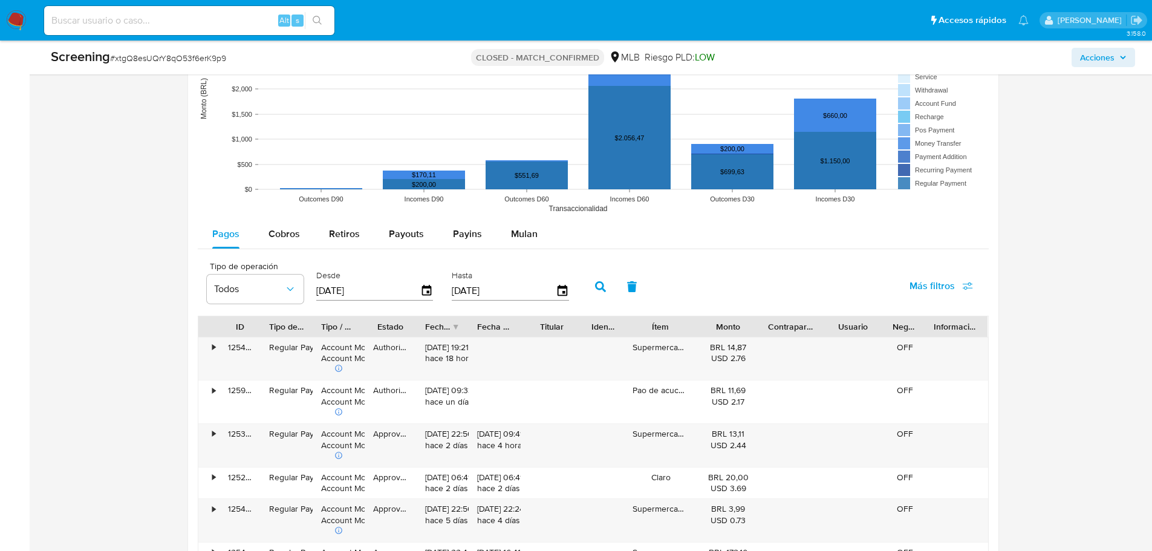
scroll to position [1572, 0]
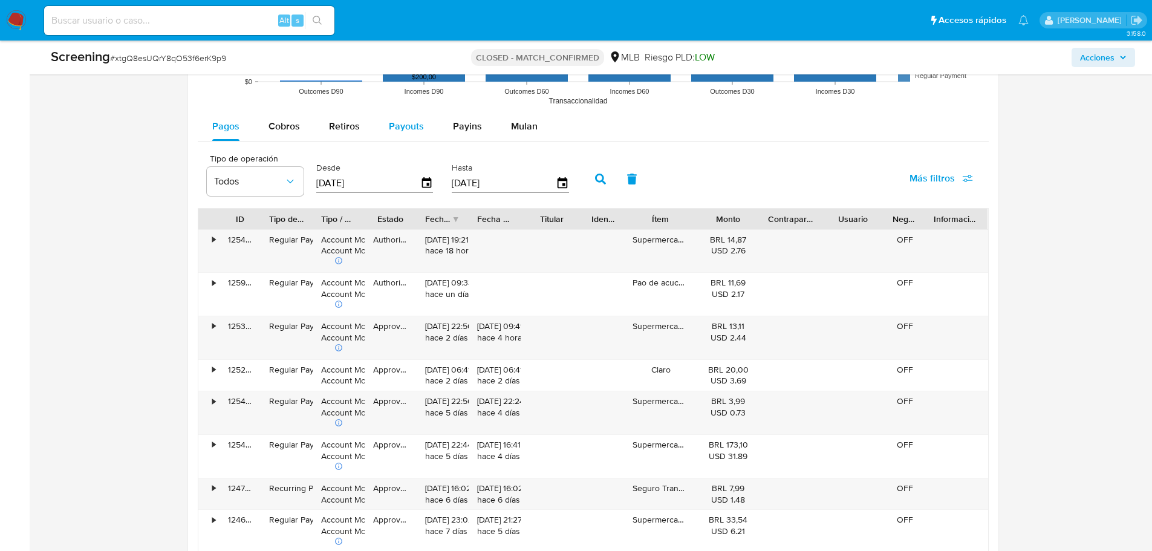
click at [410, 130] on span "Payouts" at bounding box center [406, 126] width 35 height 14
select select "10"
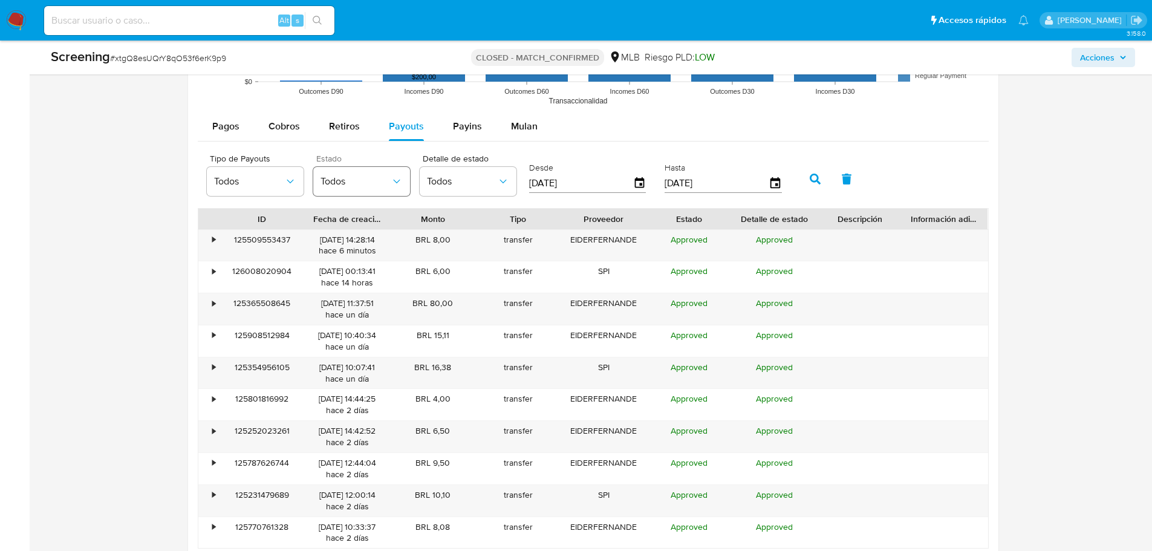
click at [341, 188] on button "Todos" at bounding box center [361, 181] width 97 height 29
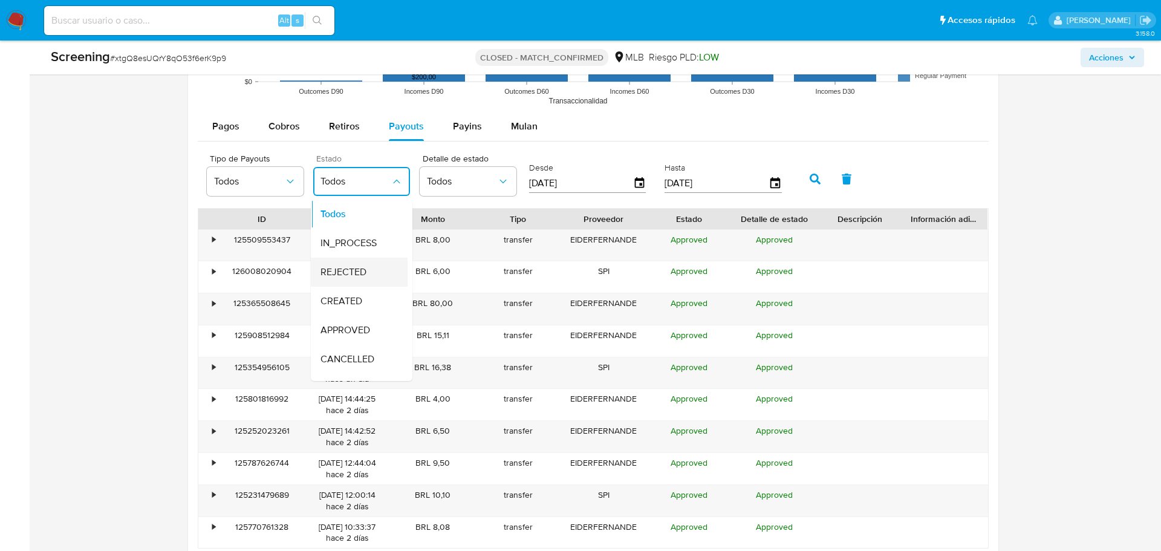
click at [349, 270] on span "REJECTED" at bounding box center [343, 272] width 46 height 12
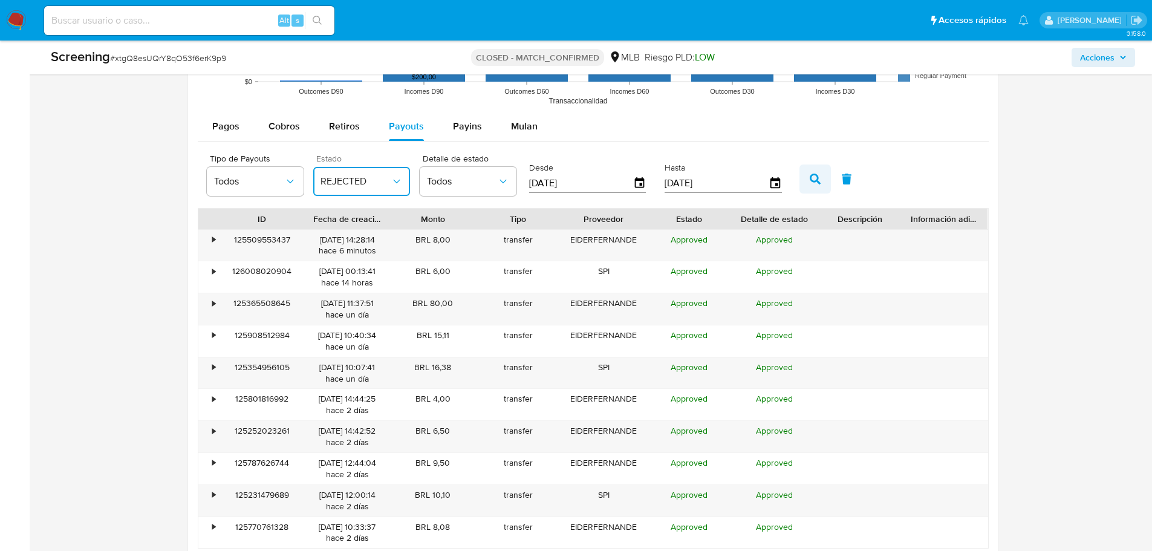
click at [814, 185] on button "button" at bounding box center [814, 178] width 31 height 29
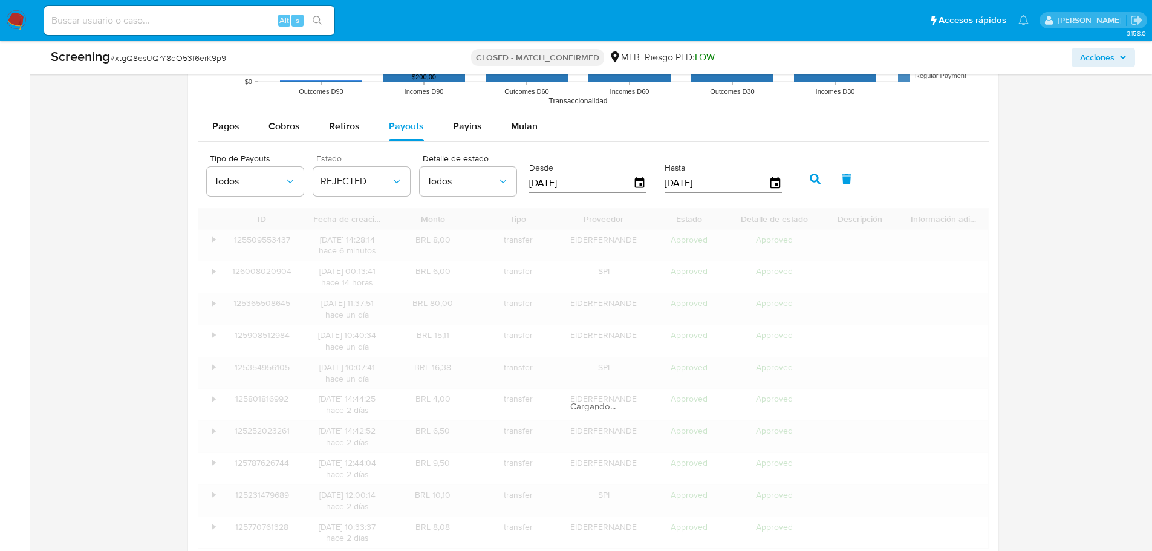
scroll to position [1564, 0]
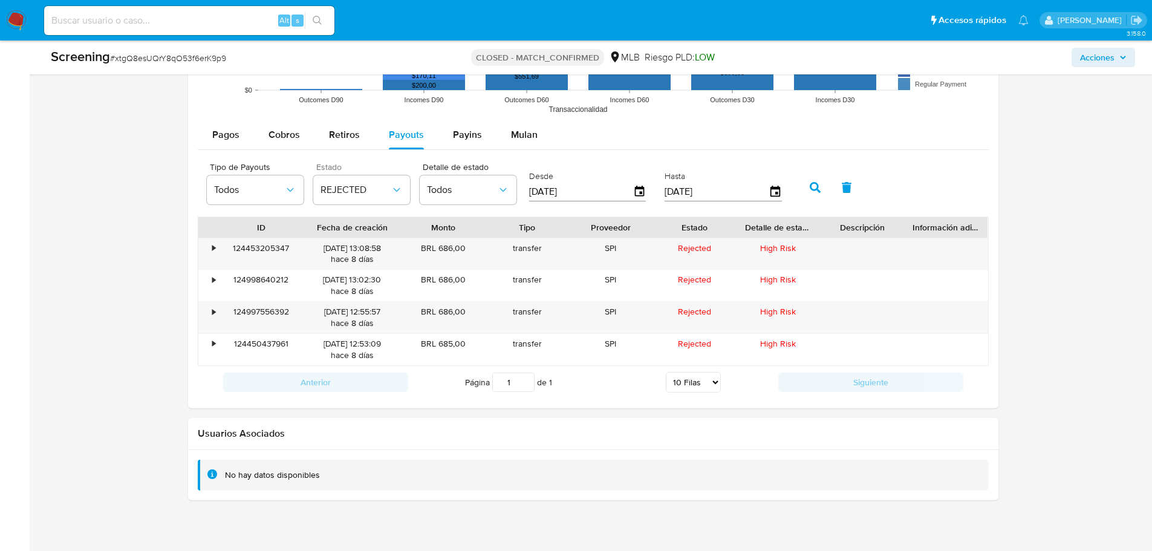
drag, startPoint x: 393, startPoint y: 228, endPoint x: 406, endPoint y: 229, distance: 12.8
click at [406, 229] on div at bounding box center [402, 227] width 22 height 21
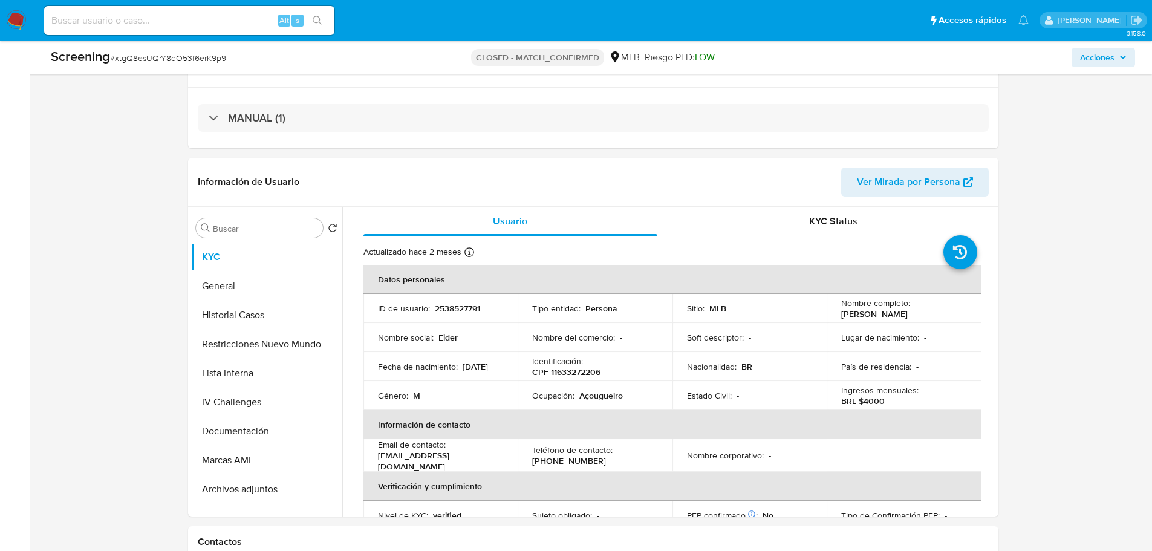
scroll to position [302, 0]
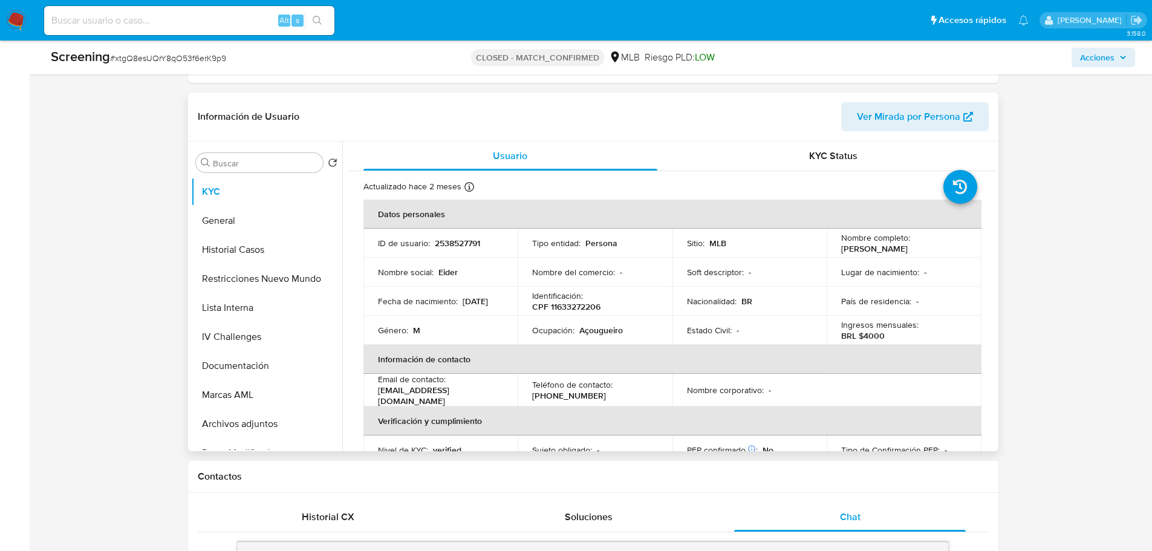
drag, startPoint x: 936, startPoint y: 251, endPoint x: 837, endPoint y: 249, distance: 99.2
click at [837, 249] on td "Nombre completo : Eider Fernandez Pileta" at bounding box center [904, 243] width 155 height 29
copy p "Eider Fernandez Pileta"
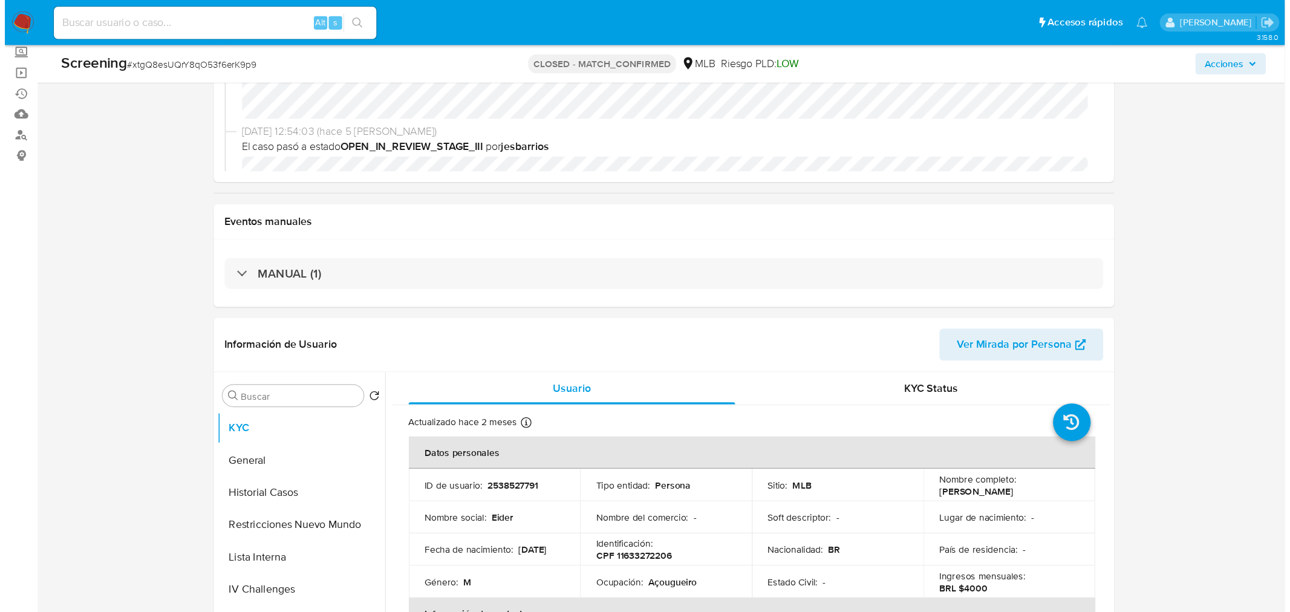
scroll to position [242, 0]
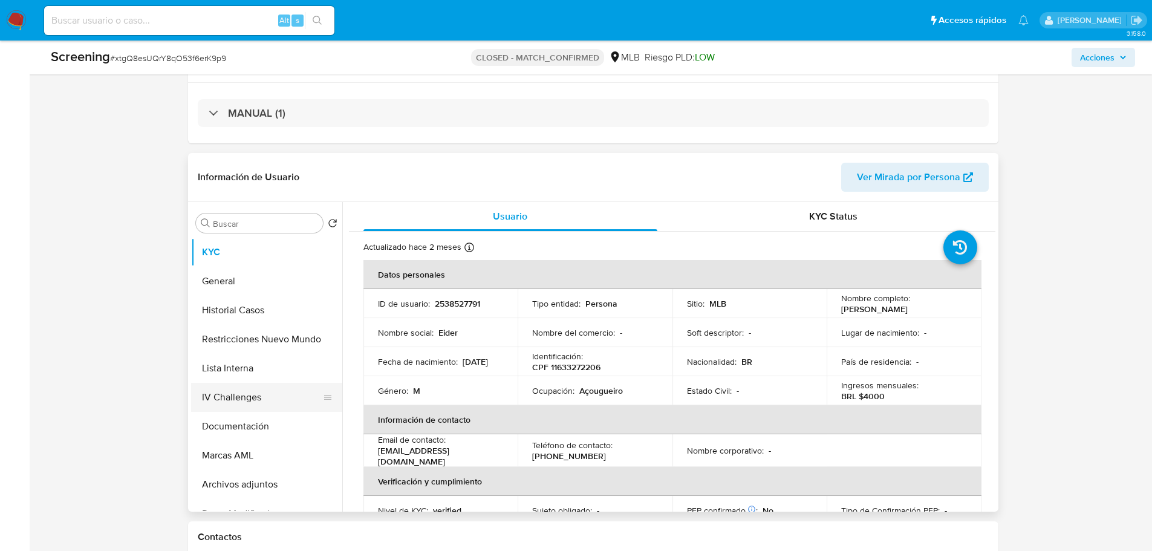
click at [245, 394] on button "IV Challenges" at bounding box center [261, 397] width 141 height 29
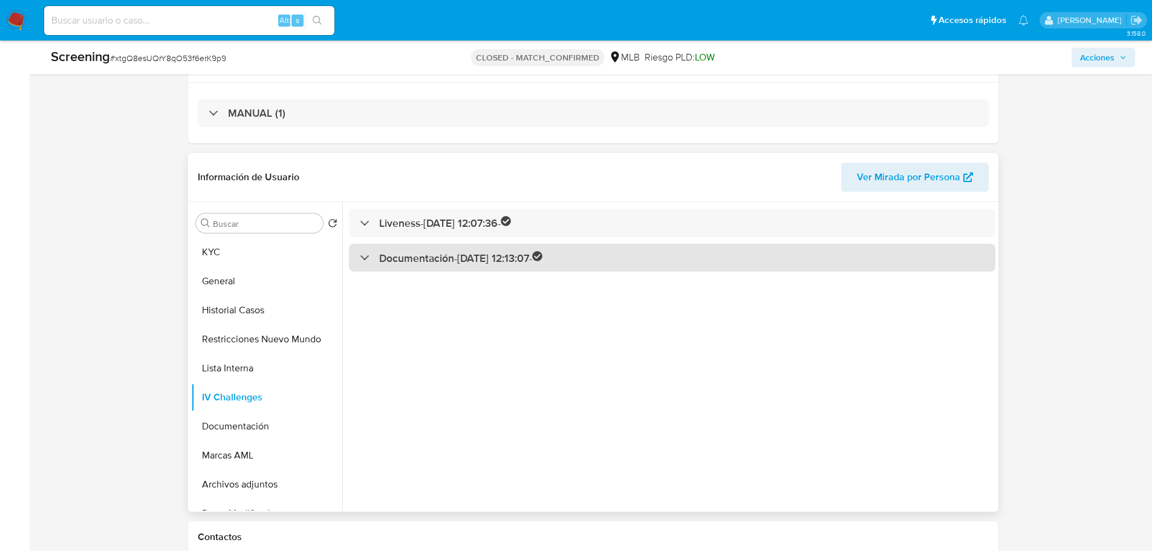
click at [459, 257] on h3 "Documentación - 07/07/2025 12:13:07 -" at bounding box center [461, 258] width 164 height 14
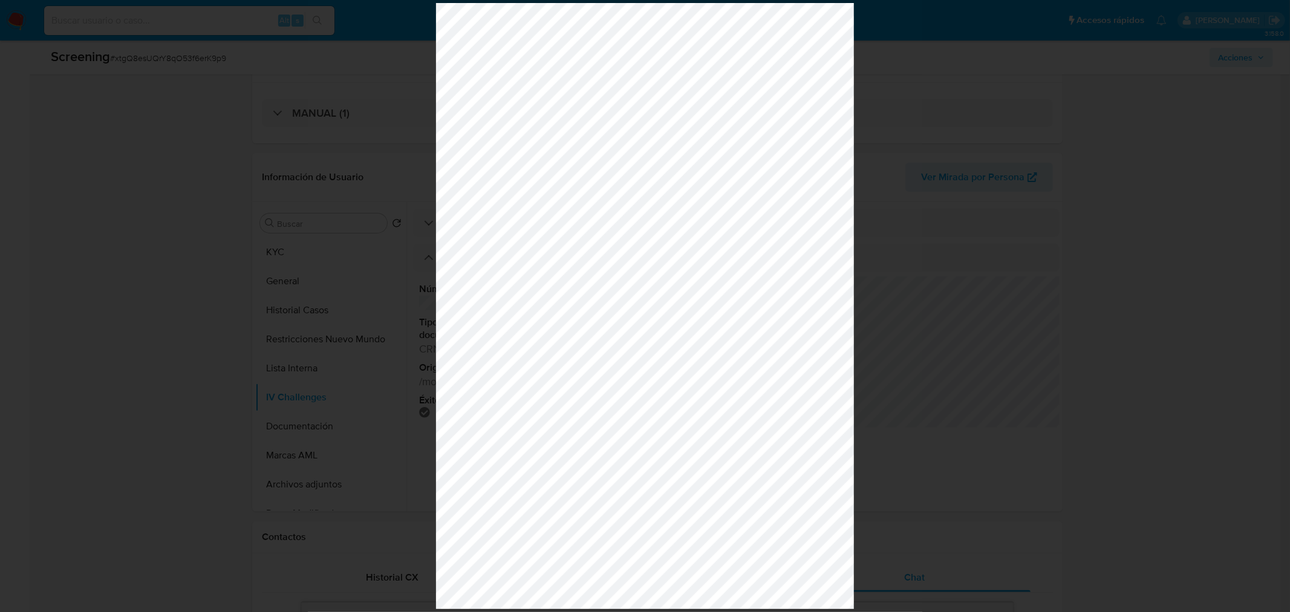
click at [1053, 166] on div at bounding box center [645, 306] width 1290 height 612
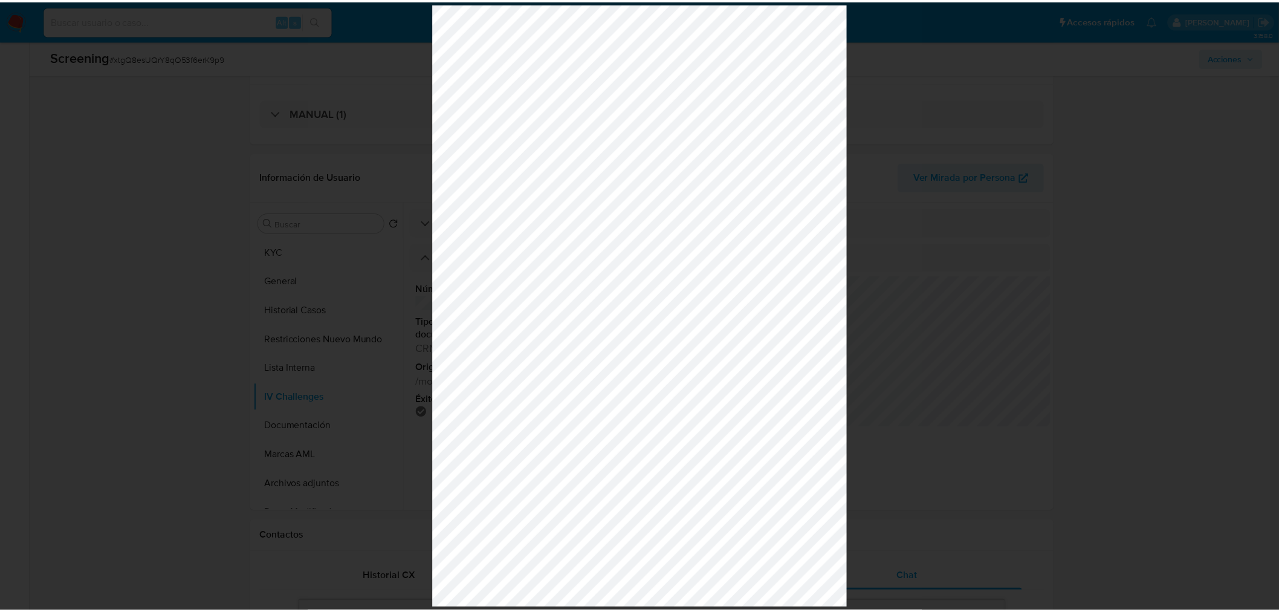
scroll to position [303, 0]
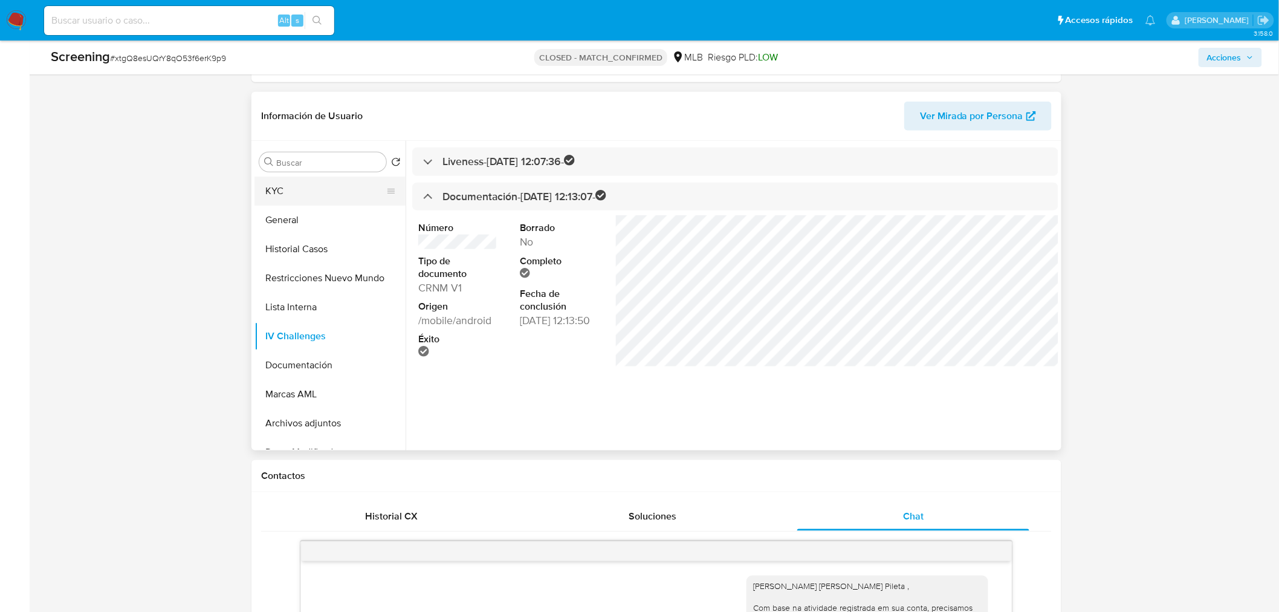
click at [284, 186] on button "KYC" at bounding box center [325, 191] width 141 height 29
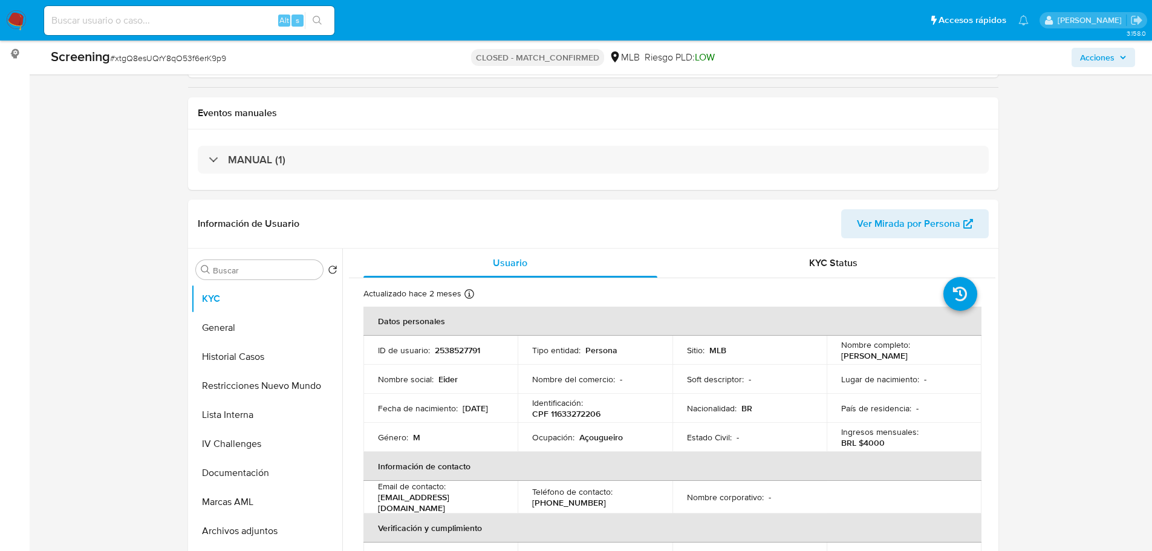
scroll to position [294, 0]
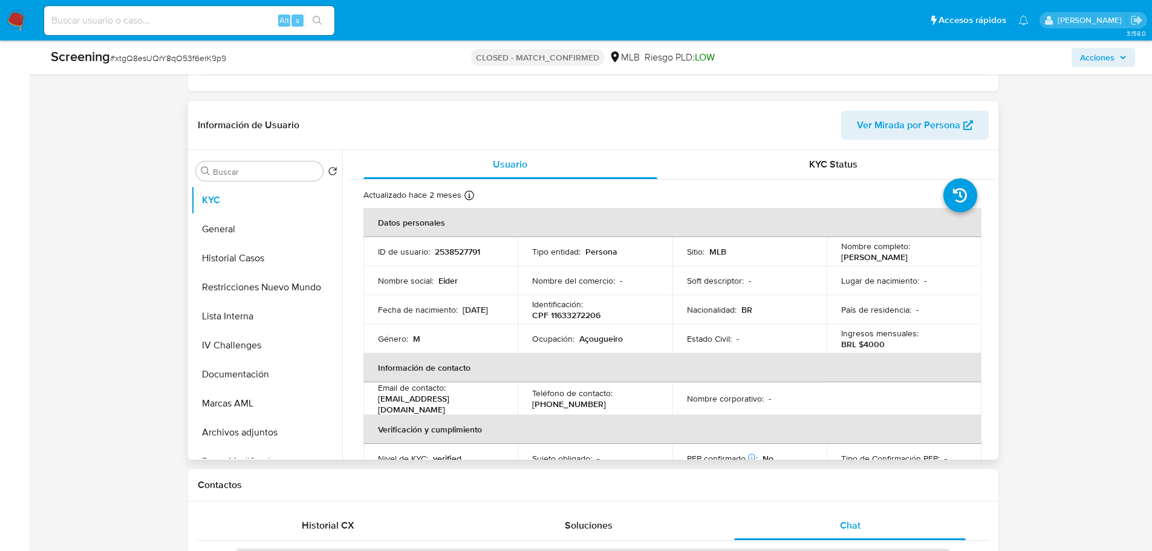
click at [455, 248] on p "2538527791" at bounding box center [457, 251] width 45 height 11
copy p "2538527791"
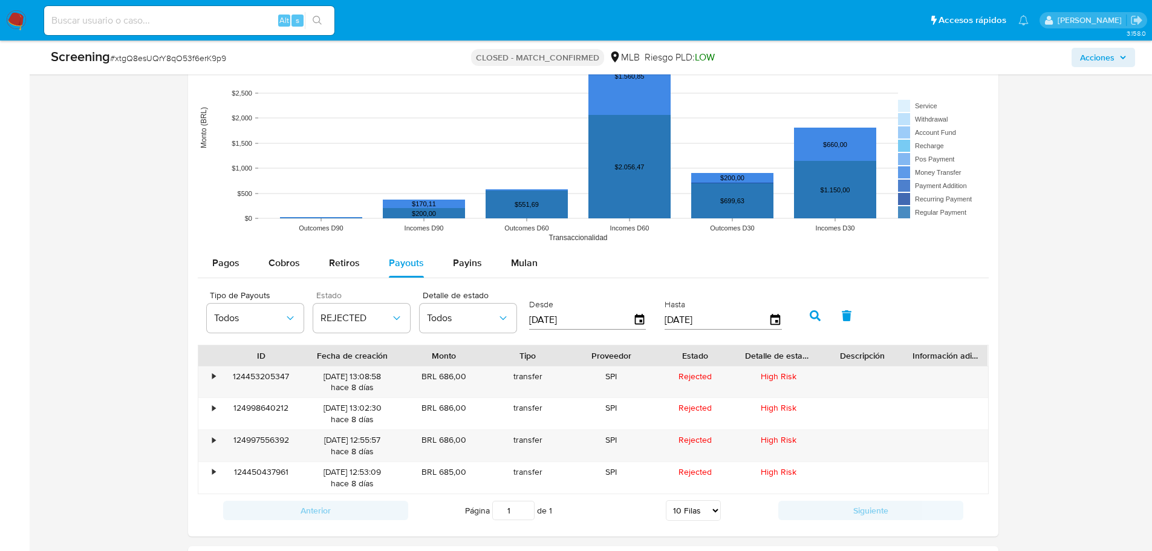
scroll to position [1564, 0]
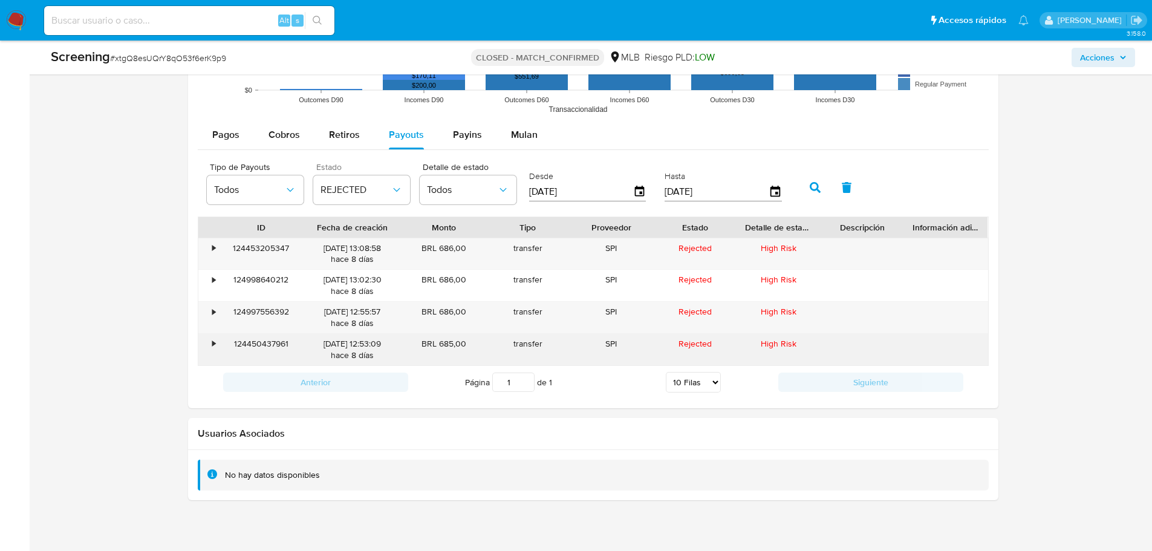
click at [280, 342] on div "124450437961" at bounding box center [260, 349] width 83 height 31
click at [271, 343] on div "124450437961" at bounding box center [260, 349] width 83 height 31
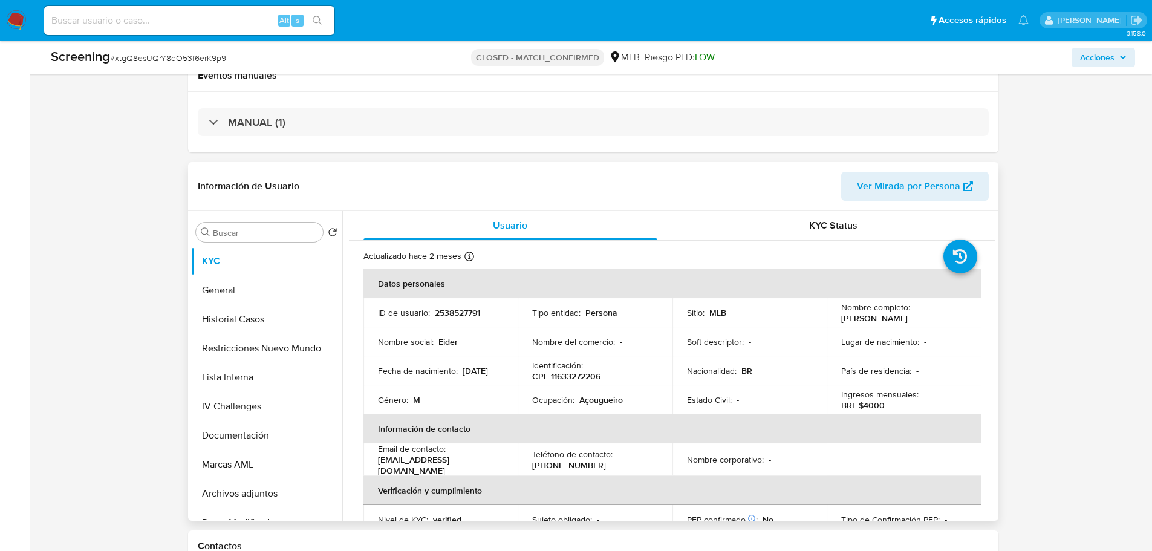
scroll to position [233, 0]
click at [576, 379] on p "CPF 11633272206" at bounding box center [566, 375] width 68 height 11
copy p "11633272206"
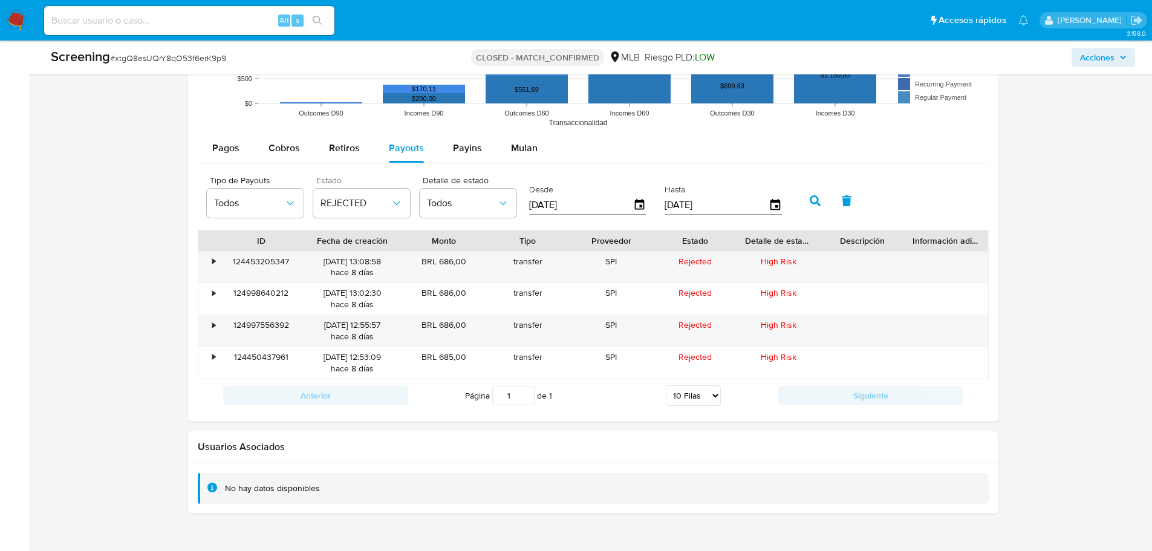
scroll to position [1564, 0]
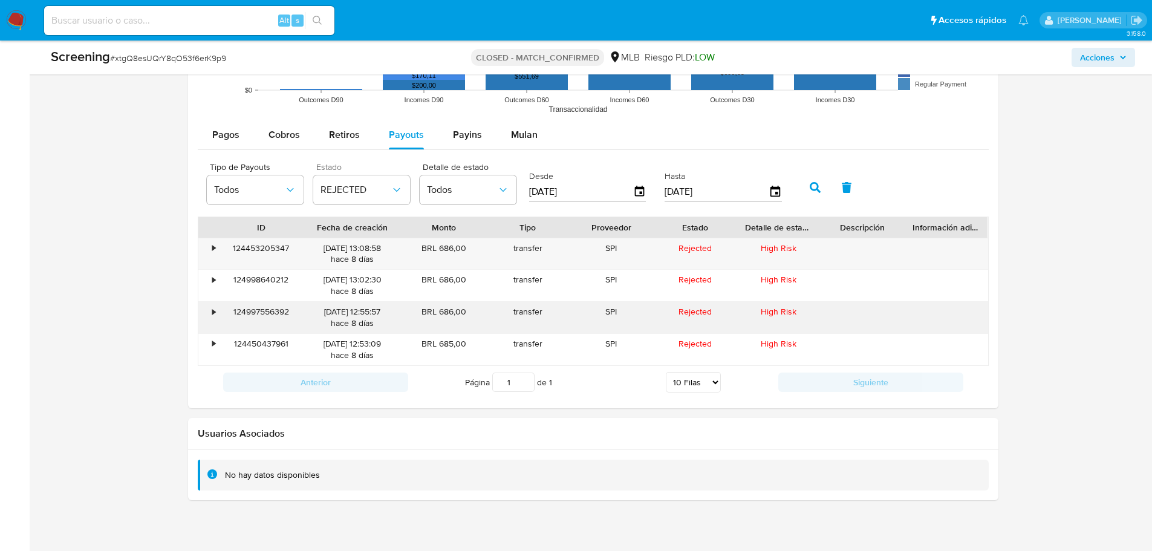
click at [267, 311] on div "124997556392" at bounding box center [260, 317] width 83 height 31
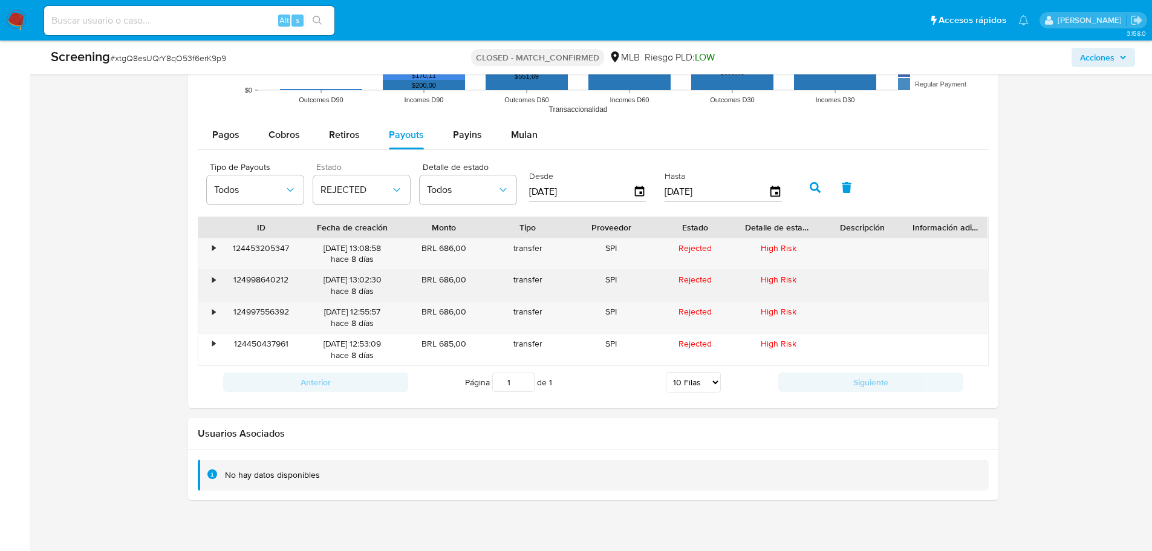
click at [259, 279] on div "124998640212" at bounding box center [260, 285] width 83 height 31
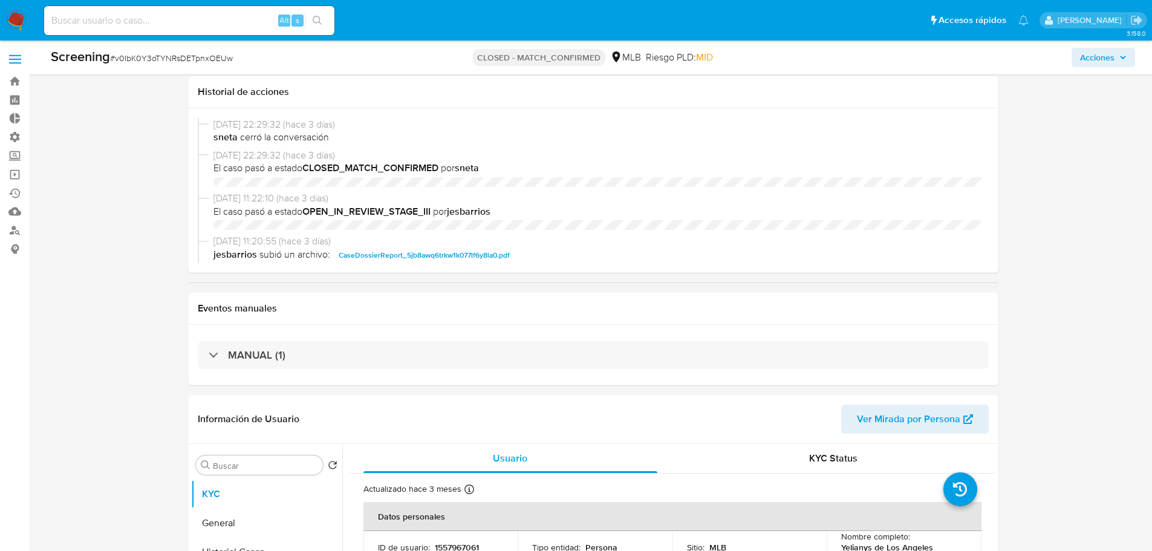
select select "10"
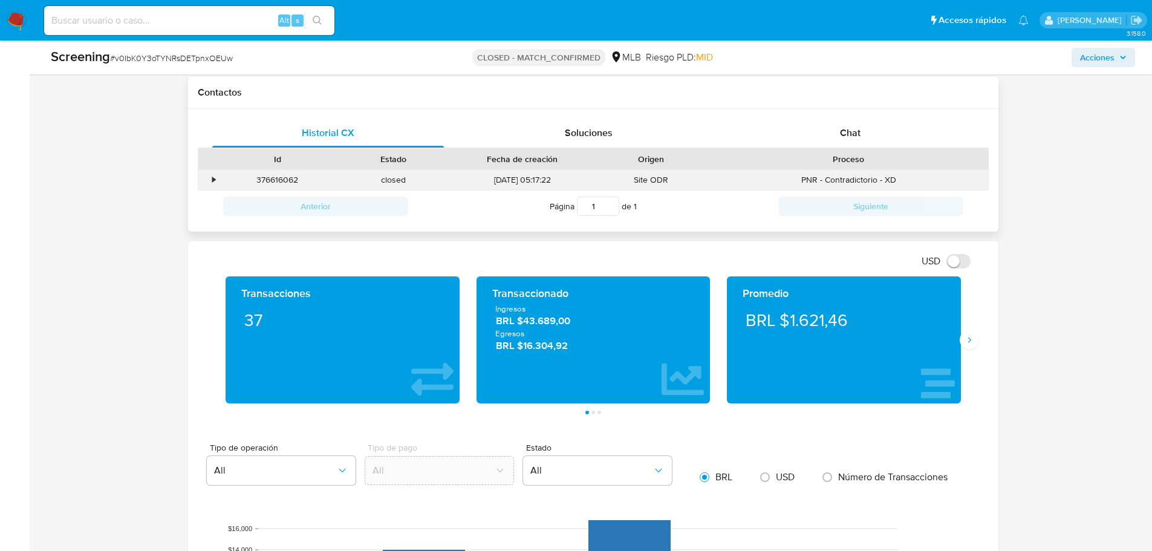
scroll to position [690, 0]
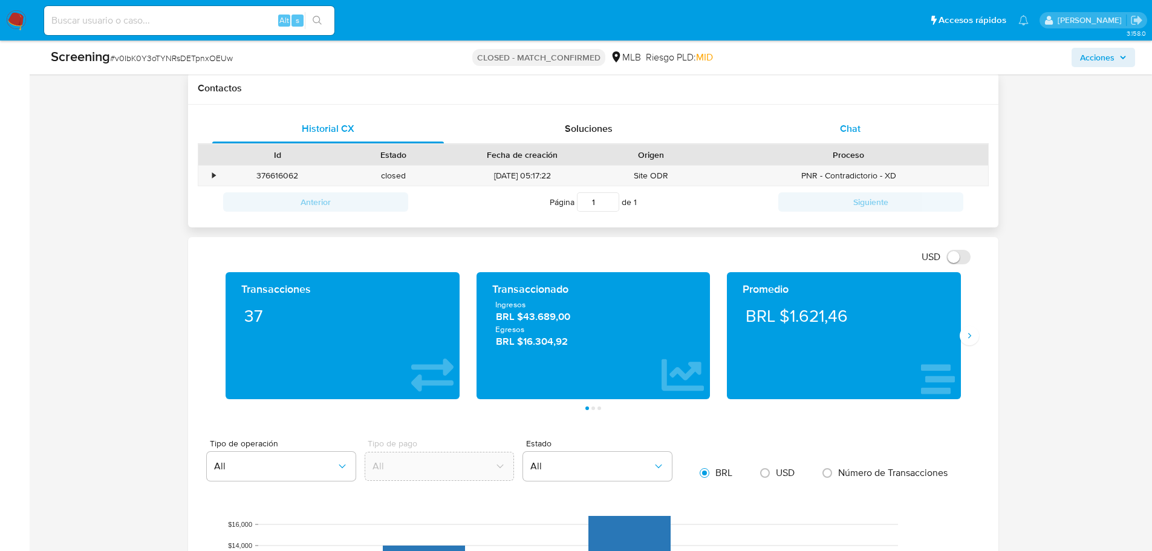
click at [842, 129] on span "Chat" at bounding box center [850, 129] width 21 height 14
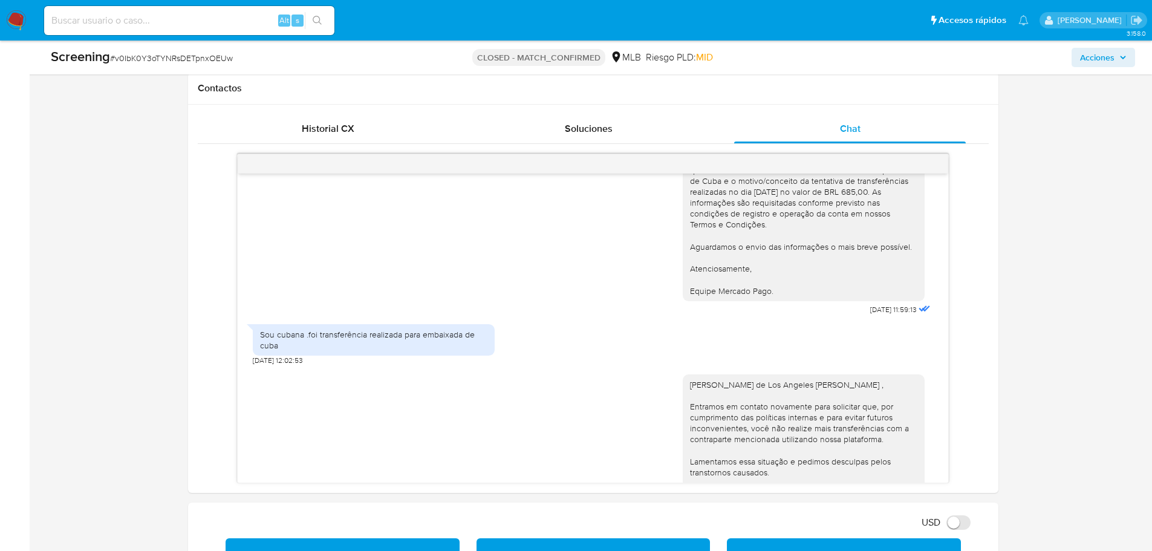
scroll to position [129, 0]
